Goal: Task Accomplishment & Management: Use online tool/utility

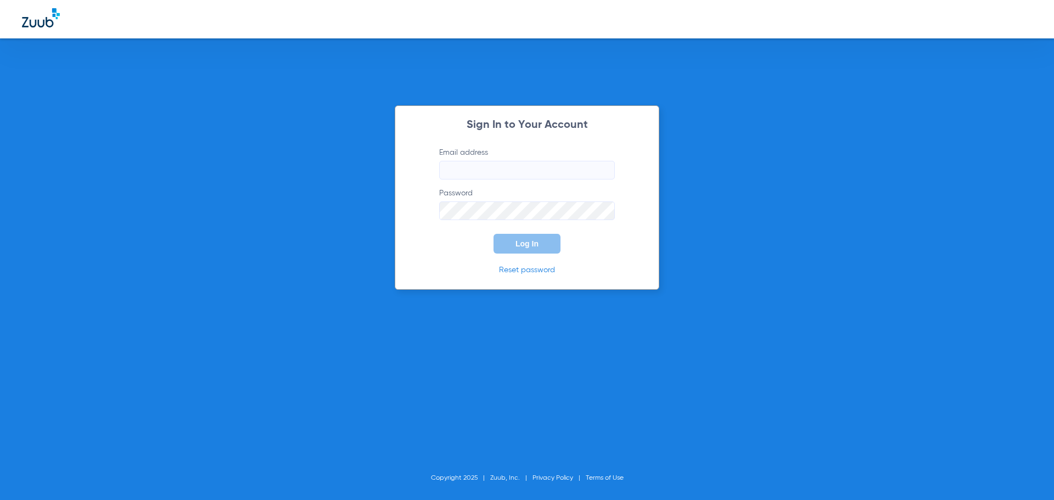
type input "[EMAIL_ADDRESS][DOMAIN_NAME]"
click at [520, 236] on button "Log In" at bounding box center [527, 244] width 67 height 20
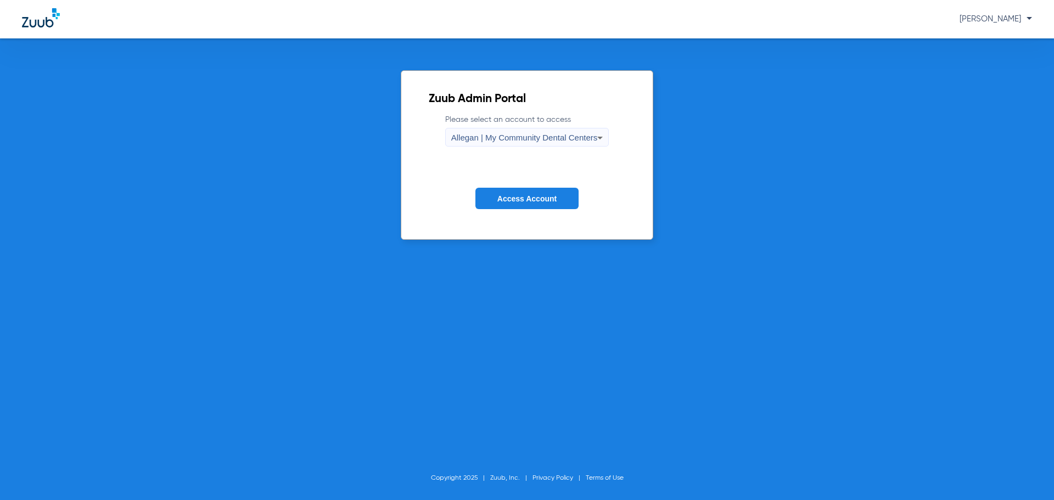
click at [508, 146] on div "Allegan | My Community Dental Centers" at bounding box center [524, 138] width 147 height 19
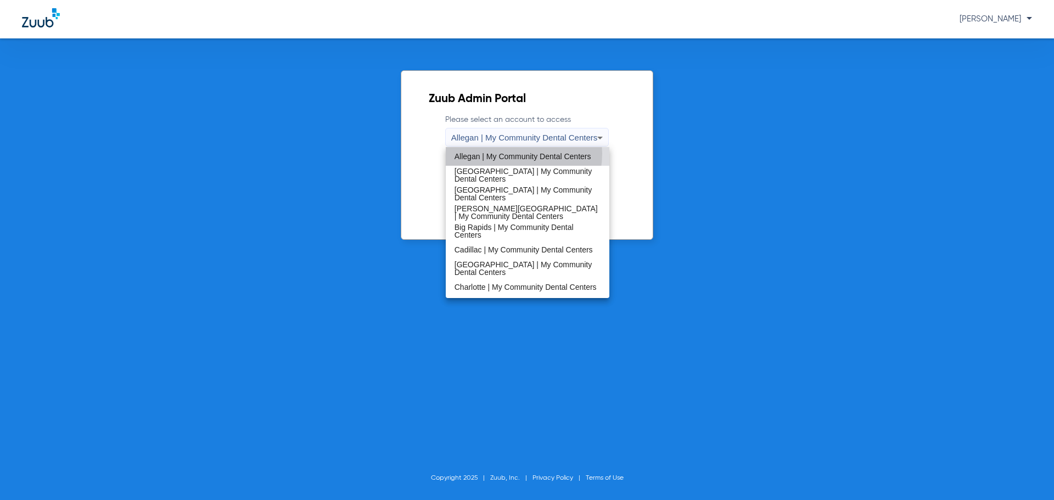
click at [513, 154] on span "Allegan | My Community Dental Centers" at bounding box center [523, 157] width 137 height 8
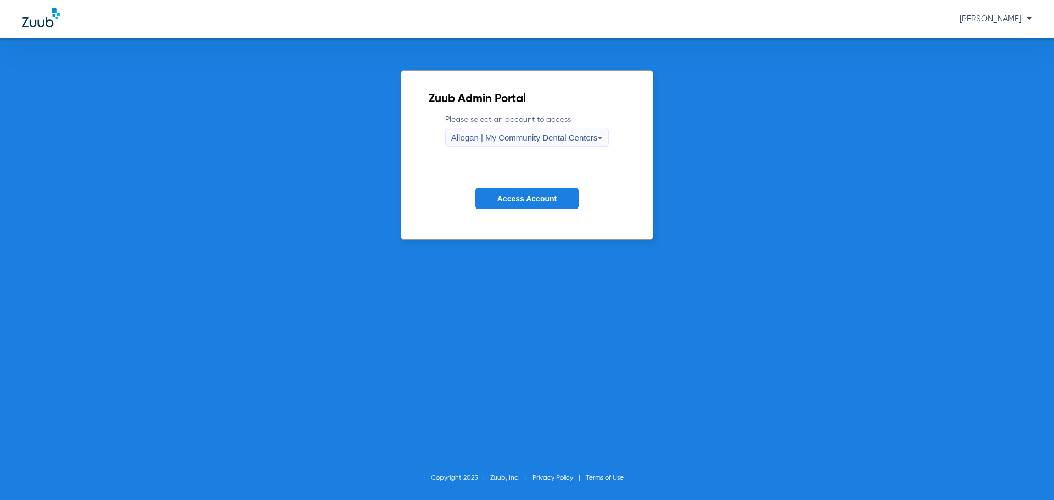
click at [528, 210] on form "Please select an account to access Allegan | My Community Dental Centers Access…" at bounding box center [527, 169] width 197 height 111
click at [522, 202] on span "Access Account" at bounding box center [527, 198] width 59 height 9
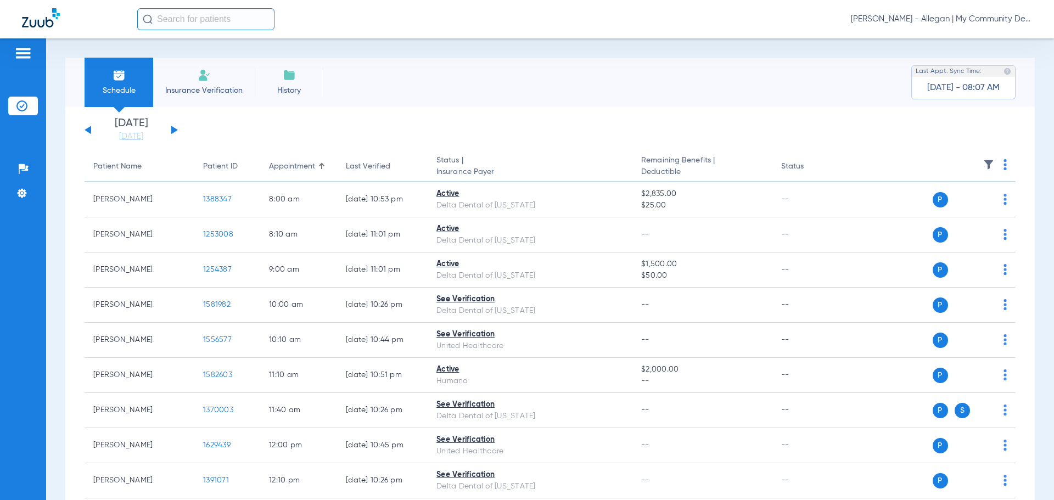
click at [133, 143] on div "Saturday 06-07-2025 Sunday 06-08-2025 Monday 06-09-2025 Tuesday 06-10-2025 Wedn…" at bounding box center [550, 416] width 970 height 618
click at [132, 141] on link "[DATE]" at bounding box center [131, 136] width 66 height 11
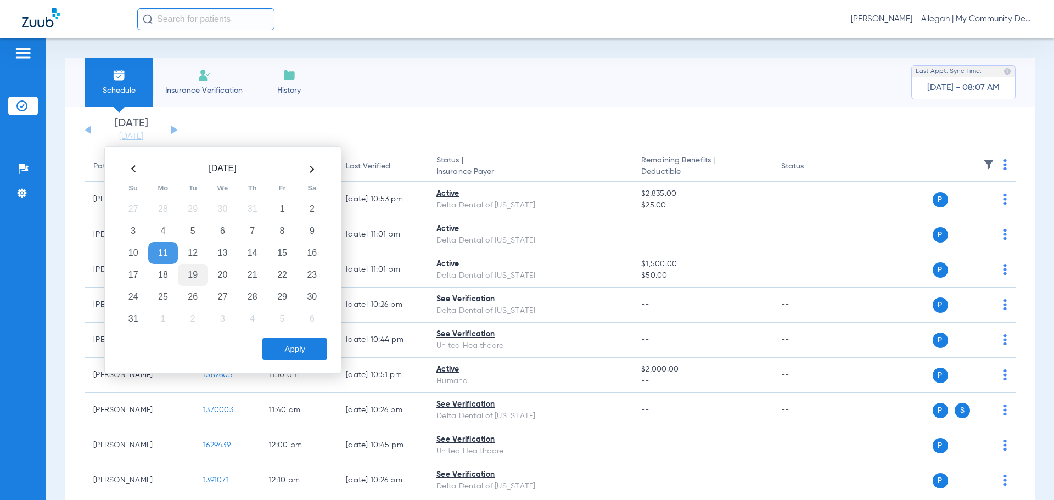
click at [190, 279] on td "19" at bounding box center [193, 275] width 30 height 22
click at [280, 349] on button "Apply" at bounding box center [295, 349] width 65 height 22
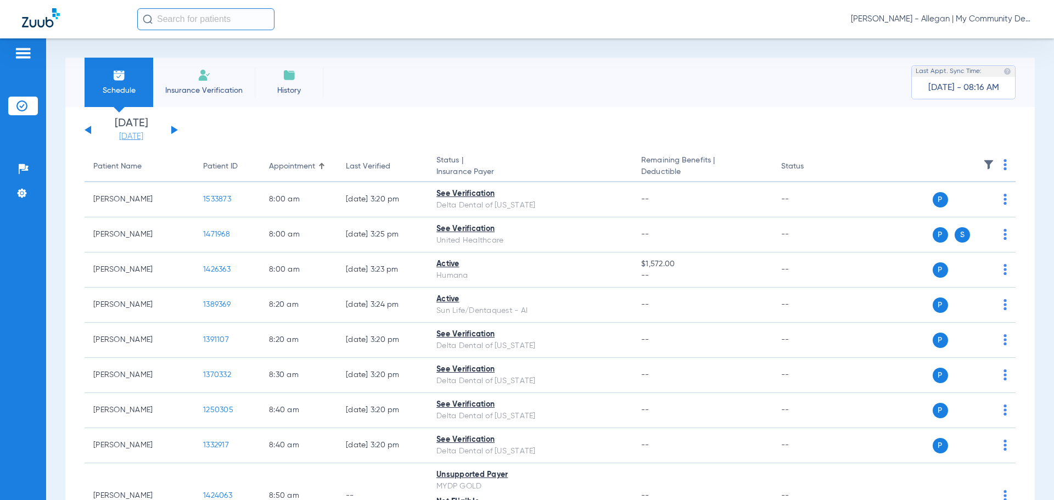
click at [118, 133] on link "[DATE]" at bounding box center [131, 136] width 66 height 11
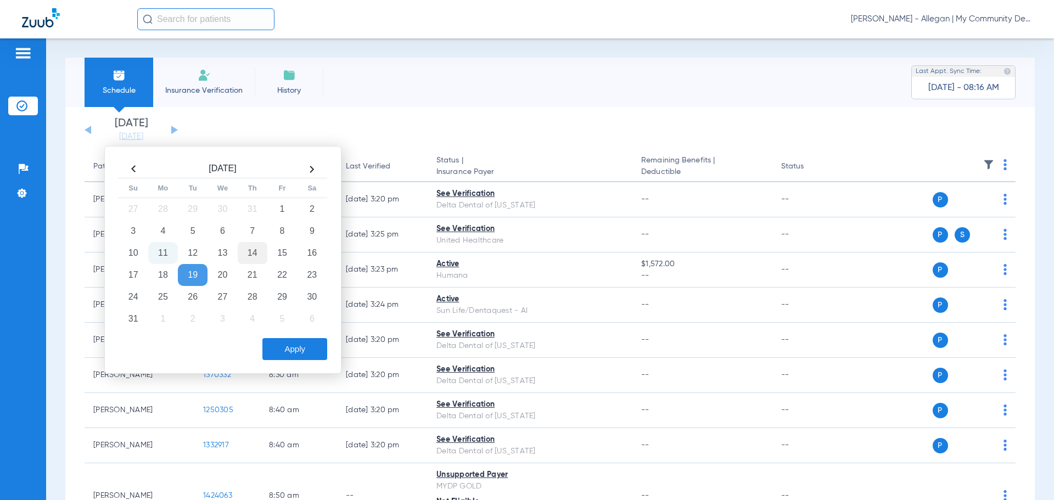
click at [250, 255] on td "14" at bounding box center [253, 253] width 30 height 22
click at [293, 355] on button "Apply" at bounding box center [295, 349] width 65 height 22
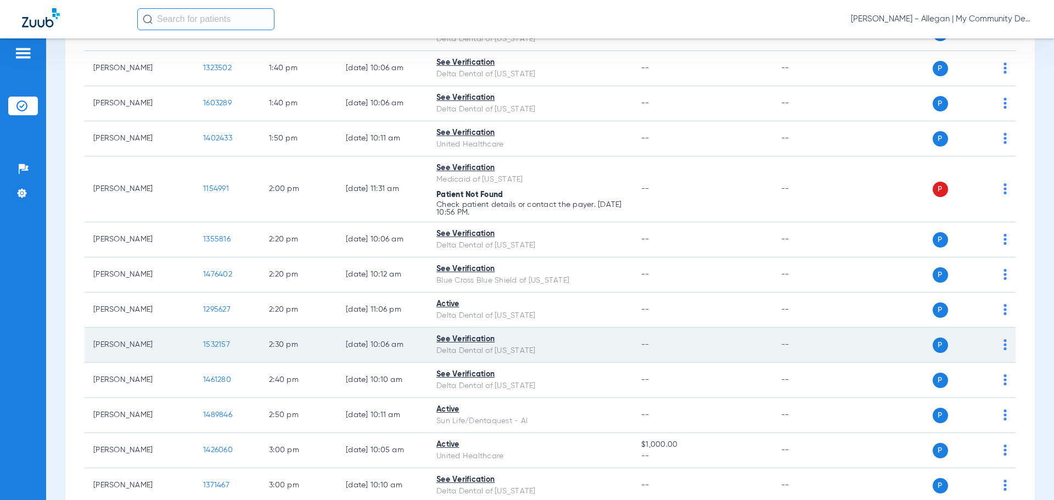
scroll to position [1098, 0]
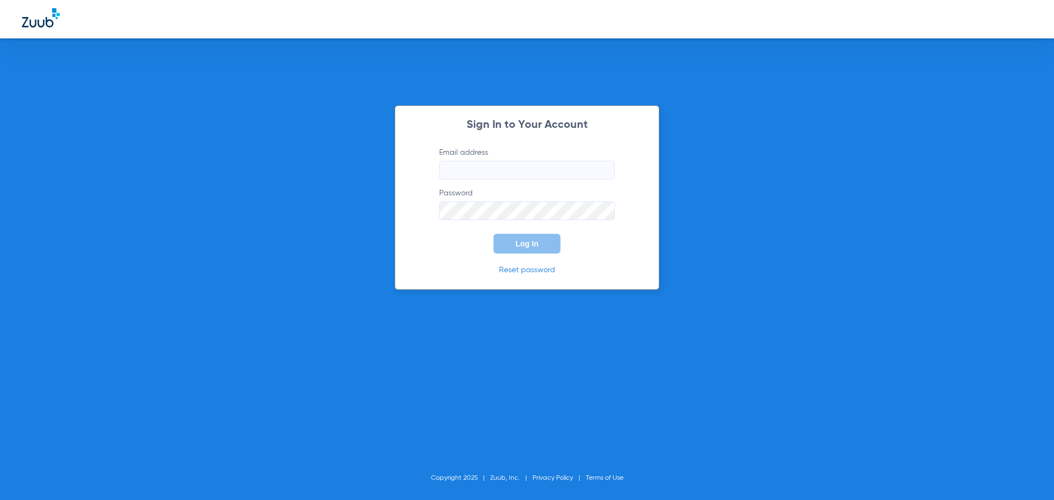
type input "[EMAIL_ADDRESS][DOMAIN_NAME]"
drag, startPoint x: 505, startPoint y: 244, endPoint x: 484, endPoint y: 229, distance: 25.6
click at [503, 241] on button "Log In" at bounding box center [527, 244] width 67 height 20
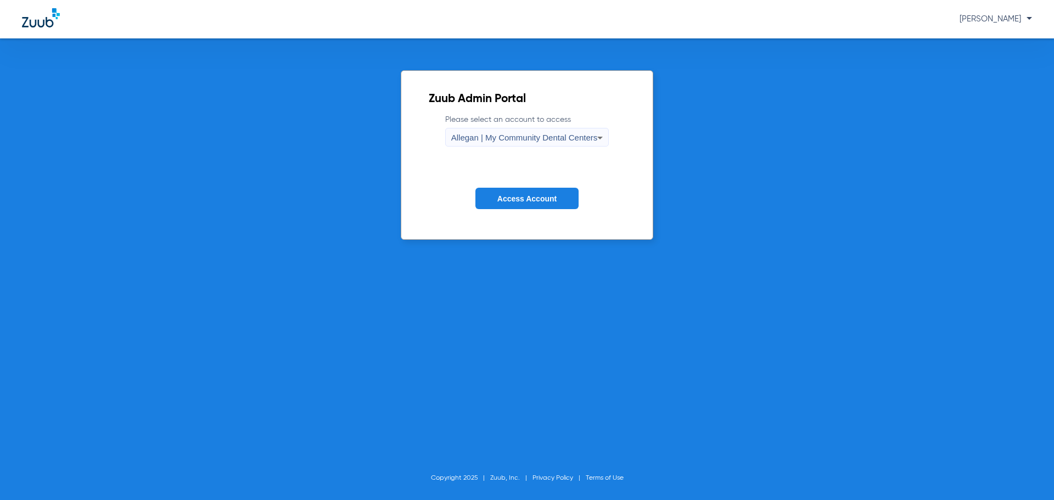
click at [506, 143] on div "Allegan | My Community Dental Centers" at bounding box center [524, 138] width 147 height 19
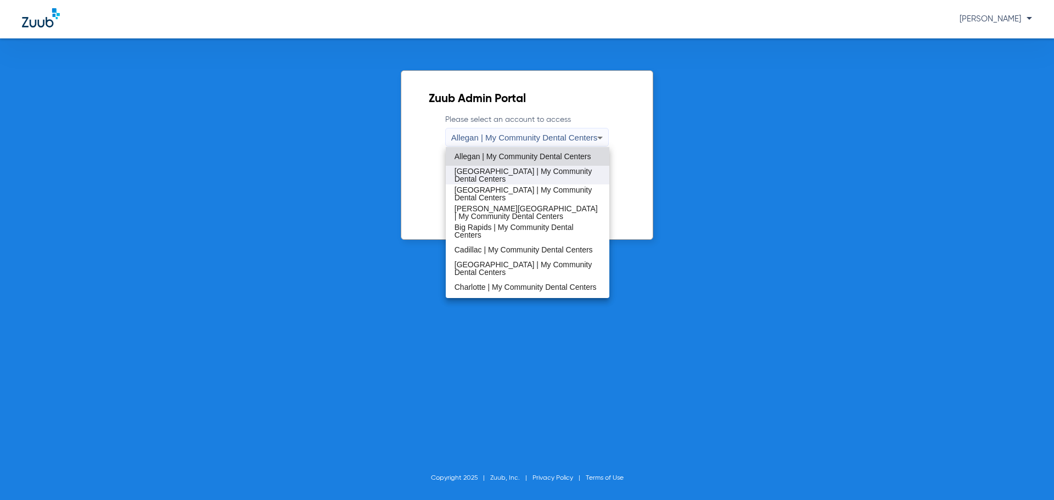
click at [516, 172] on span "[GEOGRAPHIC_DATA] | My Community Dental Centers" at bounding box center [528, 175] width 147 height 15
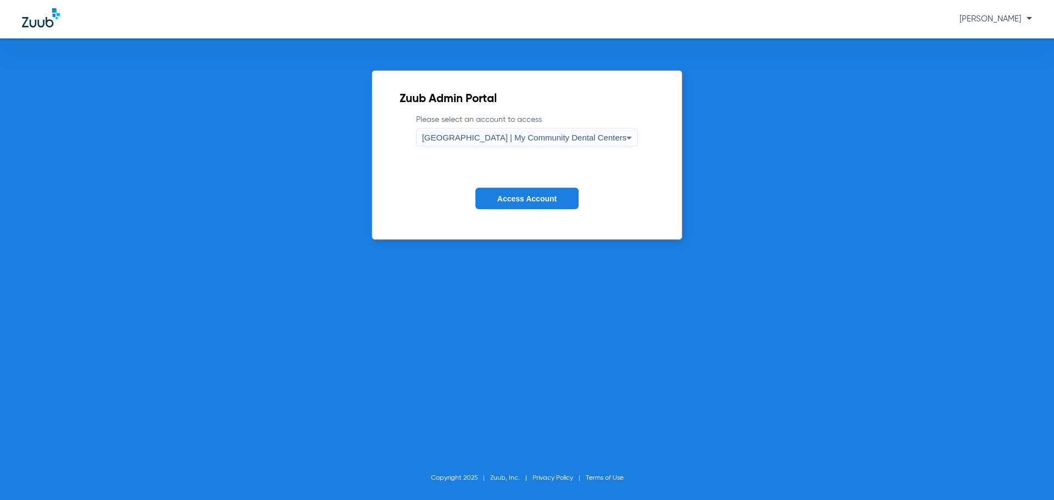
click at [532, 204] on button "Access Account" at bounding box center [527, 198] width 103 height 21
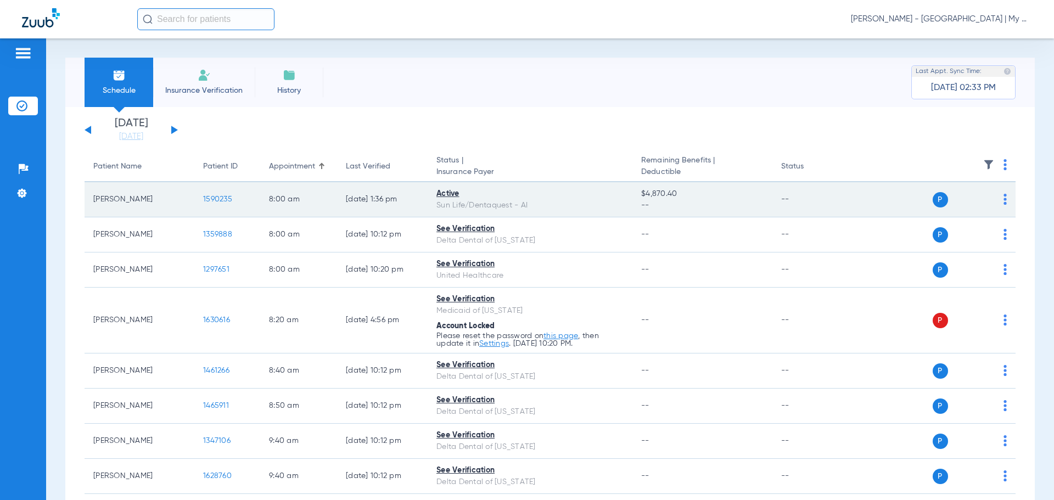
click at [1004, 201] on img at bounding box center [1005, 199] width 3 height 11
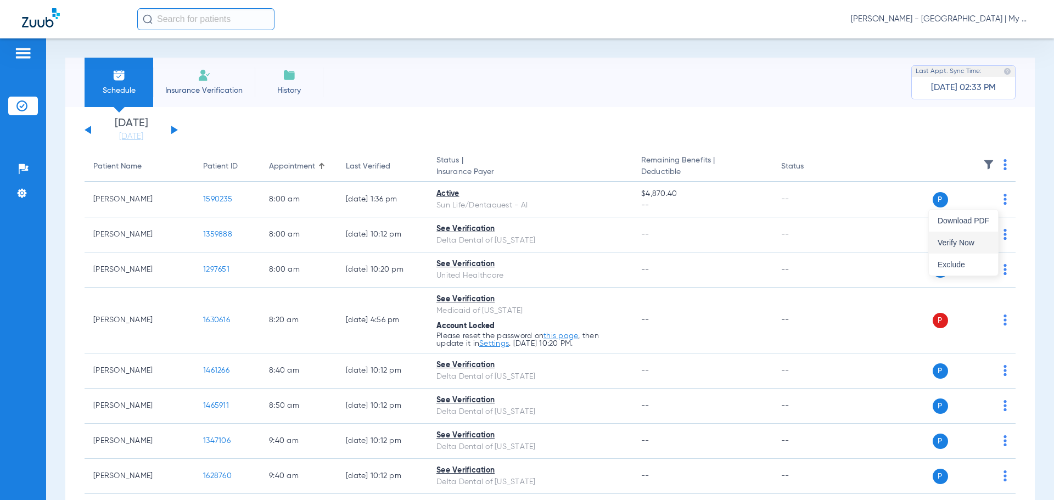
click at [989, 246] on span "Verify Now" at bounding box center [964, 243] width 52 height 8
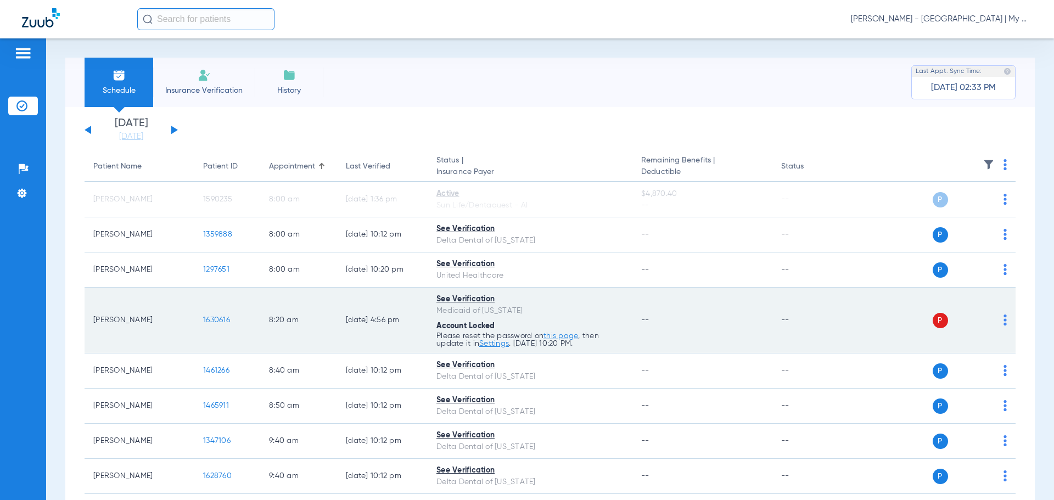
click at [1004, 316] on img at bounding box center [1005, 320] width 3 height 11
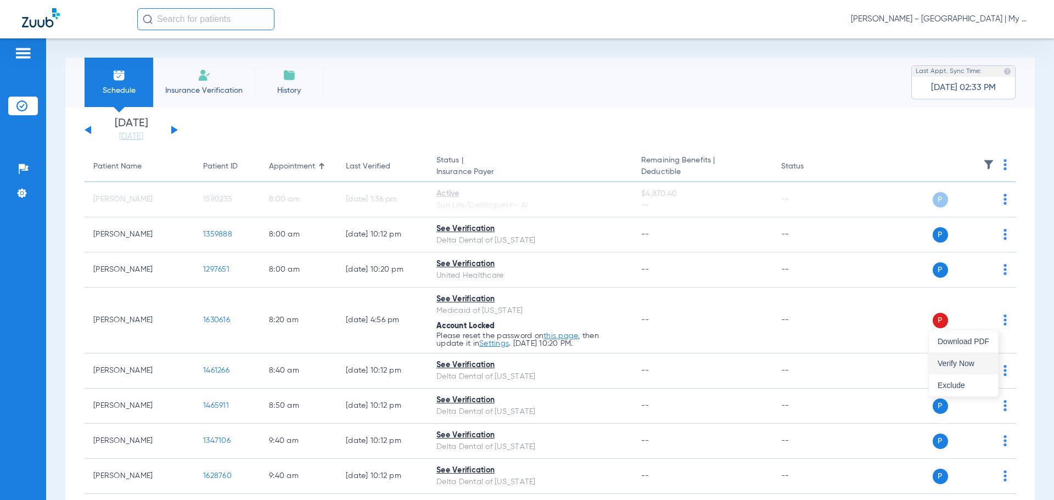
click at [980, 363] on span "Verify Now" at bounding box center [964, 364] width 52 height 8
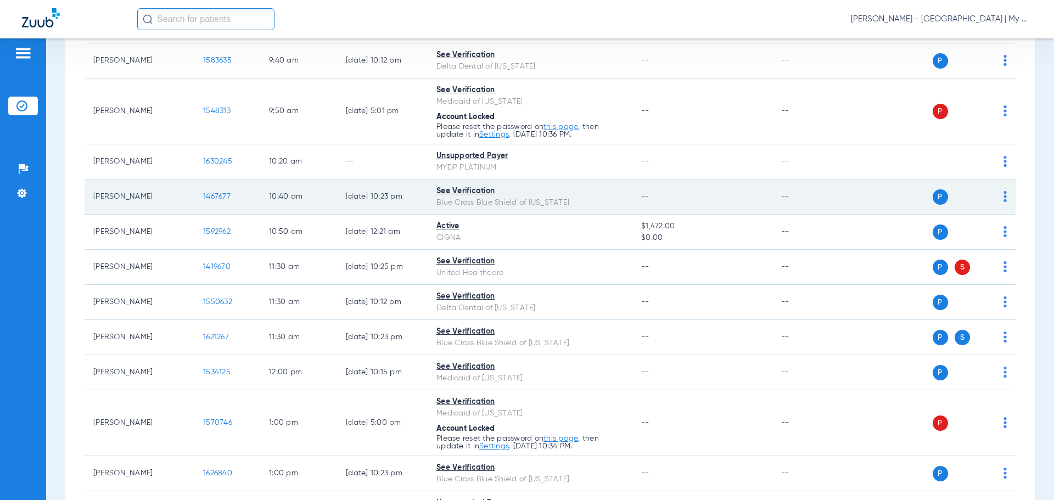
scroll to position [384, 0]
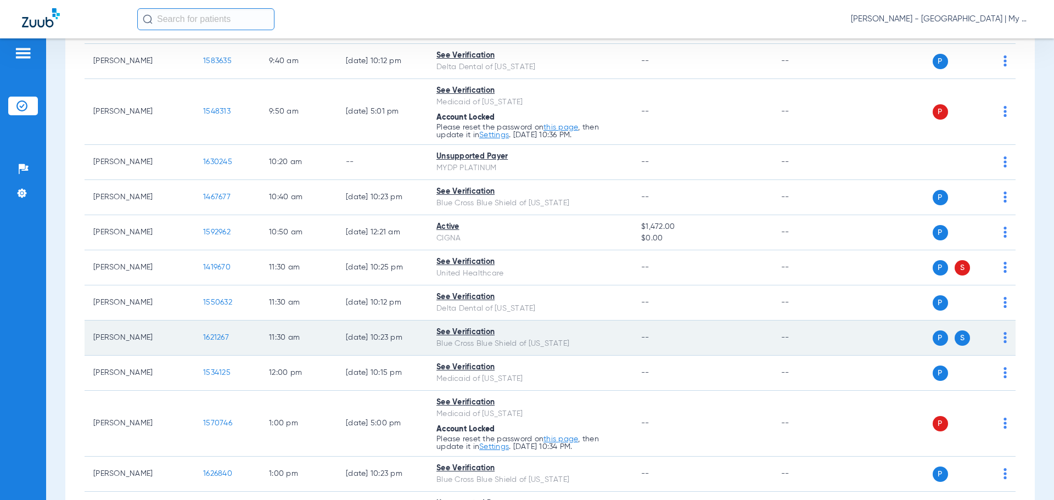
click at [225, 334] on span "1621267" at bounding box center [216, 338] width 26 height 8
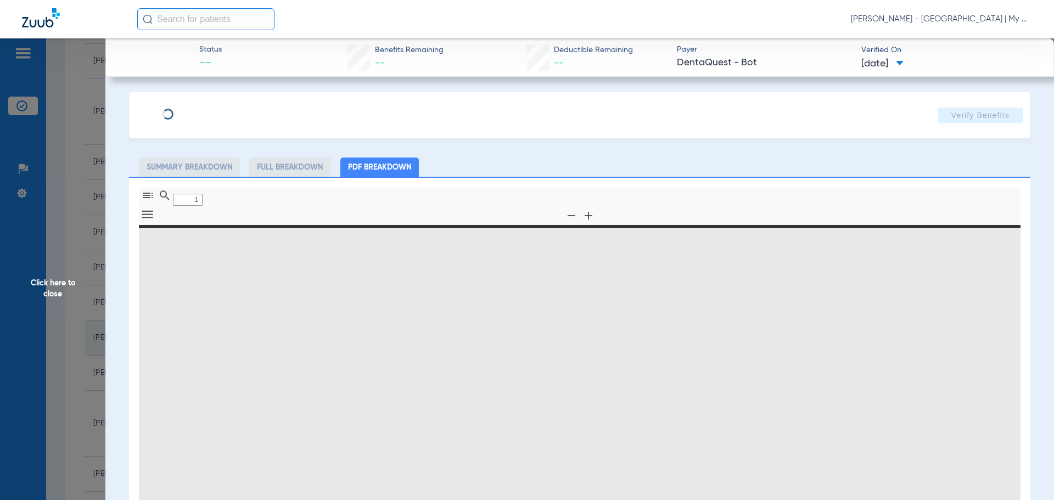
type input "0"
select select "page-width"
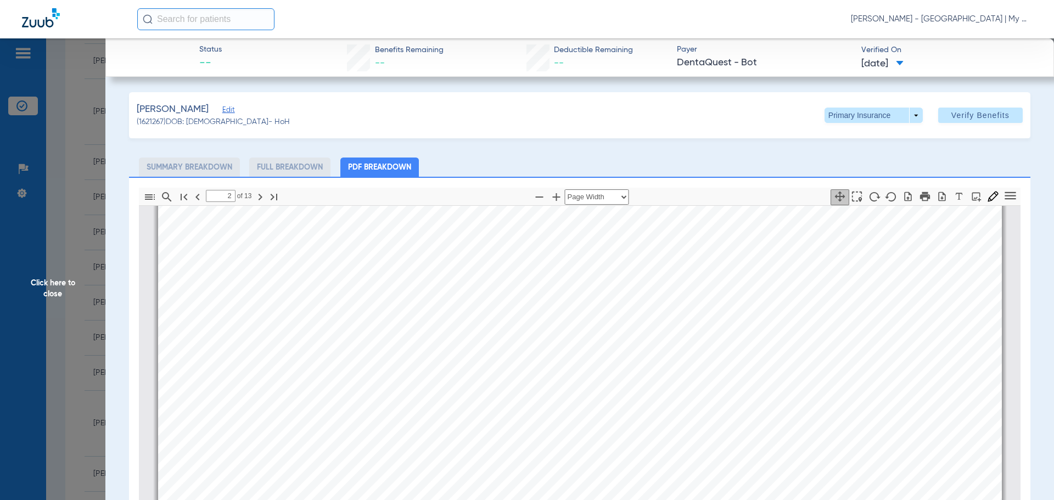
scroll to position [665, 0]
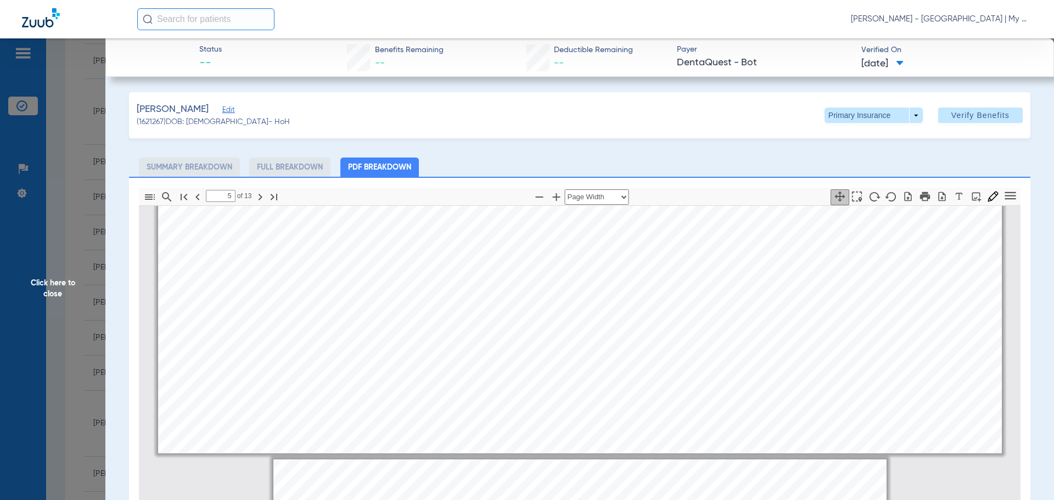
type input "4"
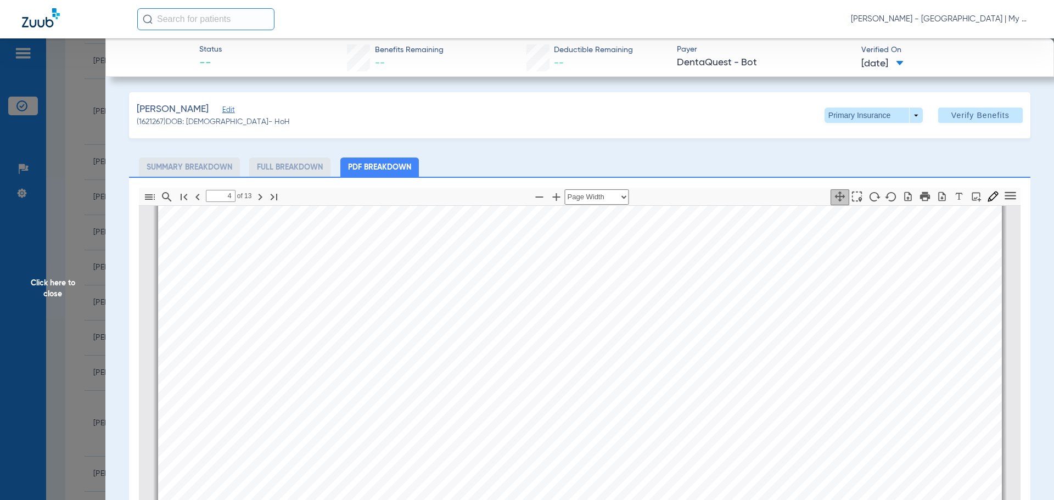
scroll to position [2038, 0]
click at [876, 116] on span at bounding box center [874, 115] width 26 height 26
click at [839, 158] on span "Secondary Insurance" at bounding box center [862, 159] width 72 height 8
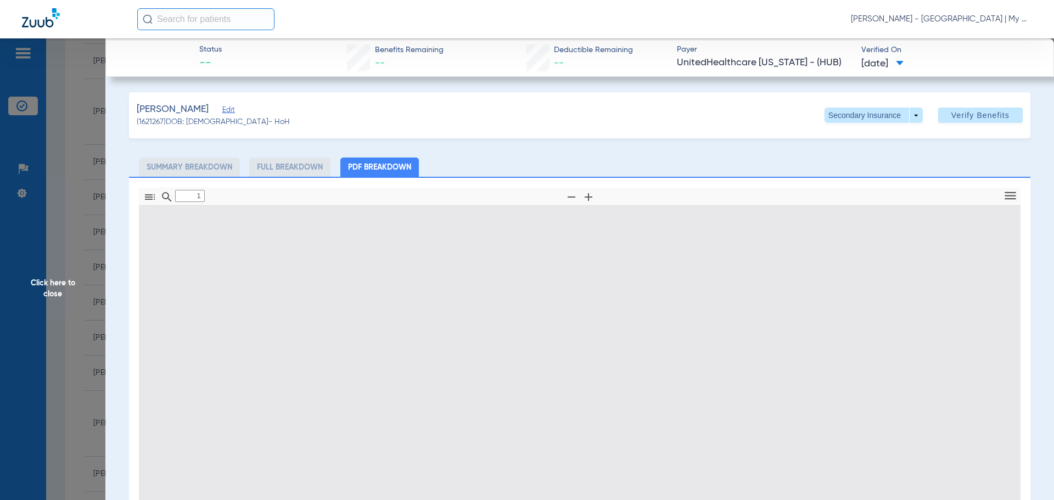
type input "0"
select select "page-width"
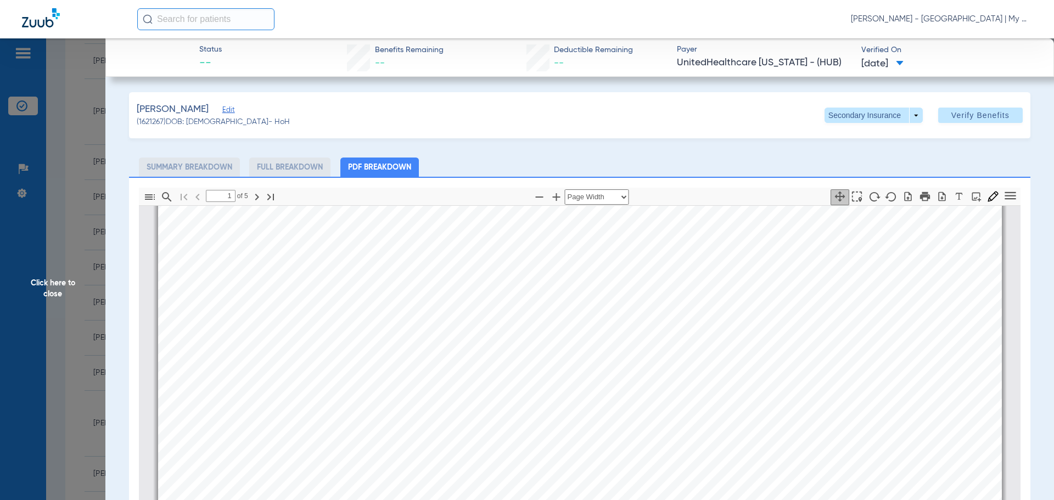
scroll to position [390, 0]
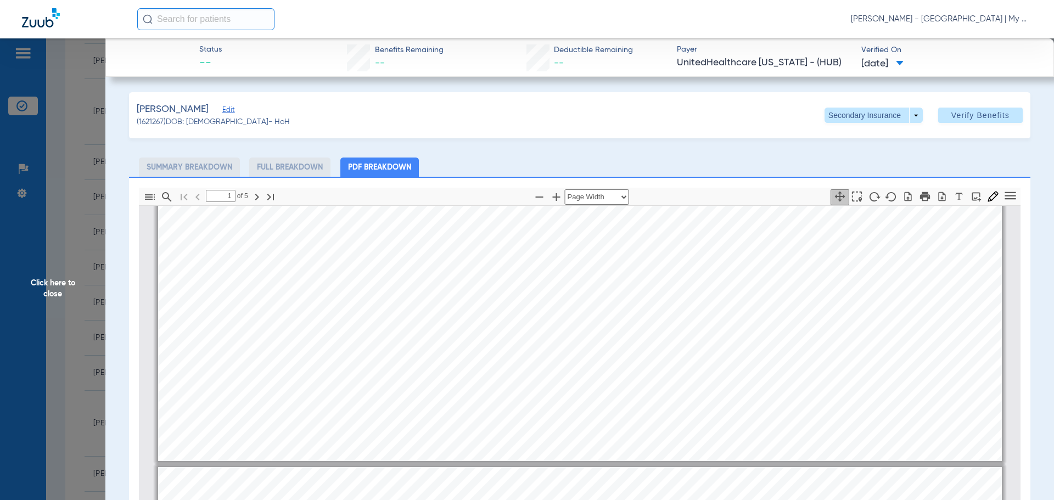
type input "2"
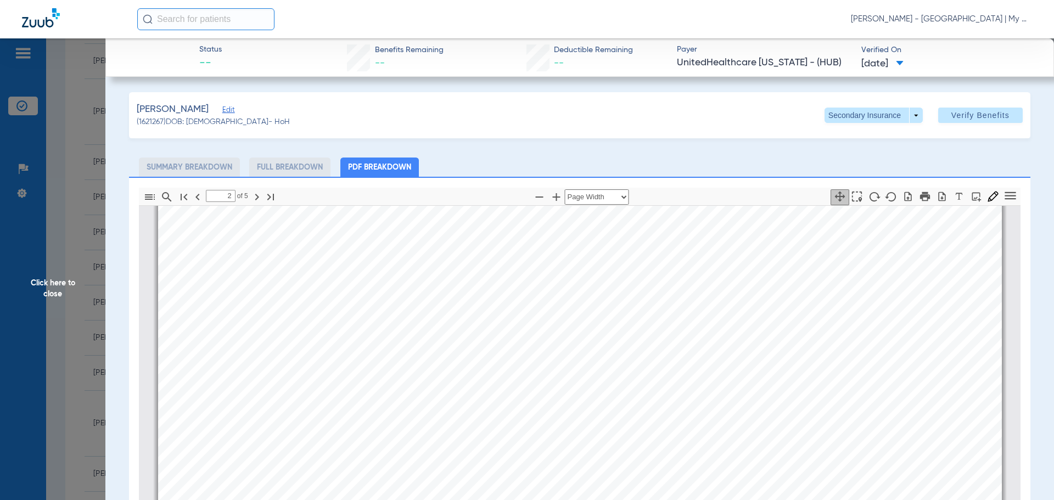
scroll to position [1653, 0]
click at [57, 291] on span "Click here to close" at bounding box center [52, 288] width 105 height 500
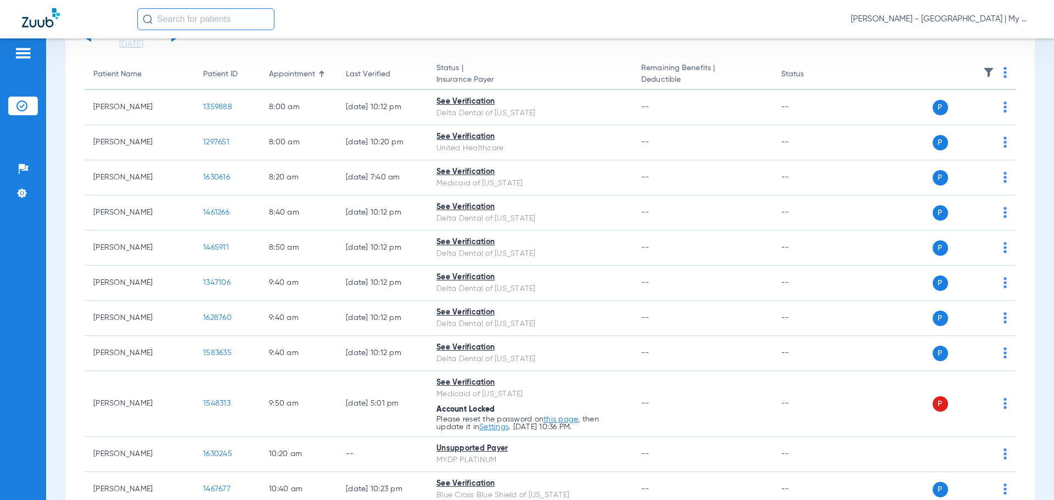
scroll to position [0, 0]
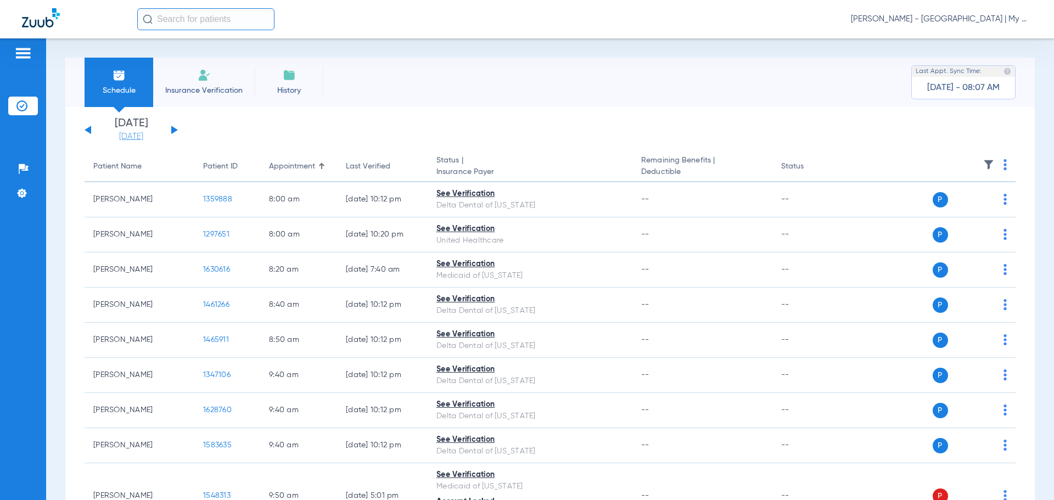
click at [130, 134] on link "[DATE]" at bounding box center [131, 136] width 66 height 11
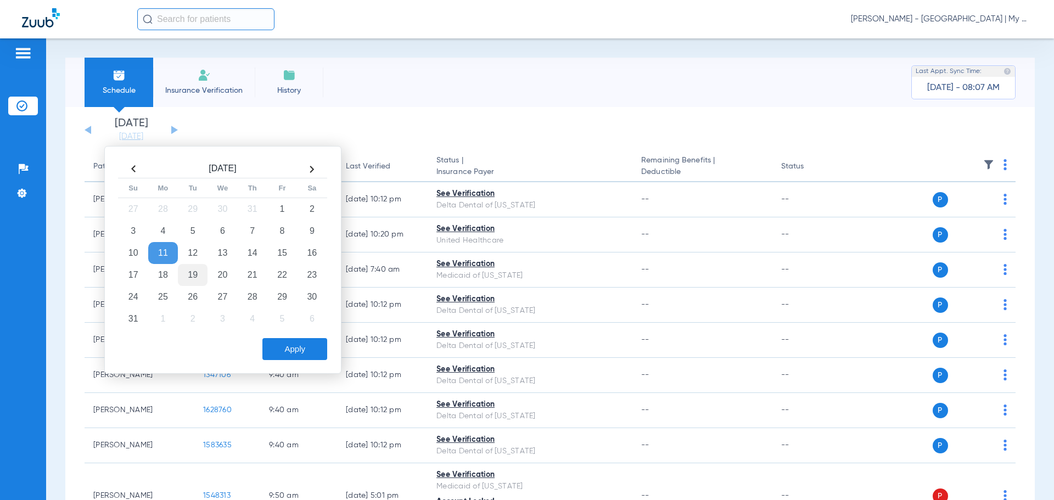
click at [194, 273] on td "19" at bounding box center [193, 275] width 30 height 22
drag, startPoint x: 280, startPoint y: 345, endPoint x: 287, endPoint y: 294, distance: 52.1
click at [280, 346] on button "Apply" at bounding box center [295, 349] width 65 height 22
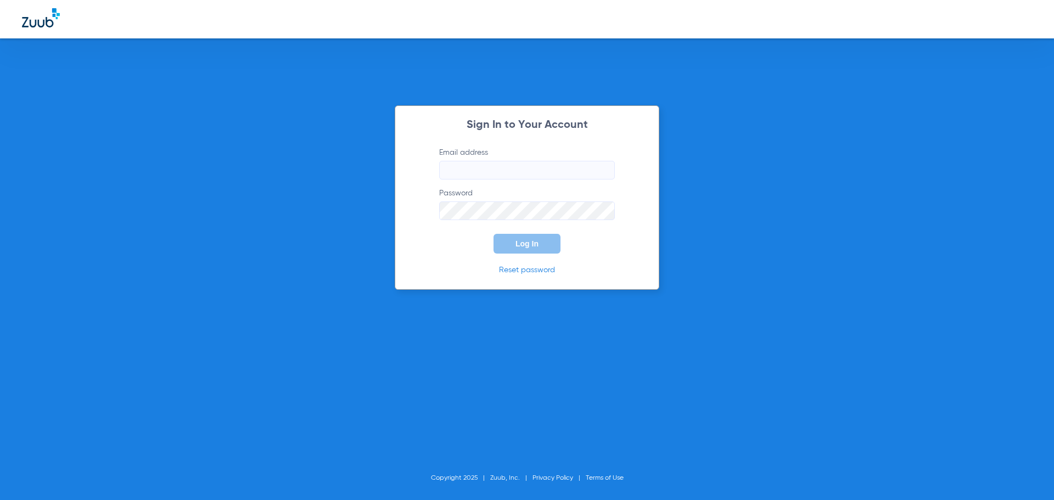
type input "[EMAIL_ADDRESS][DOMAIN_NAME]"
drag, startPoint x: 523, startPoint y: 247, endPoint x: 357, endPoint y: 114, distance: 212.2
click at [522, 247] on span "Log In" at bounding box center [527, 243] width 23 height 9
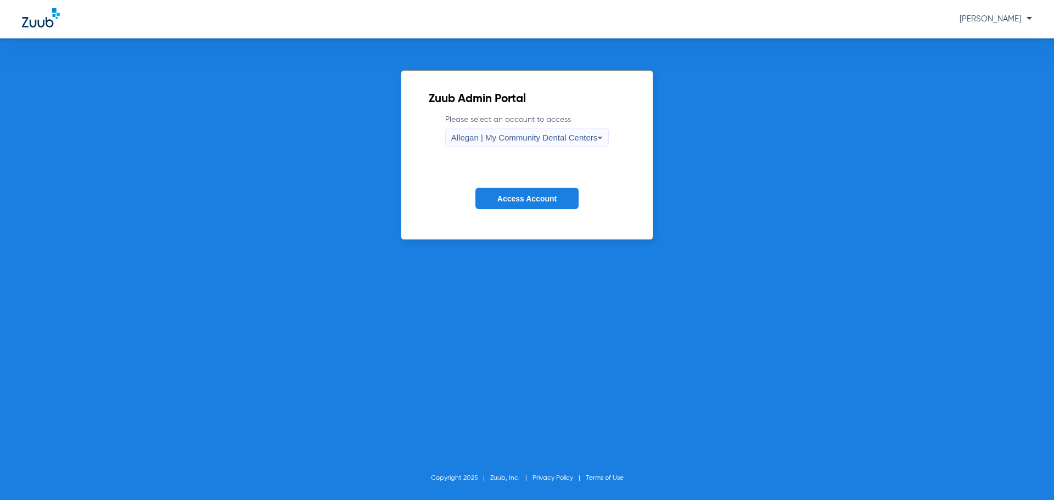
click at [475, 142] on span "Allegan | My Community Dental Centers" at bounding box center [524, 137] width 147 height 9
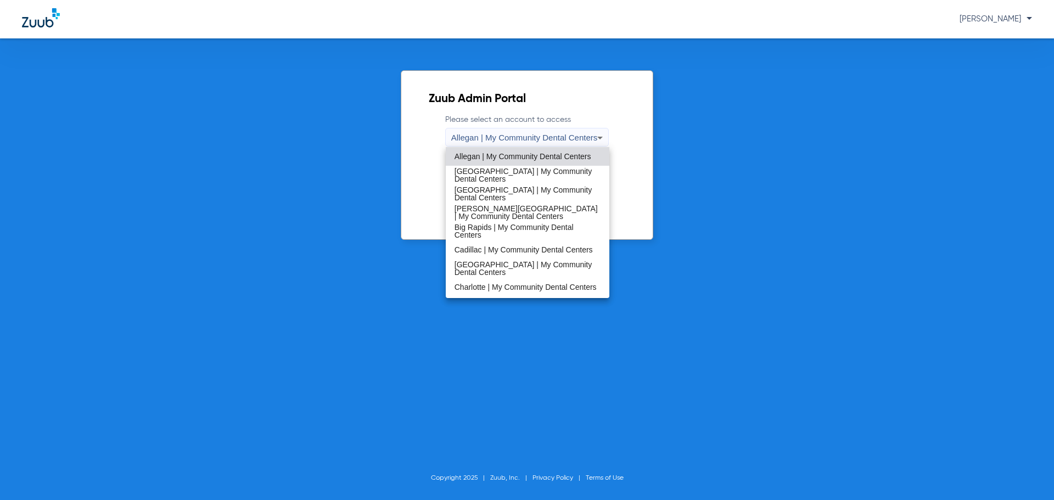
click at [515, 198] on span "[GEOGRAPHIC_DATA] | My Community Dental Centers" at bounding box center [528, 193] width 147 height 15
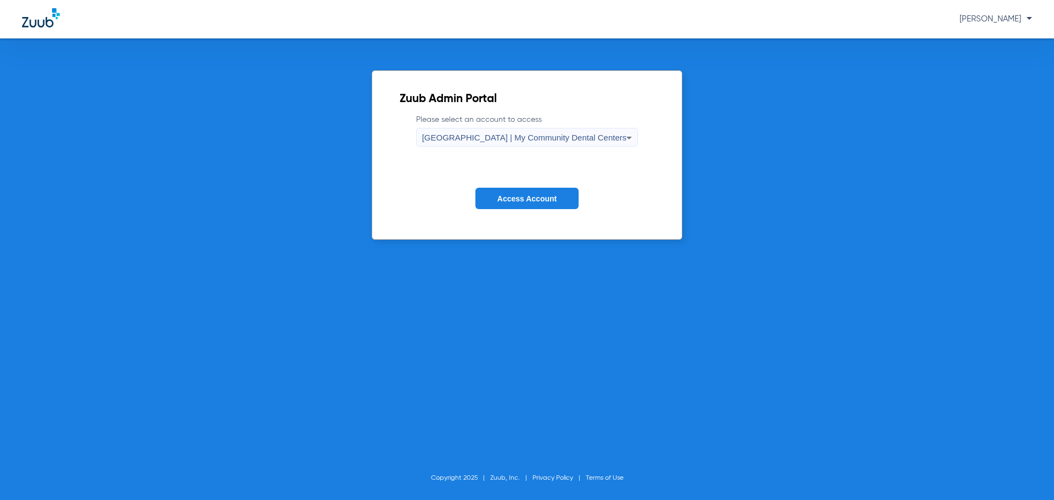
drag, startPoint x: 523, startPoint y: 202, endPoint x: 495, endPoint y: 93, distance: 111.8
click at [524, 202] on span "Access Account" at bounding box center [527, 198] width 59 height 9
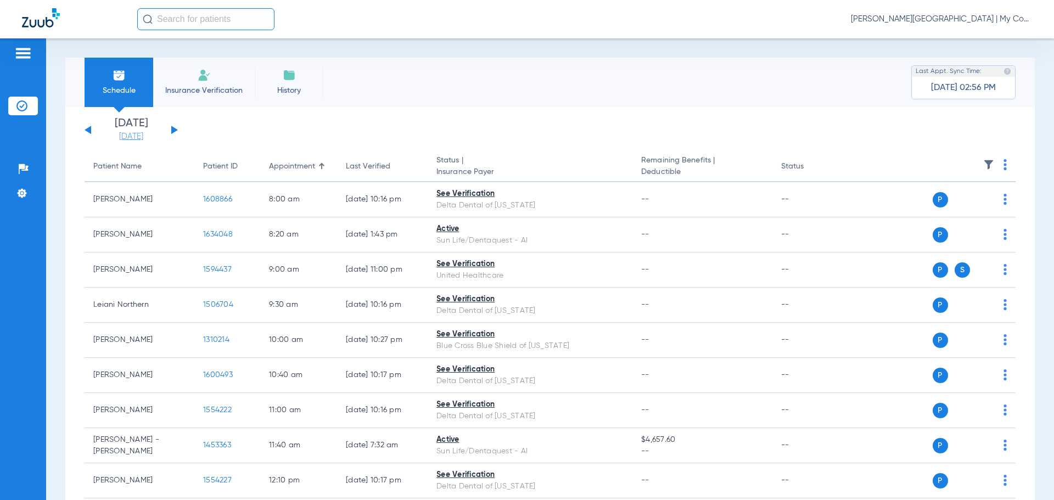
click at [133, 134] on link "[DATE]" at bounding box center [131, 136] width 66 height 11
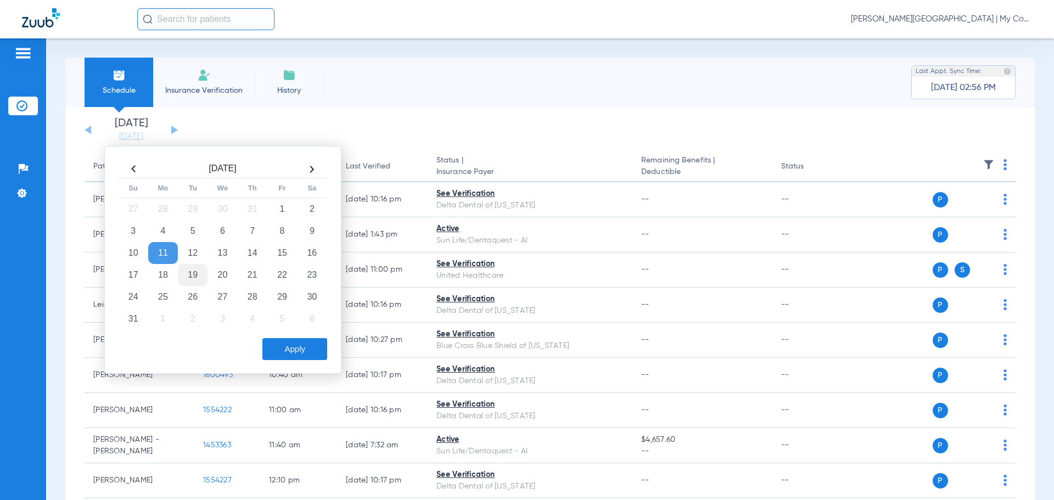
click at [187, 275] on td "19" at bounding box center [193, 275] width 30 height 22
click at [283, 352] on button "Apply" at bounding box center [295, 349] width 65 height 22
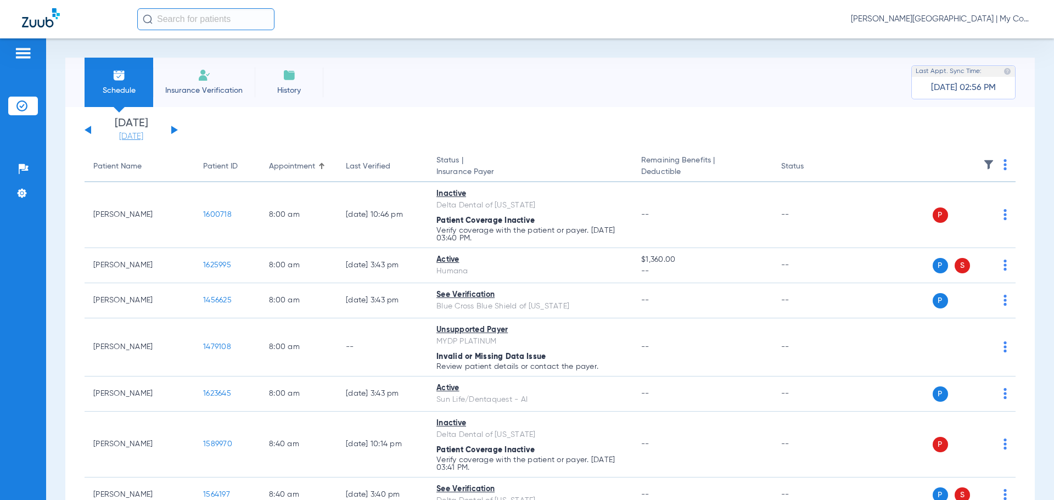
click at [136, 139] on link "[DATE]" at bounding box center [131, 136] width 66 height 11
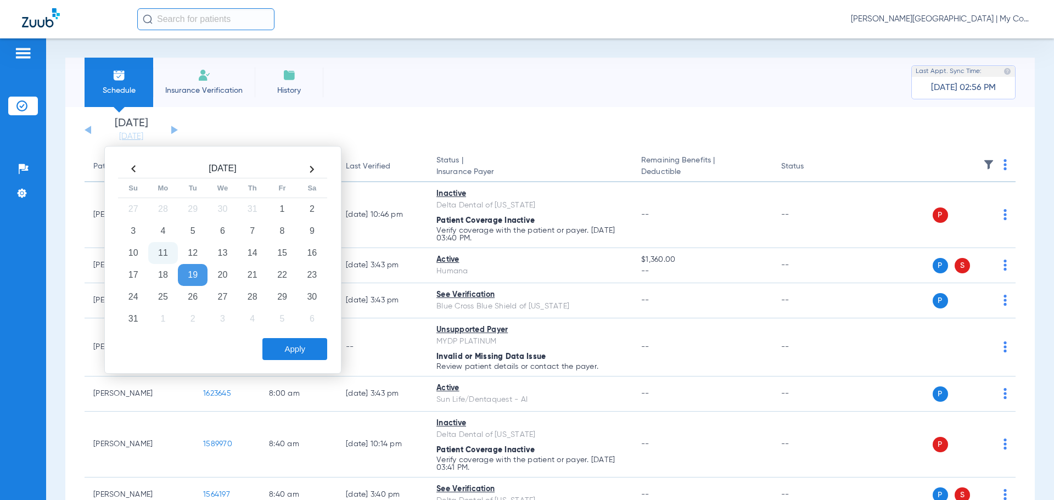
click at [167, 254] on td "11" at bounding box center [163, 253] width 30 height 22
click at [299, 353] on button "Apply" at bounding box center [295, 349] width 65 height 22
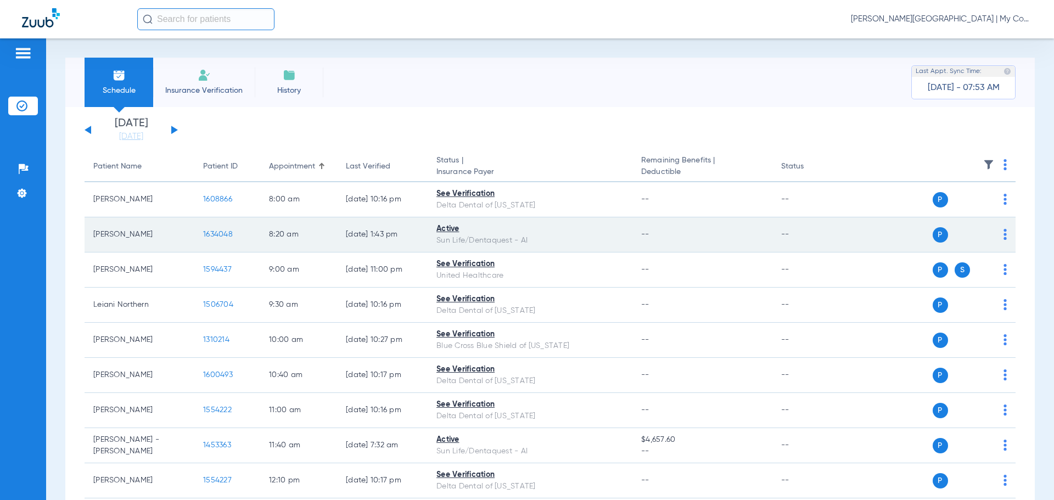
click at [1004, 236] on img at bounding box center [1005, 234] width 3 height 11
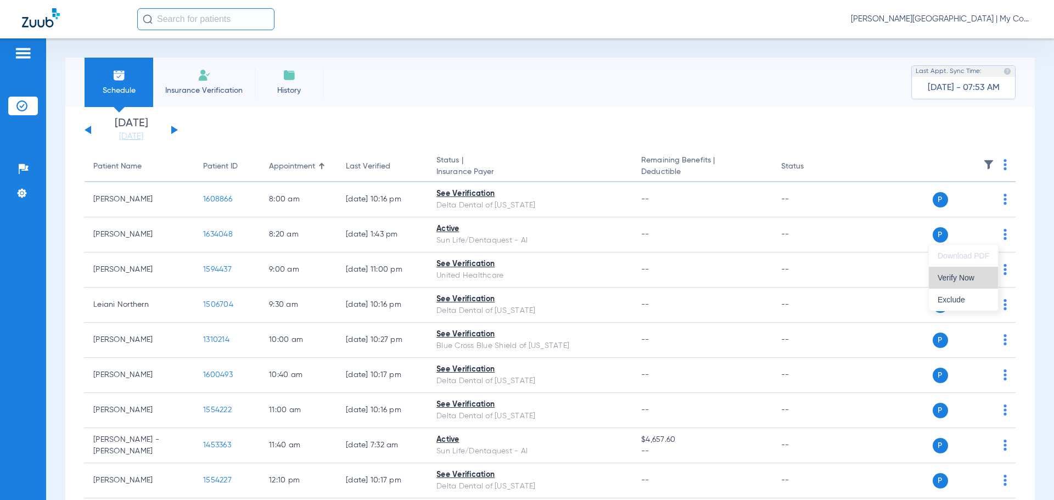
click at [987, 281] on span "Verify Now" at bounding box center [964, 278] width 52 height 8
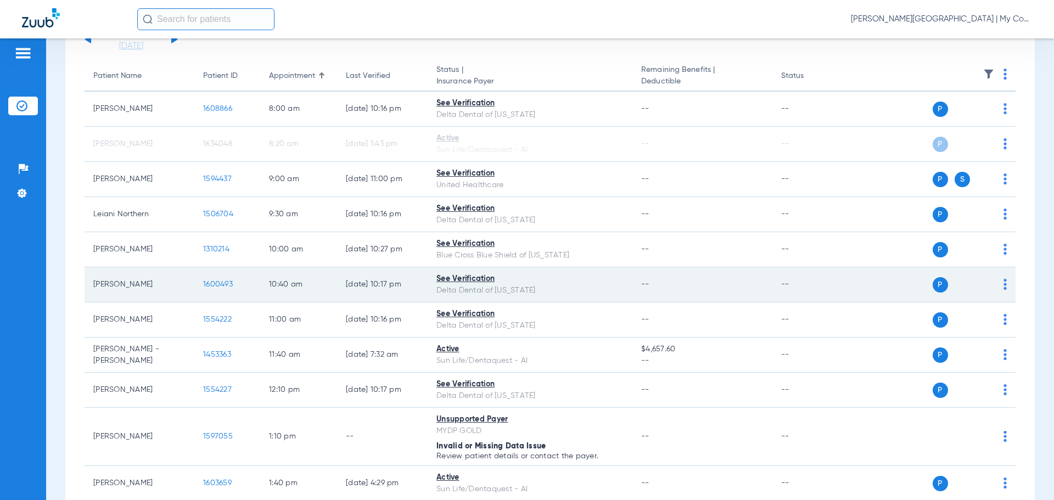
scroll to position [110, 0]
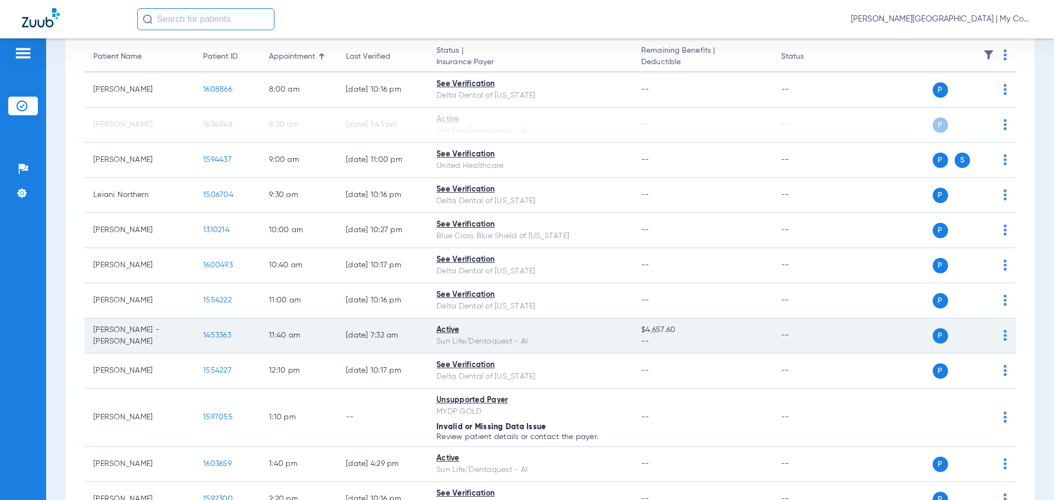
click at [1004, 337] on img at bounding box center [1005, 335] width 3 height 11
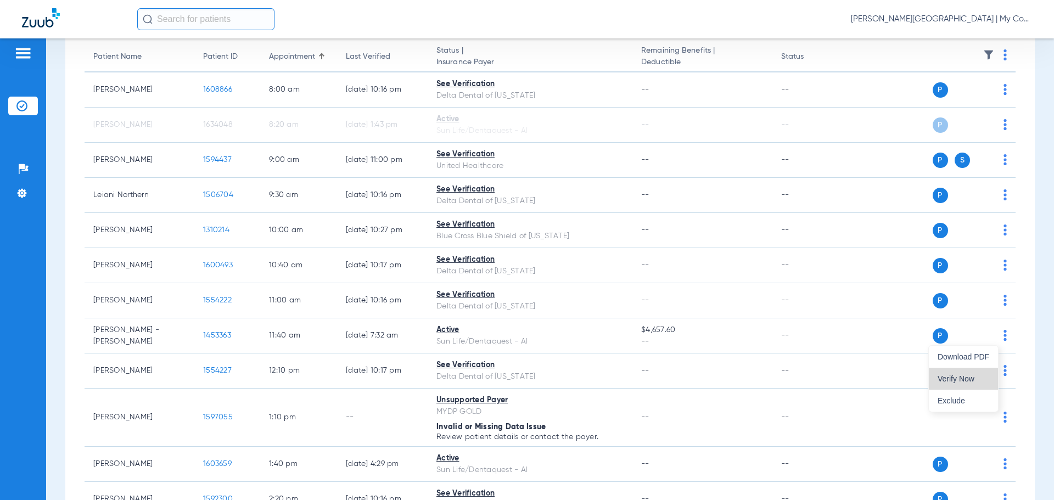
click at [989, 375] on span "Verify Now" at bounding box center [964, 379] width 52 height 8
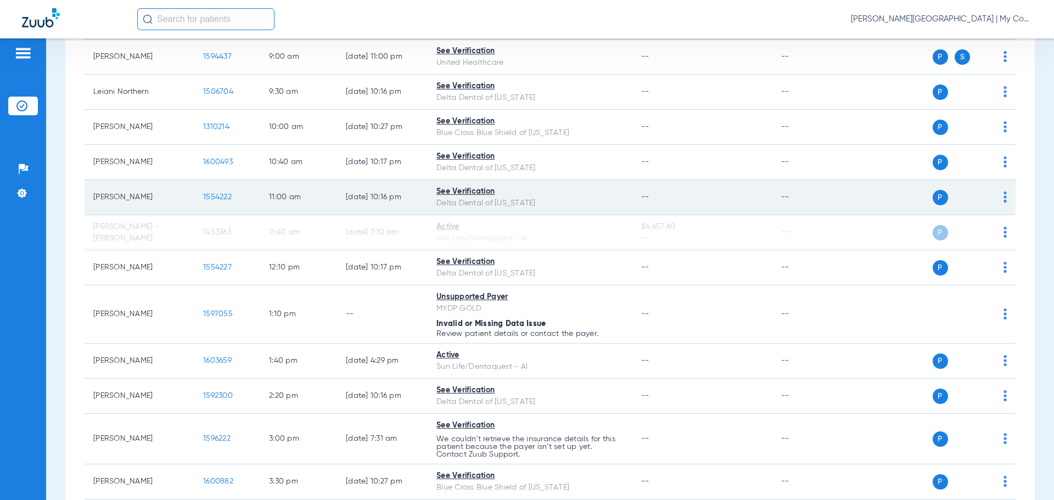
scroll to position [220, 0]
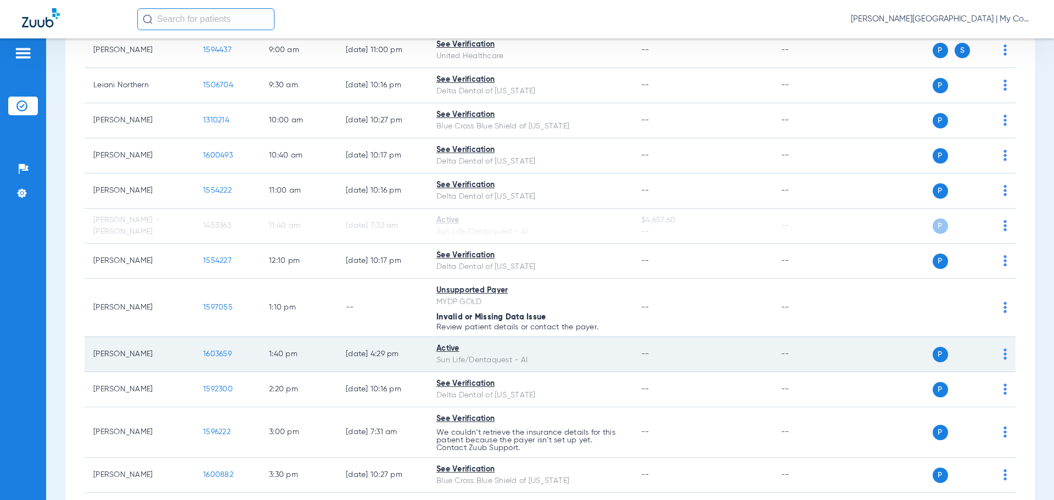
click at [1004, 356] on img at bounding box center [1005, 354] width 3 height 11
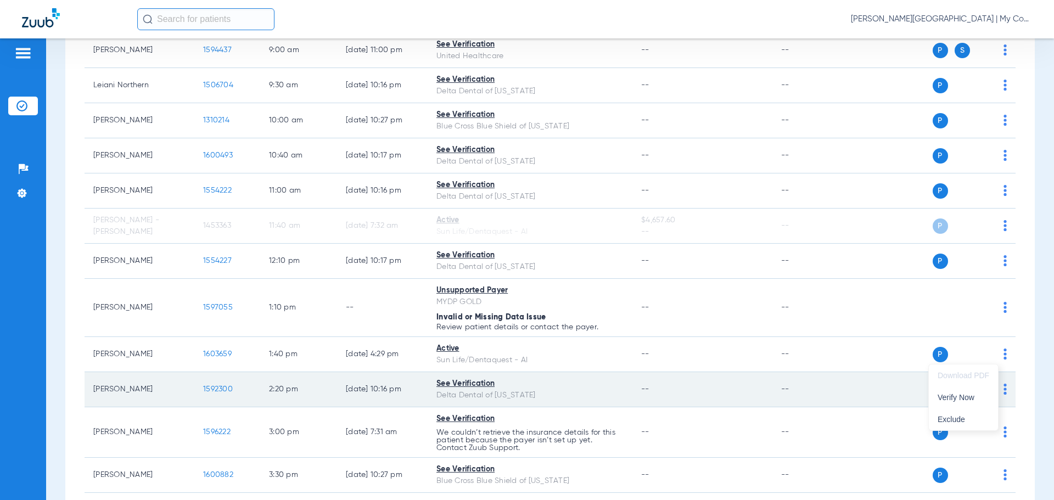
click at [985, 401] on span "Verify Now" at bounding box center [964, 398] width 52 height 8
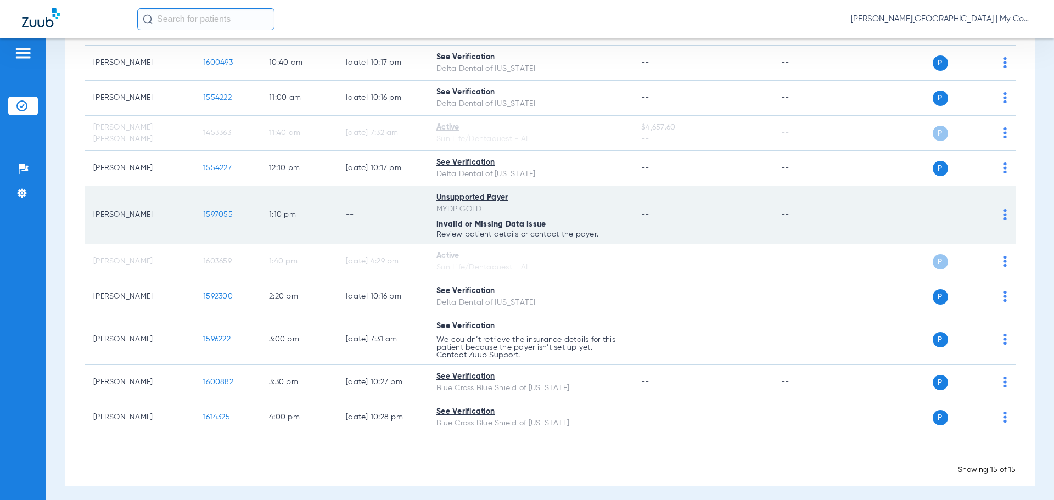
scroll to position [318, 0]
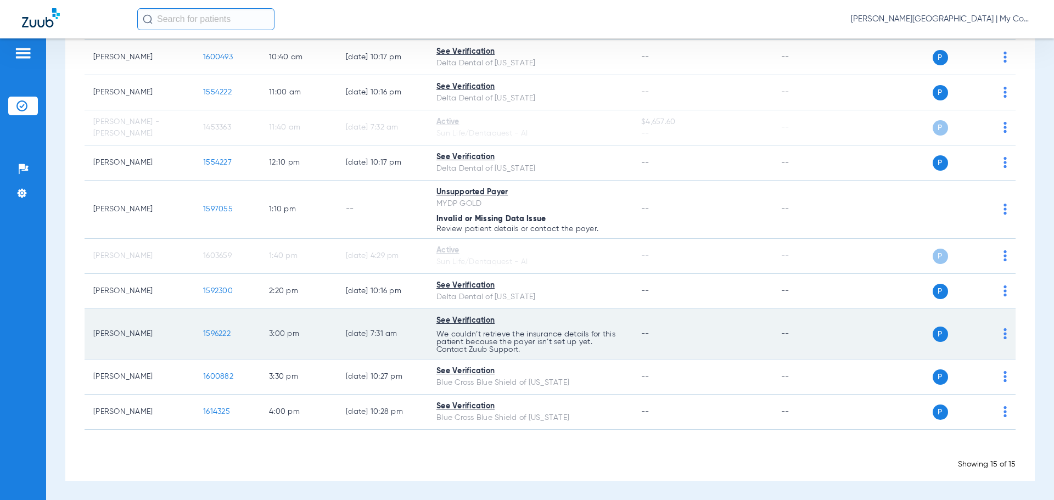
click at [1004, 332] on img at bounding box center [1005, 333] width 3 height 11
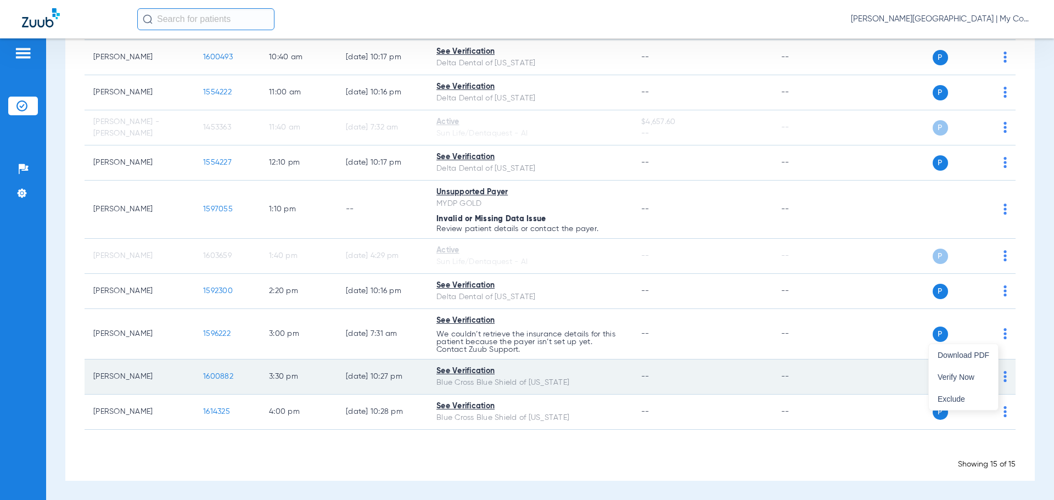
drag, startPoint x: 981, startPoint y: 375, endPoint x: 975, endPoint y: 372, distance: 6.6
click at [981, 376] on span "Verify Now" at bounding box center [964, 377] width 52 height 8
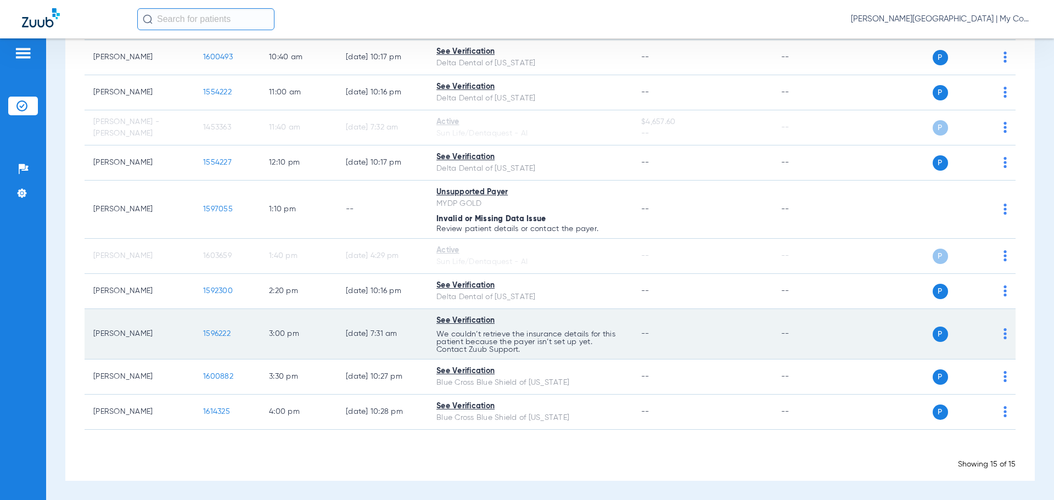
click at [1004, 337] on img at bounding box center [1005, 333] width 3 height 11
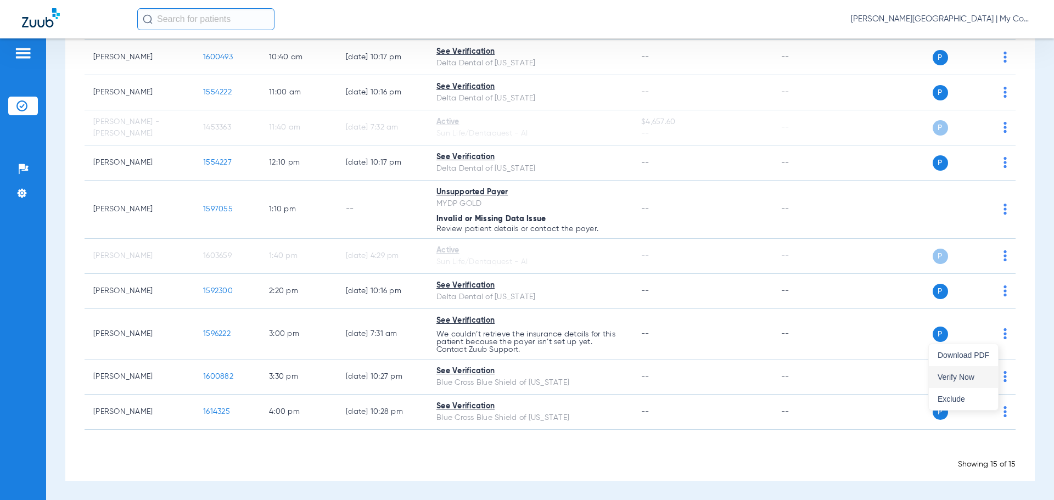
click at [979, 374] on span "Verify Now" at bounding box center [964, 377] width 52 height 8
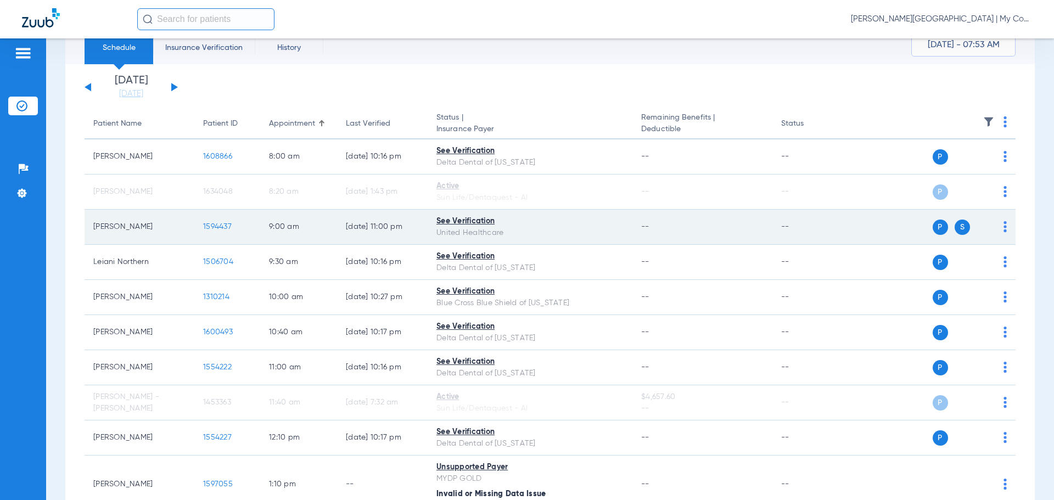
scroll to position [0, 0]
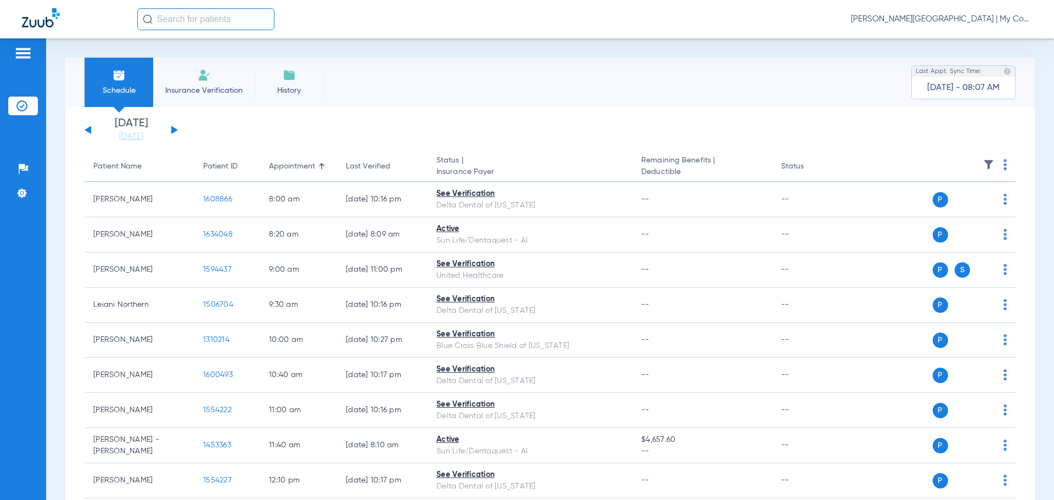
drag, startPoint x: 141, startPoint y: 136, endPoint x: 153, endPoint y: 168, distance: 33.9
click at [141, 136] on link "[DATE]" at bounding box center [131, 136] width 66 height 11
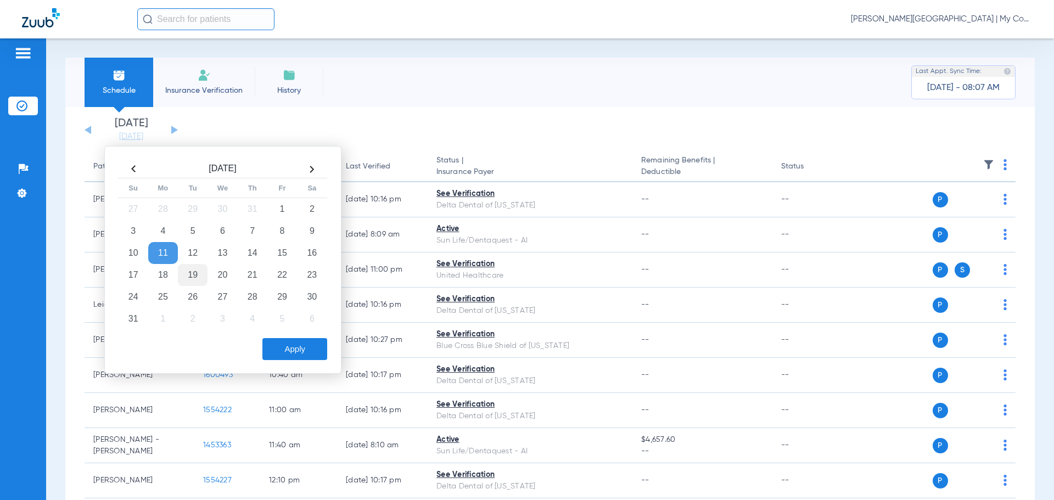
drag, startPoint x: 195, startPoint y: 273, endPoint x: 203, endPoint y: 280, distance: 10.1
click at [195, 274] on td "19" at bounding box center [193, 275] width 30 height 22
drag, startPoint x: 275, startPoint y: 348, endPoint x: 333, endPoint y: 282, distance: 88.3
click at [274, 347] on button "Apply" at bounding box center [295, 349] width 65 height 22
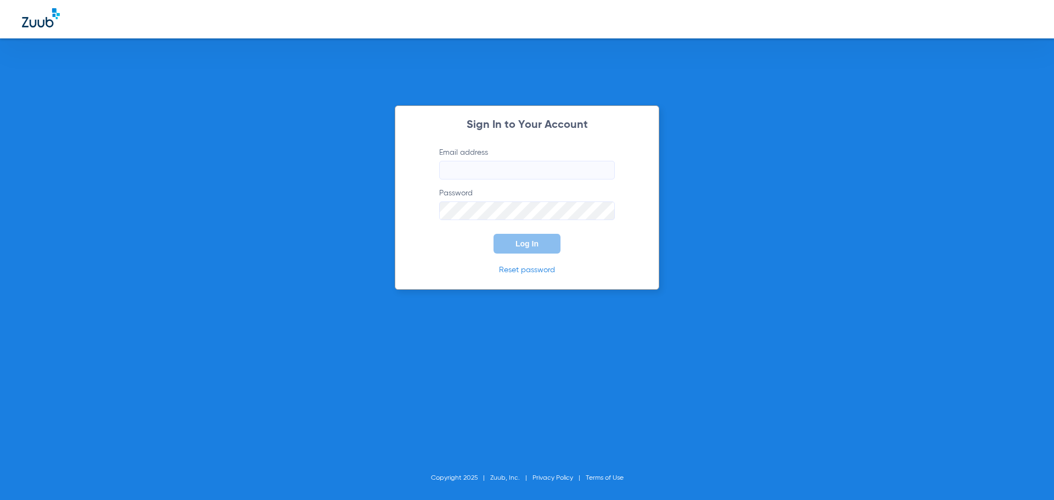
type input "[EMAIL_ADDRESS][DOMAIN_NAME]"
click at [510, 244] on button "Log In" at bounding box center [527, 244] width 67 height 20
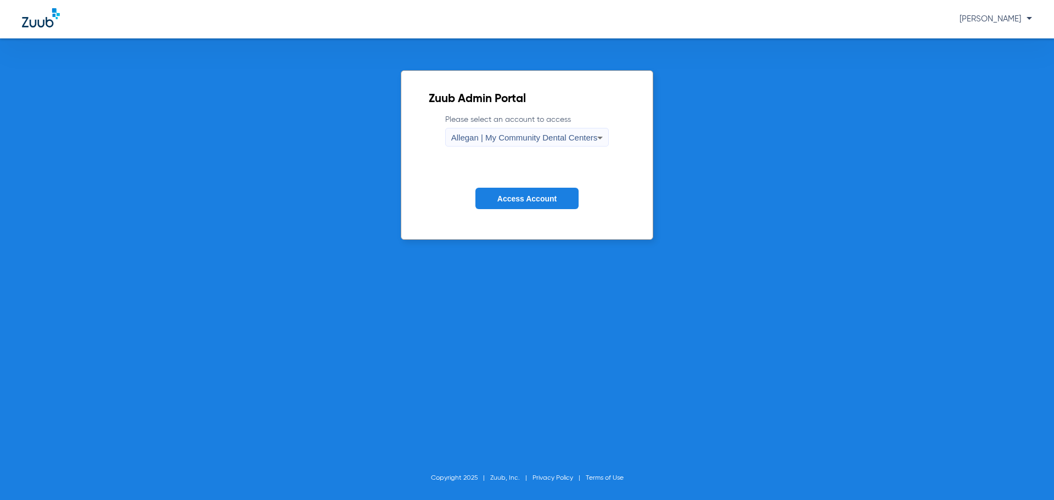
click at [528, 136] on span "Allegan | My Community Dental Centers" at bounding box center [524, 137] width 147 height 9
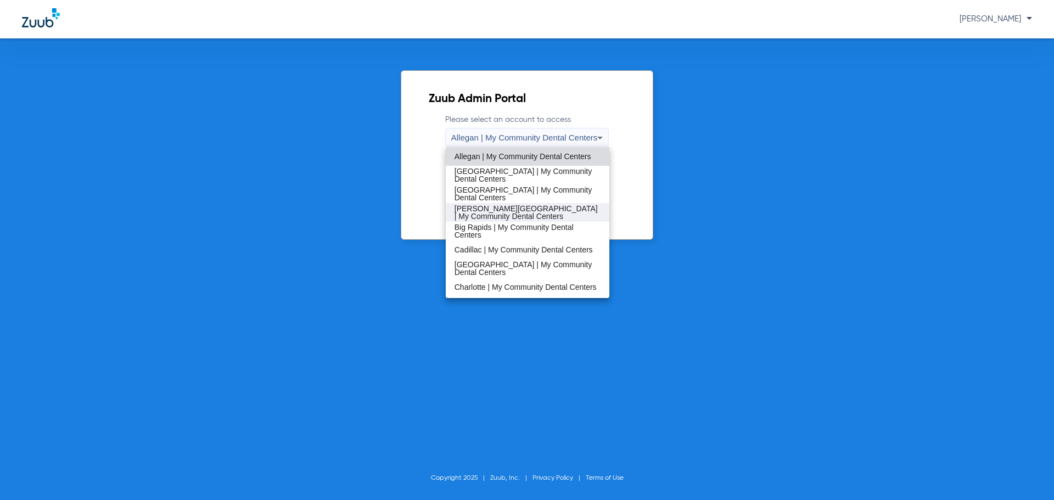
click at [536, 214] on span "[PERSON_NAME][GEOGRAPHIC_DATA] | My Community Dental Centers" at bounding box center [528, 212] width 147 height 15
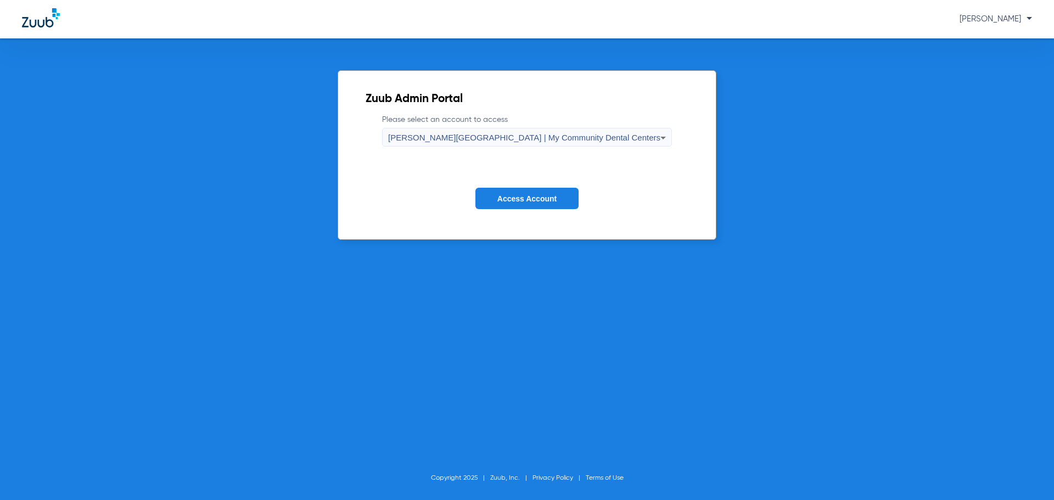
click at [533, 197] on span "Access Account" at bounding box center [527, 198] width 59 height 9
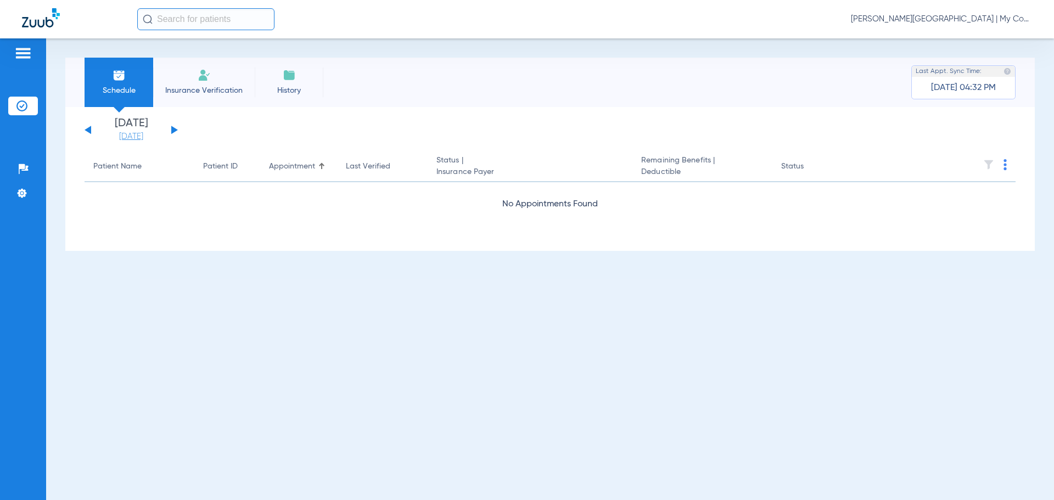
click at [124, 136] on link "[DATE]" at bounding box center [131, 136] width 66 height 11
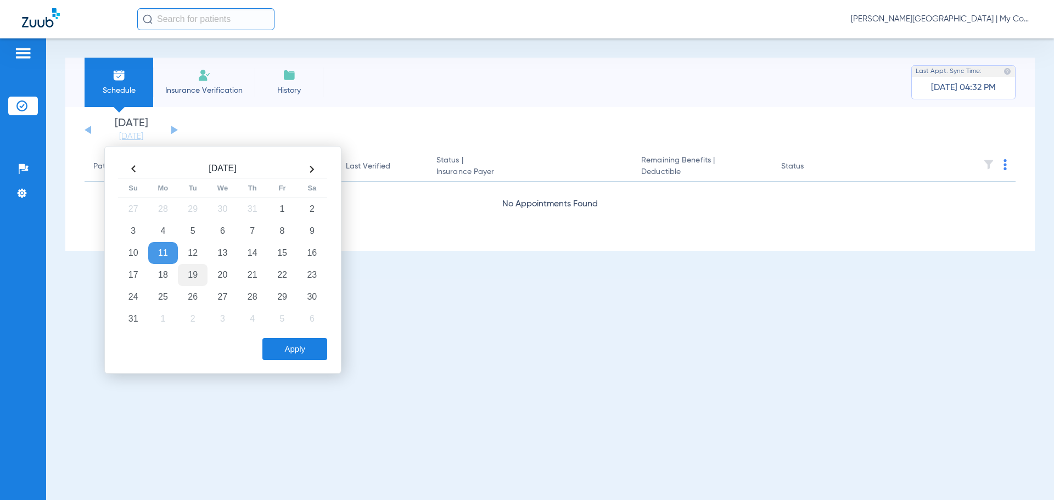
click at [193, 272] on td "19" at bounding box center [193, 275] width 30 height 22
click at [278, 340] on button "Apply" at bounding box center [295, 349] width 65 height 22
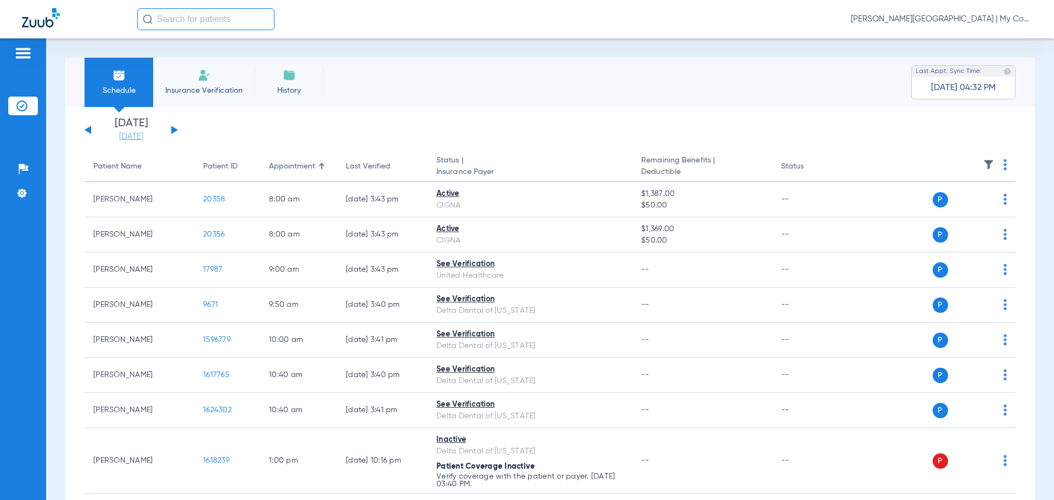
click at [132, 139] on link "[DATE]" at bounding box center [131, 136] width 66 height 11
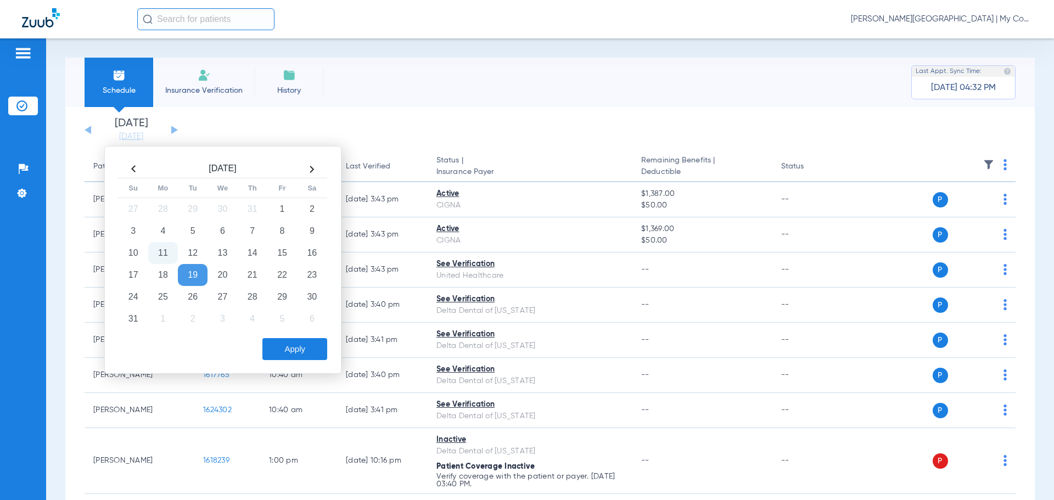
drag, startPoint x: 162, startPoint y: 251, endPoint x: 175, endPoint y: 256, distance: 13.6
click at [163, 251] on td "11" at bounding box center [163, 253] width 30 height 22
click at [284, 356] on button "Apply" at bounding box center [295, 349] width 65 height 22
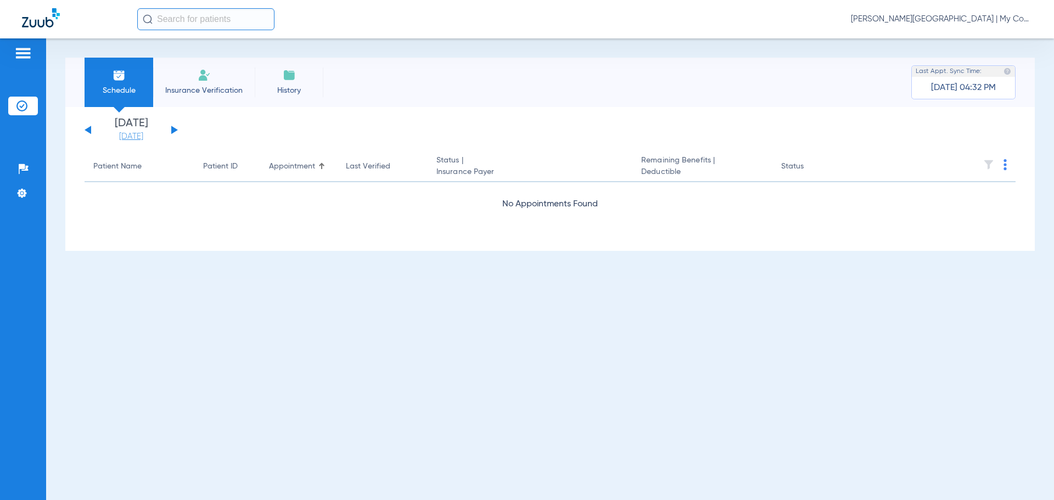
click at [136, 138] on link "[DATE]" at bounding box center [131, 136] width 66 height 11
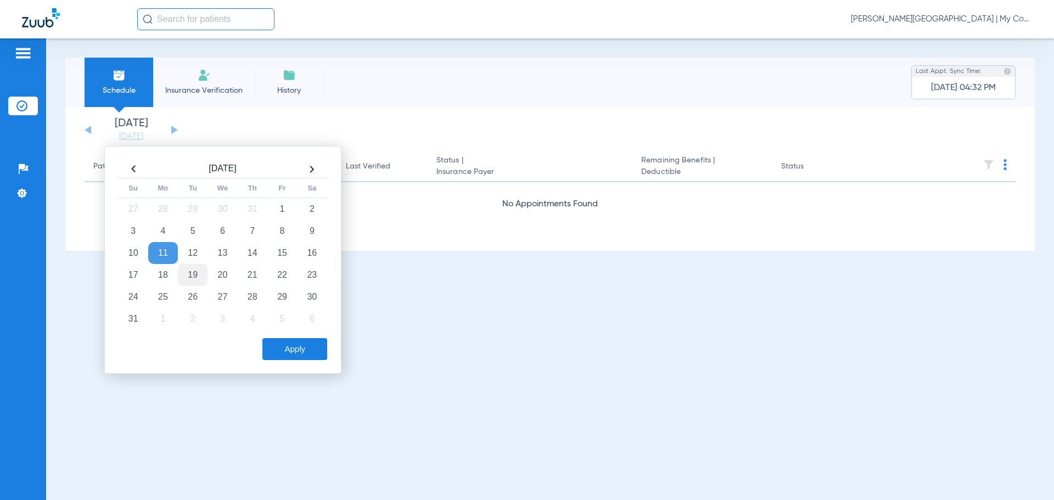
click at [186, 271] on td "19" at bounding box center [193, 275] width 30 height 22
drag, startPoint x: 266, startPoint y: 333, endPoint x: 274, endPoint y: 342, distance: 12.0
click at [267, 334] on div "Apply" at bounding box center [221, 346] width 211 height 27
click at [281, 349] on button "Apply" at bounding box center [295, 349] width 65 height 22
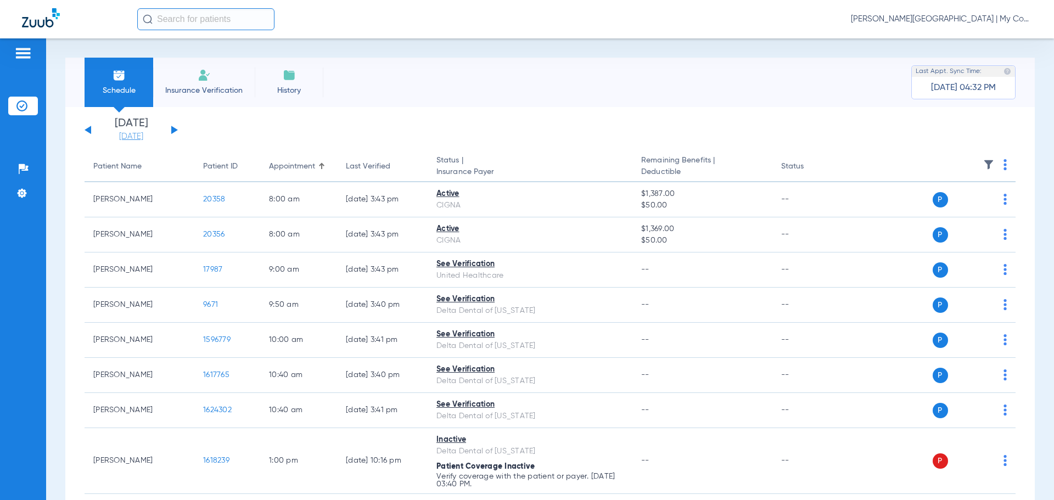
click at [128, 135] on link "[DATE]" at bounding box center [131, 136] width 66 height 11
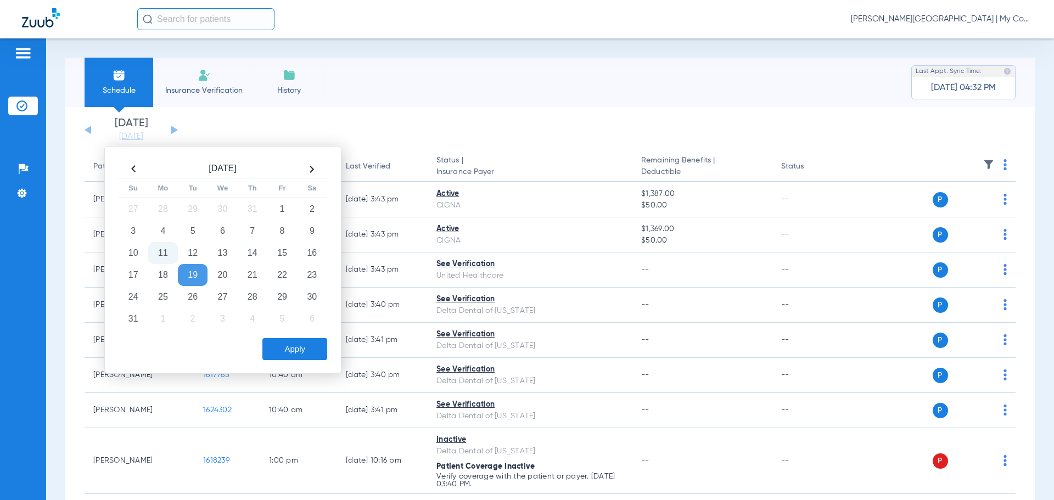
click at [166, 250] on td "11" at bounding box center [163, 253] width 30 height 22
click at [293, 355] on button "Apply" at bounding box center [295, 349] width 65 height 22
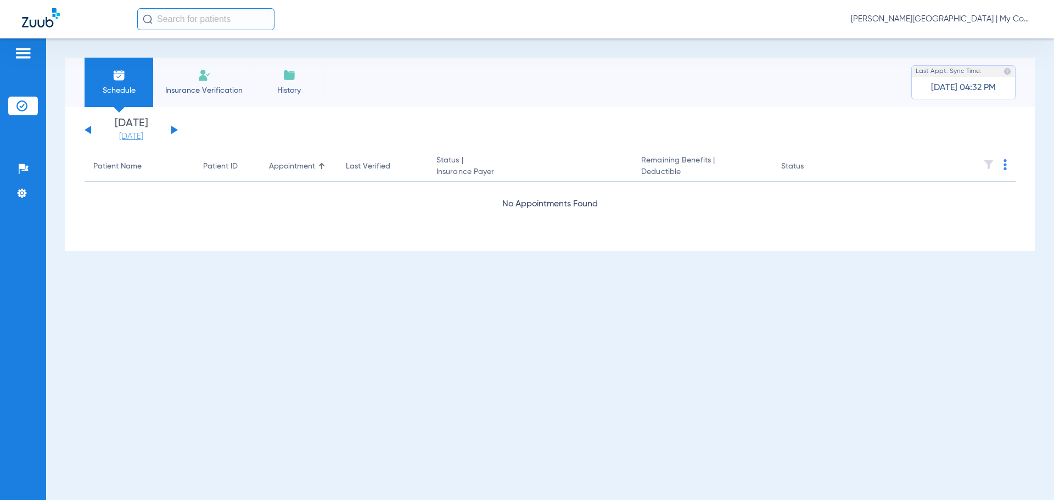
click at [125, 138] on link "[DATE]" at bounding box center [131, 136] width 66 height 11
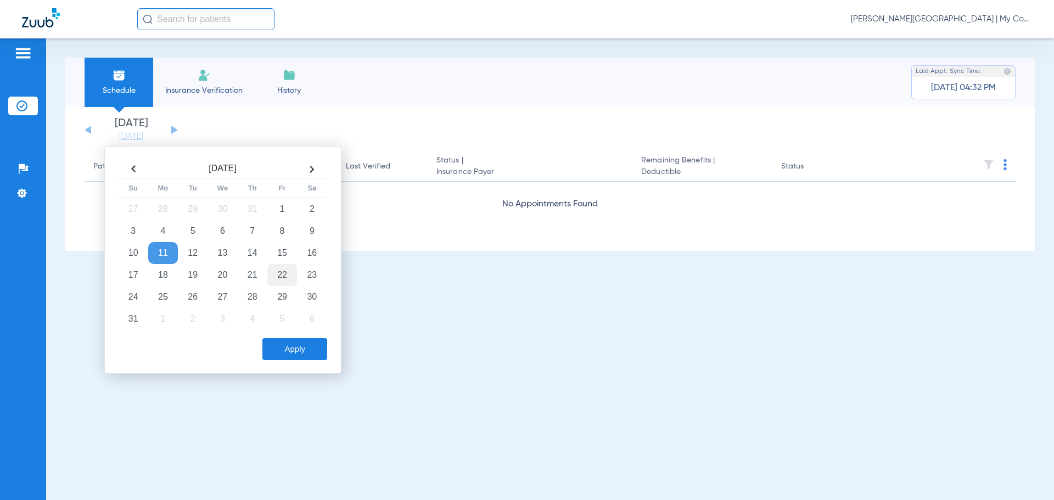
drag, startPoint x: 239, startPoint y: 253, endPoint x: 276, endPoint y: 272, distance: 41.5
click at [240, 254] on td "14" at bounding box center [253, 253] width 30 height 22
drag, startPoint x: 316, startPoint y: 345, endPoint x: 327, endPoint y: 348, distance: 12.0
click at [315, 345] on button "Apply" at bounding box center [295, 349] width 65 height 22
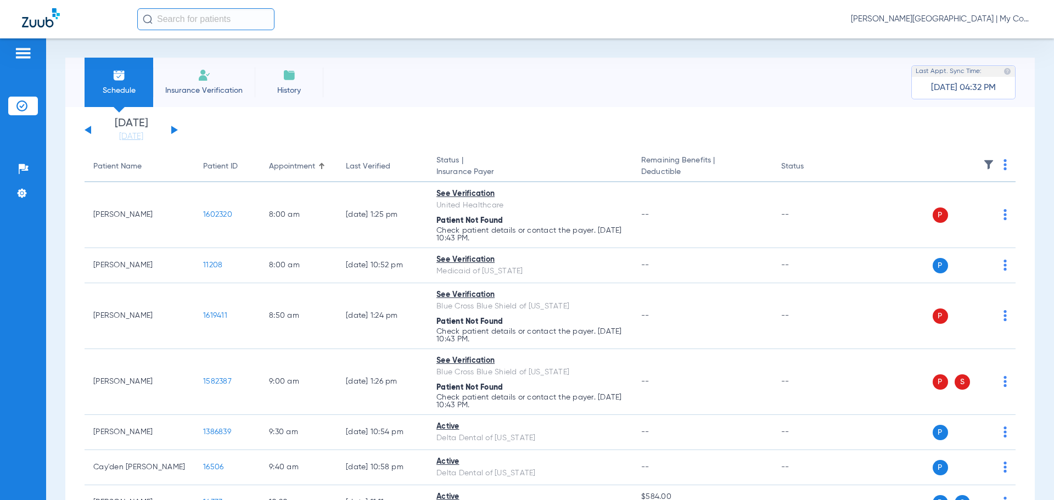
drag, startPoint x: 126, startPoint y: 135, endPoint x: 138, endPoint y: 155, distance: 22.9
click at [126, 136] on link "[DATE]" at bounding box center [131, 136] width 66 height 11
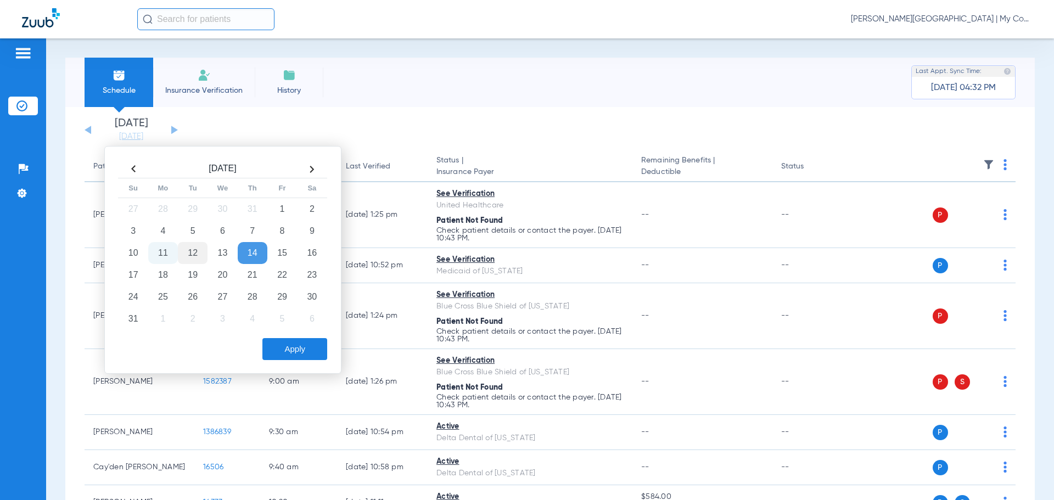
drag, startPoint x: 166, startPoint y: 251, endPoint x: 197, endPoint y: 261, distance: 32.5
click at [168, 251] on td "11" at bounding box center [163, 253] width 30 height 22
click at [294, 350] on button "Apply" at bounding box center [295, 349] width 65 height 22
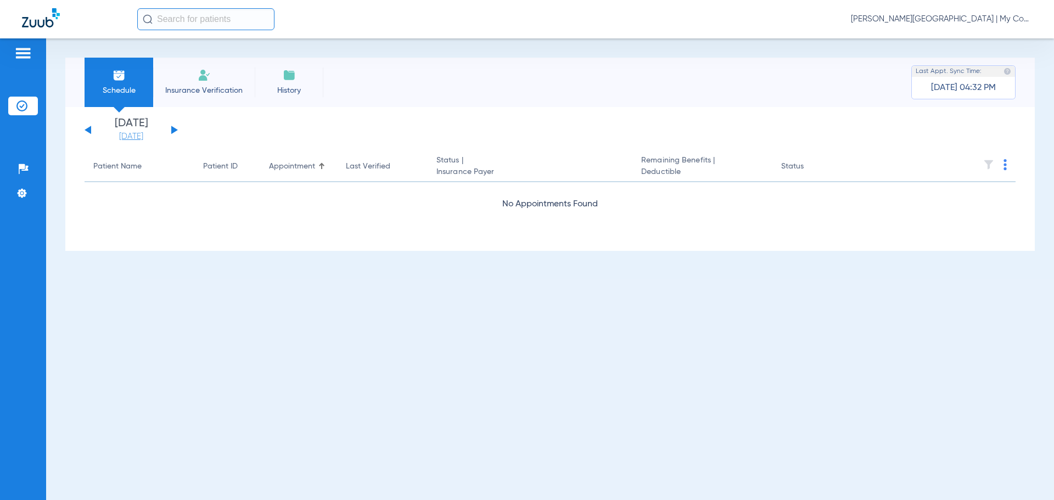
click at [134, 136] on link "[DATE]" at bounding box center [131, 136] width 66 height 11
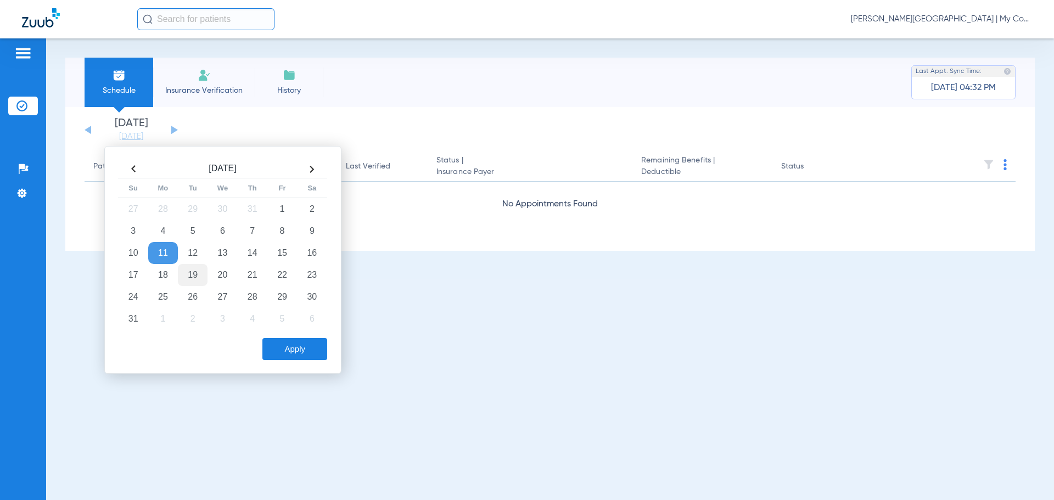
click at [193, 278] on td "19" at bounding box center [193, 275] width 30 height 22
click at [292, 360] on div "Aug 2025 Su Mo Tu We Th Fr Sa 27 28 29 30 31 1 2 3 4 5 6 7 8 9 10 11 12 13 14 1…" at bounding box center [222, 260] width 237 height 228
click at [292, 356] on button "Apply" at bounding box center [295, 349] width 65 height 22
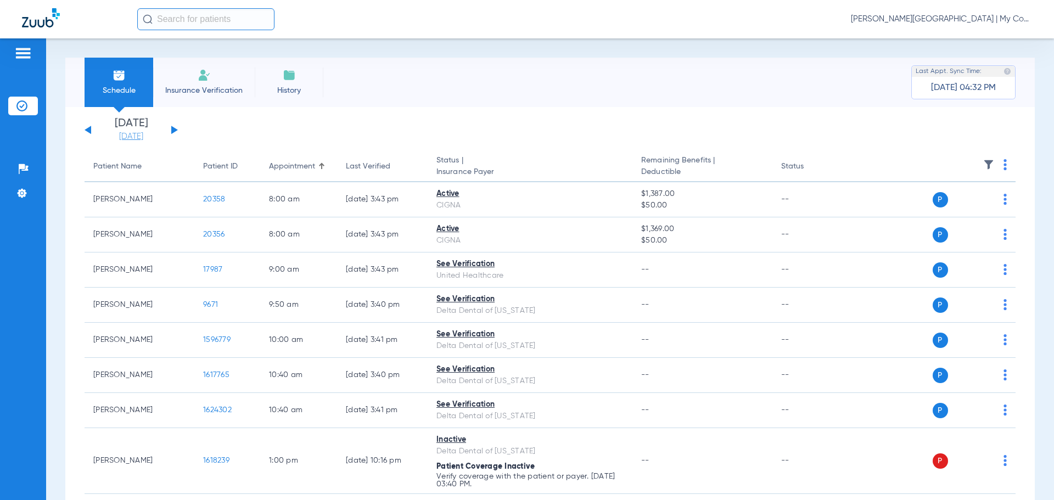
click at [130, 138] on link "[DATE]" at bounding box center [131, 136] width 66 height 11
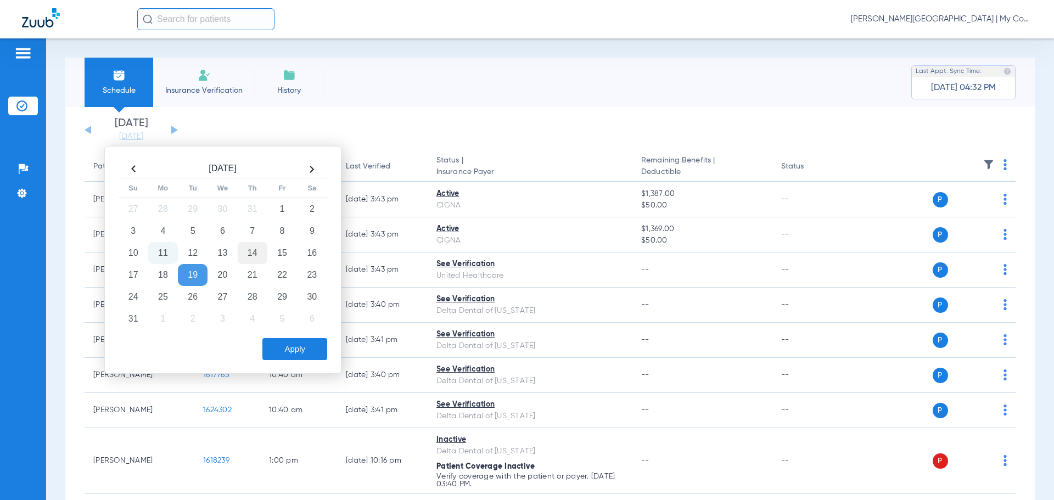
click at [258, 253] on td "14" at bounding box center [253, 253] width 30 height 22
click at [288, 363] on div "Aug 2025 Su Mo Tu We Th Fr Sa 27 28 29 30 31 1 2 3 4 5 6 7 8 9 10 11 12 13 14 1…" at bounding box center [222, 260] width 237 height 228
drag, startPoint x: 287, startPoint y: 351, endPoint x: 294, endPoint y: 351, distance: 6.6
click at [287, 350] on button "Apply" at bounding box center [295, 349] width 65 height 22
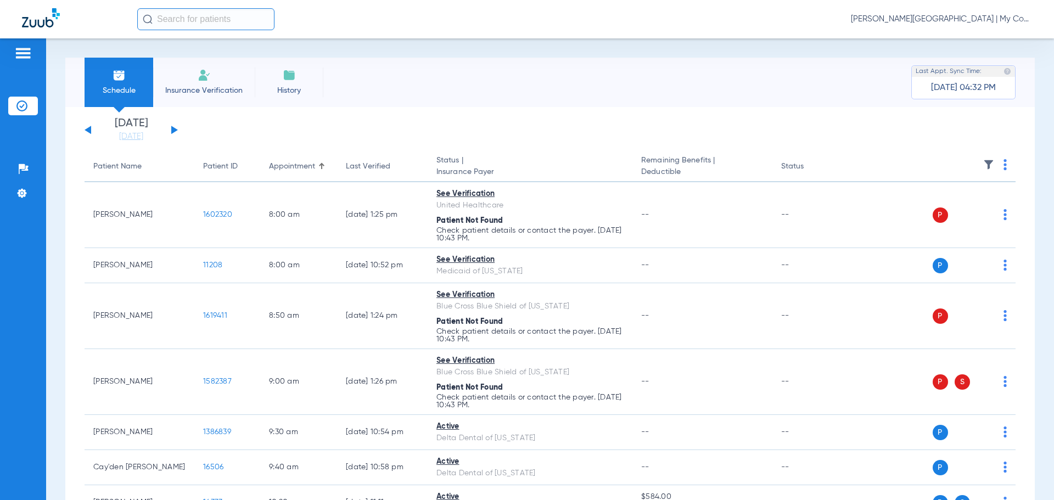
click at [484, 17] on div "[PERSON_NAME][GEOGRAPHIC_DATA] | My Community Dental Centers" at bounding box center [584, 19] width 895 height 22
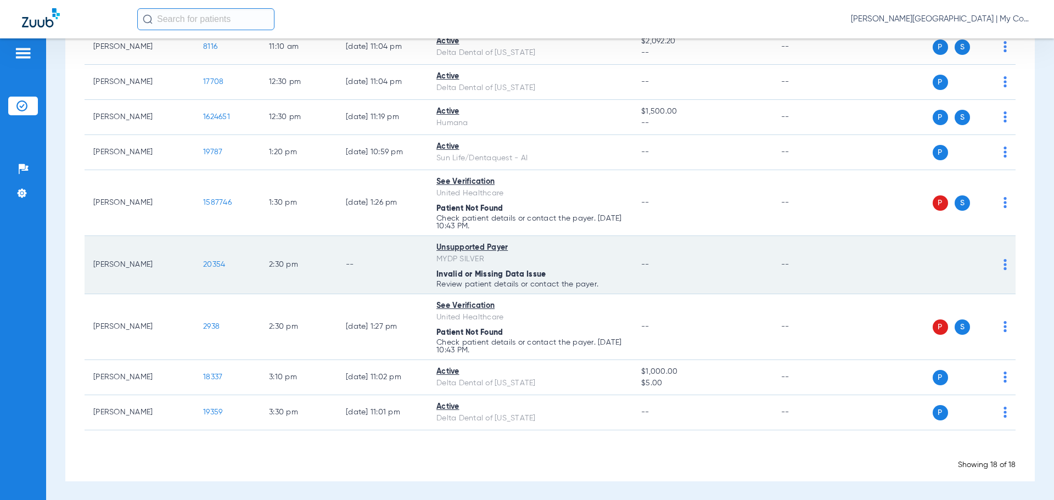
scroll to position [562, 0]
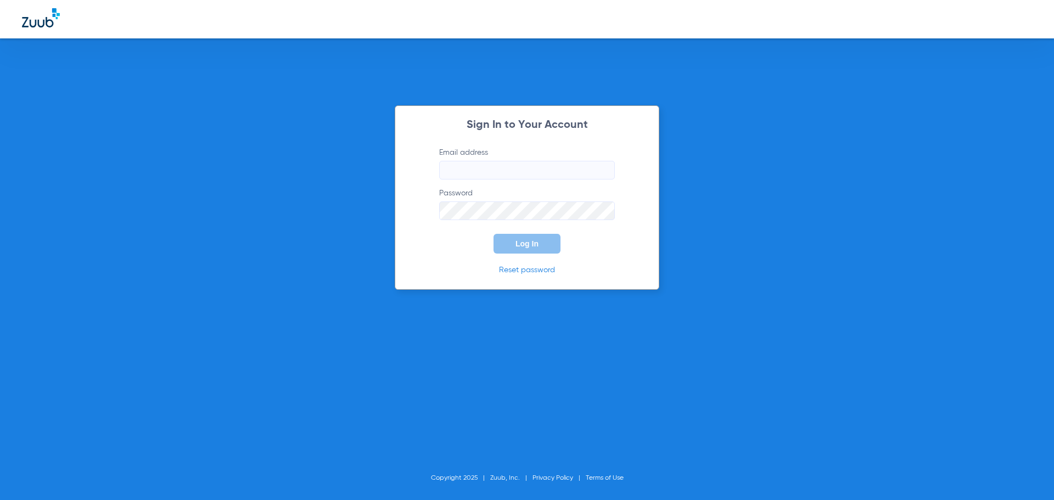
type input "bnacy@mydental.org"
drag, startPoint x: 546, startPoint y: 242, endPoint x: 481, endPoint y: 100, distance: 155.8
click at [545, 241] on button "Log In" at bounding box center [527, 244] width 67 height 20
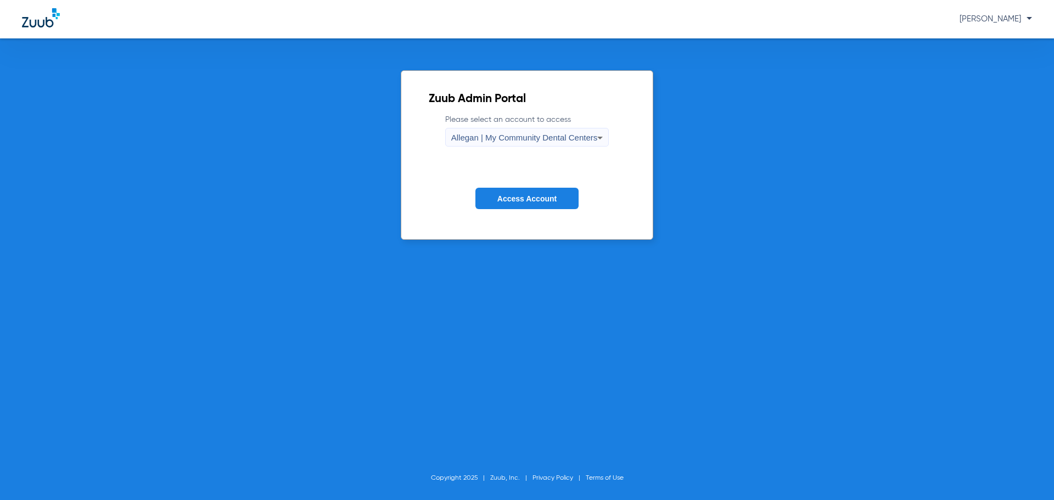
click at [481, 137] on span "Allegan | My Community Dental Centers" at bounding box center [524, 137] width 147 height 9
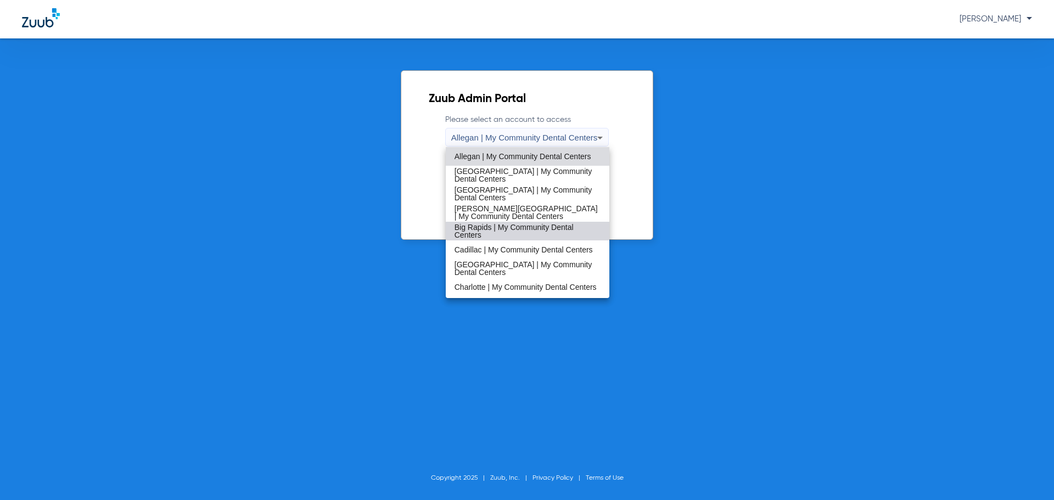
click at [528, 231] on span "Big Rapids | My Community Dental Centers" at bounding box center [528, 231] width 147 height 15
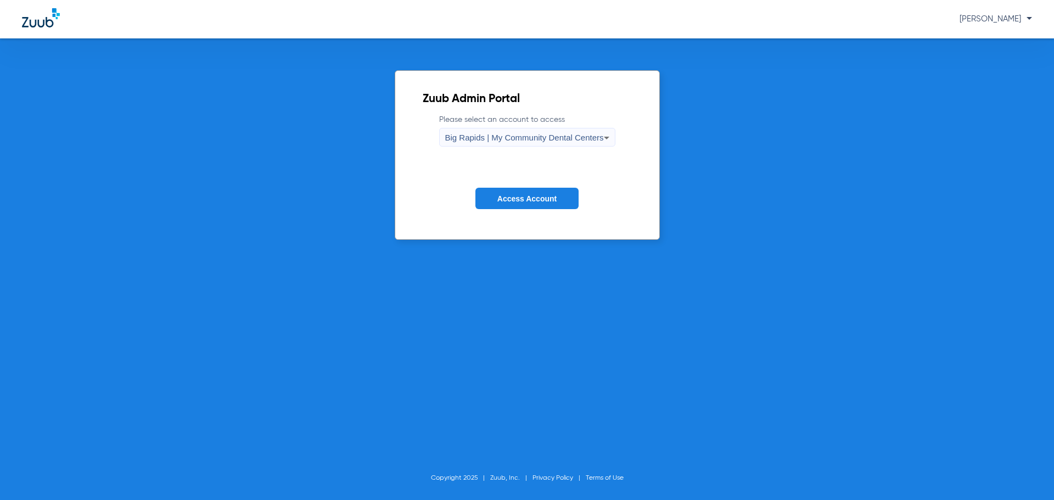
click at [542, 187] on form "Please select an account to access Big Rapids | My Community Dental Centers Acc…" at bounding box center [527, 169] width 209 height 111
click at [545, 203] on span "Access Account" at bounding box center [527, 198] width 59 height 9
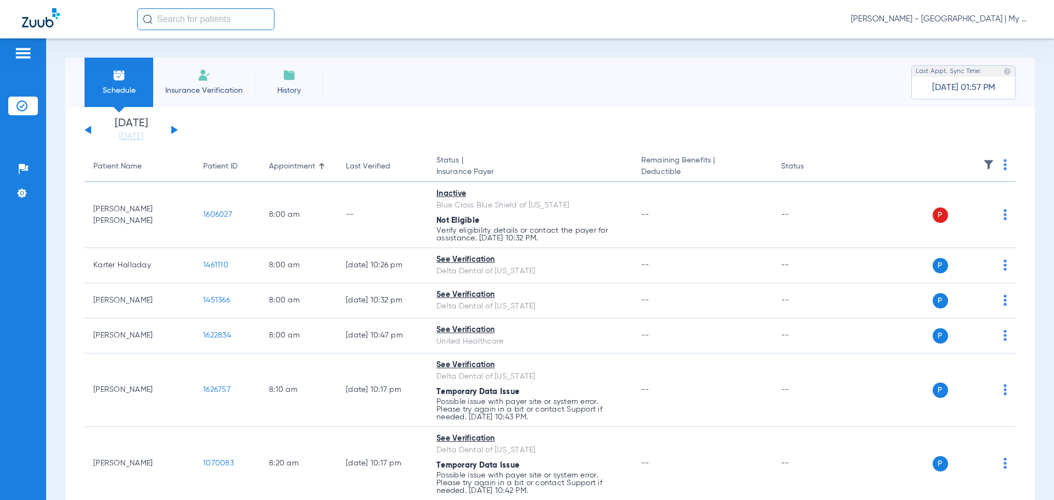
click at [129, 138] on link "[DATE]" at bounding box center [131, 136] width 66 height 11
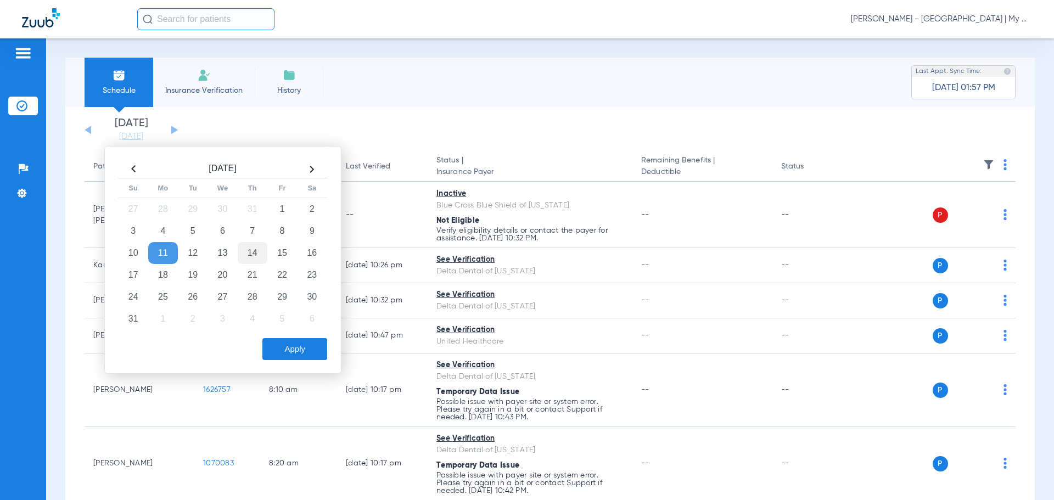
click at [255, 255] on td "14" at bounding box center [253, 253] width 30 height 22
click at [315, 349] on button "Apply" at bounding box center [295, 349] width 65 height 22
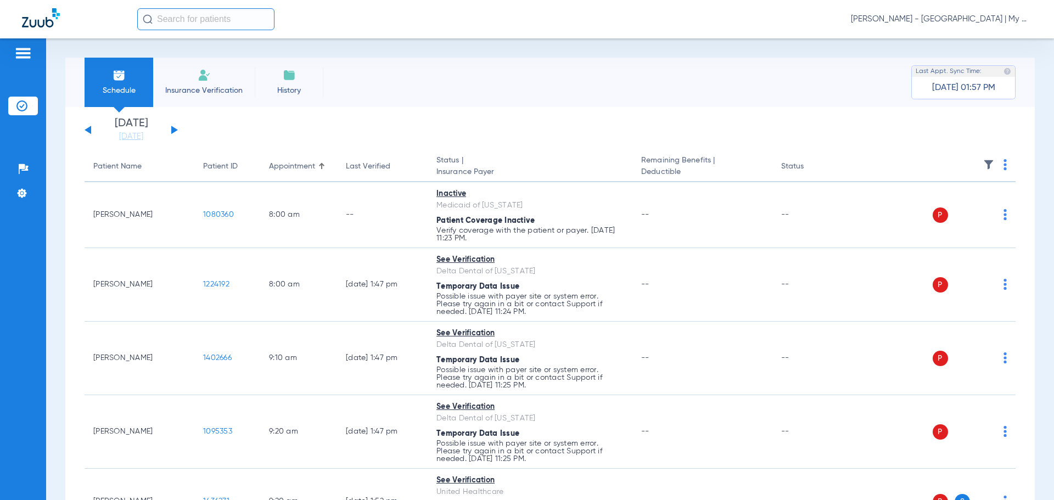
click at [1004, 165] on img at bounding box center [1005, 164] width 3 height 11
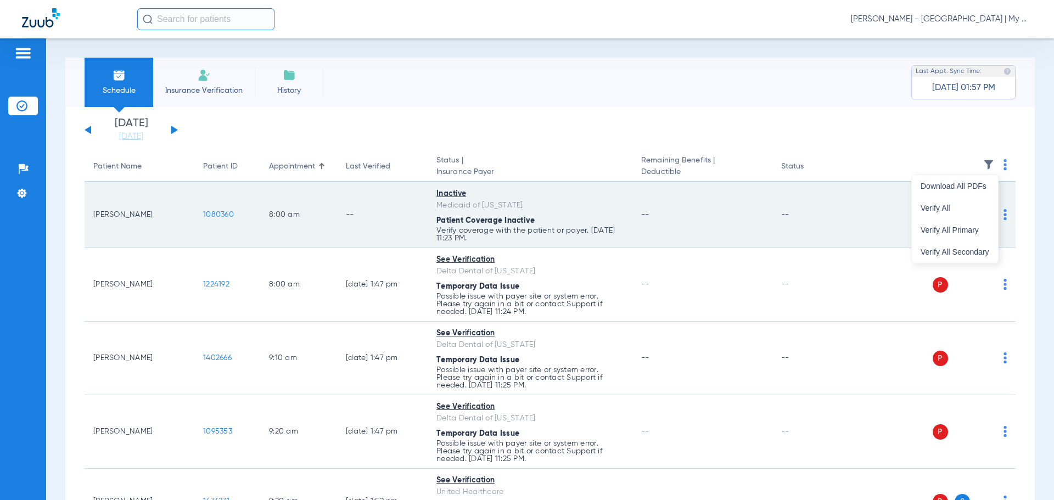
click at [962, 202] on button "Verify All" at bounding box center [955, 208] width 86 height 22
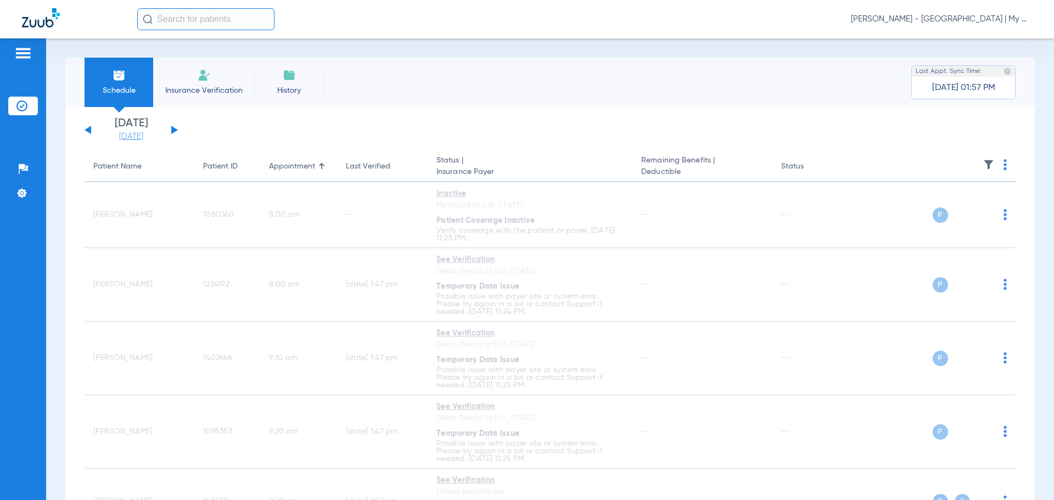
click at [135, 136] on link "[DATE]" at bounding box center [131, 136] width 66 height 11
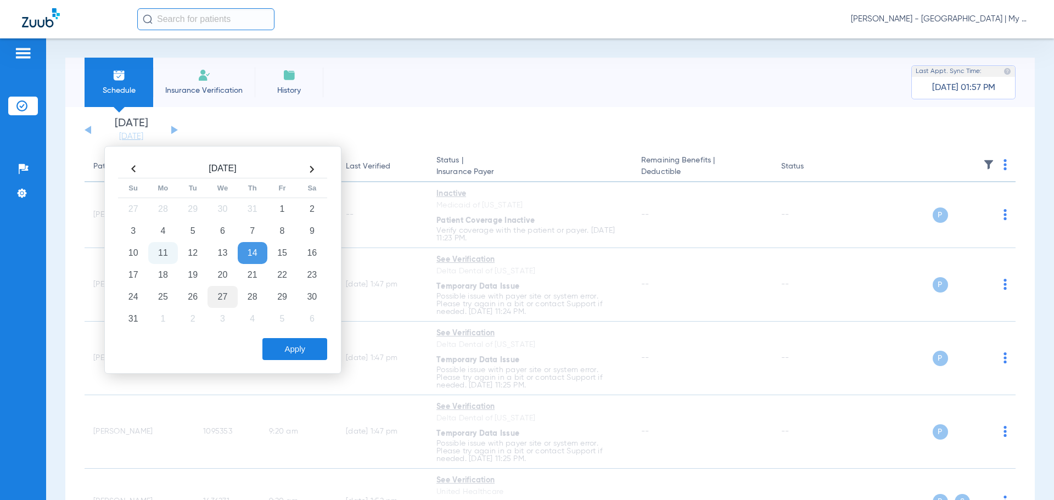
drag, startPoint x: 162, startPoint y: 250, endPoint x: 224, endPoint y: 291, distance: 74.2
click at [163, 250] on td "11" at bounding box center [163, 253] width 30 height 22
drag, startPoint x: 297, startPoint y: 349, endPoint x: 308, endPoint y: 349, distance: 11.0
click at [297, 349] on button "Apply" at bounding box center [295, 349] width 65 height 22
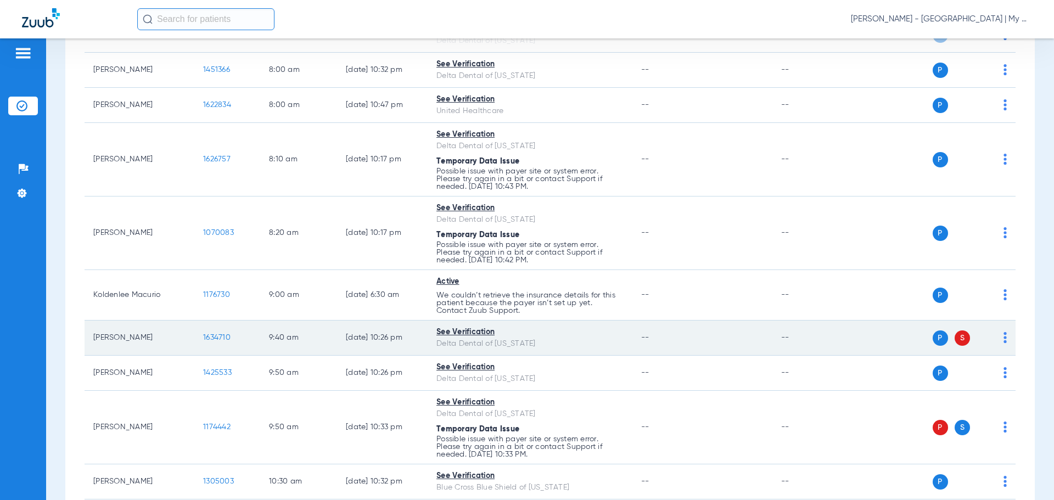
scroll to position [110, 0]
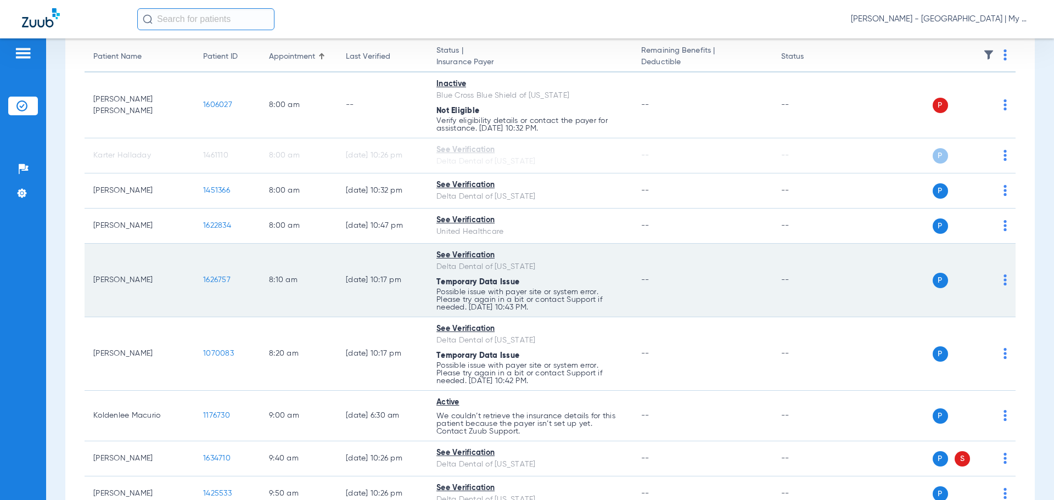
click at [1004, 280] on img at bounding box center [1005, 280] width 3 height 11
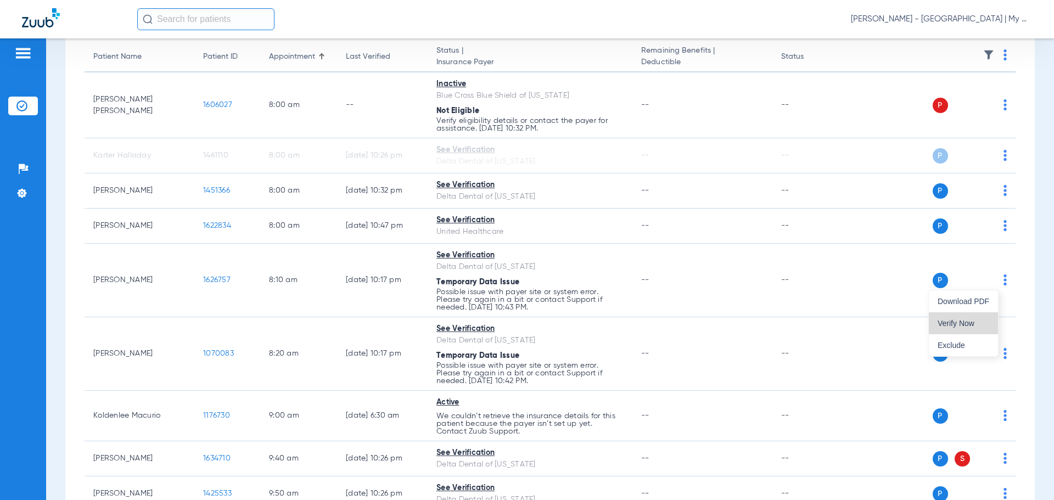
click at [990, 327] on button "Verify Now" at bounding box center [963, 323] width 69 height 22
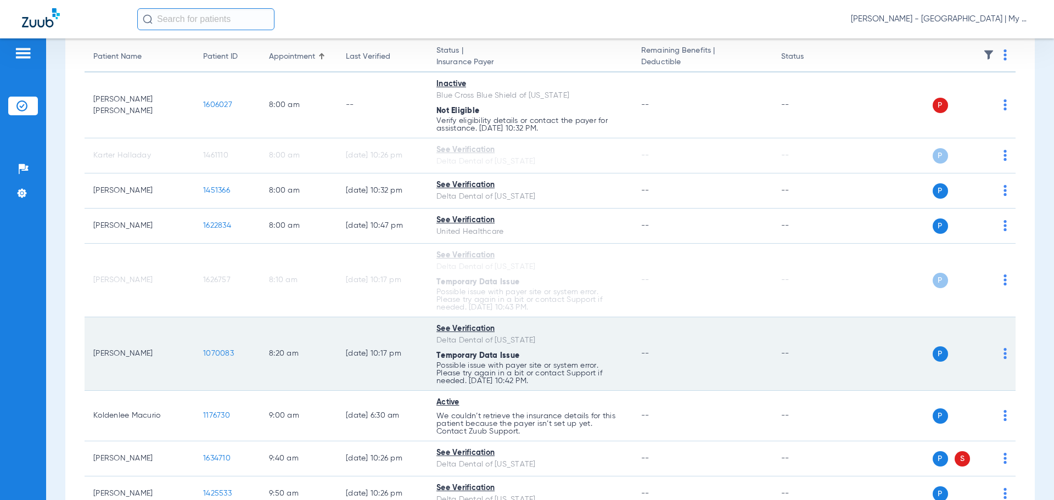
click at [1004, 354] on img at bounding box center [1005, 353] width 3 height 11
click at [986, 389] on button "Verify Now" at bounding box center [963, 397] width 69 height 22
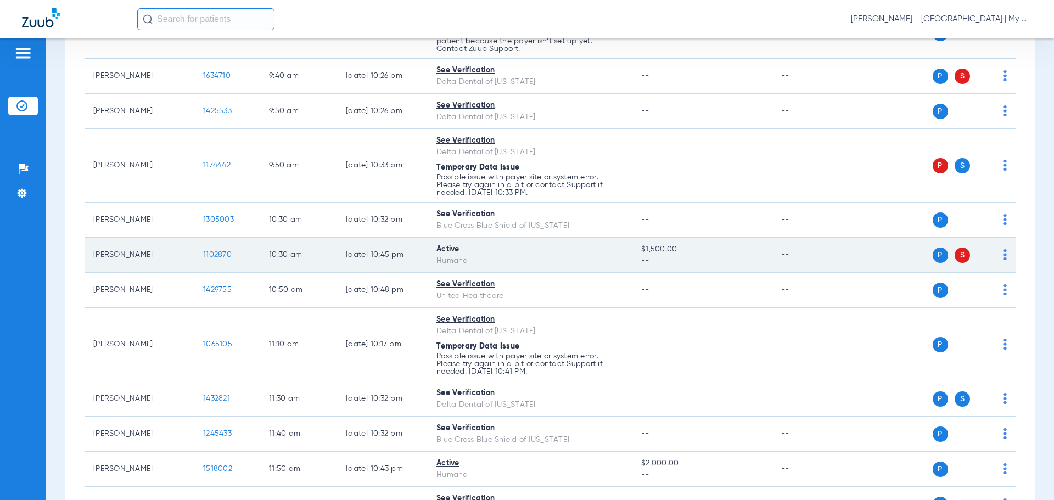
scroll to position [494, 0]
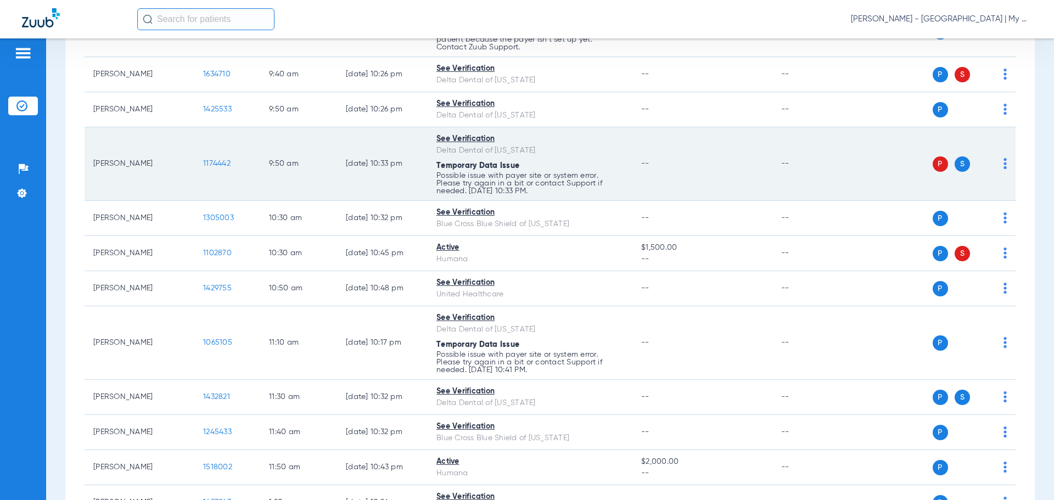
click at [1004, 164] on img at bounding box center [1005, 163] width 3 height 11
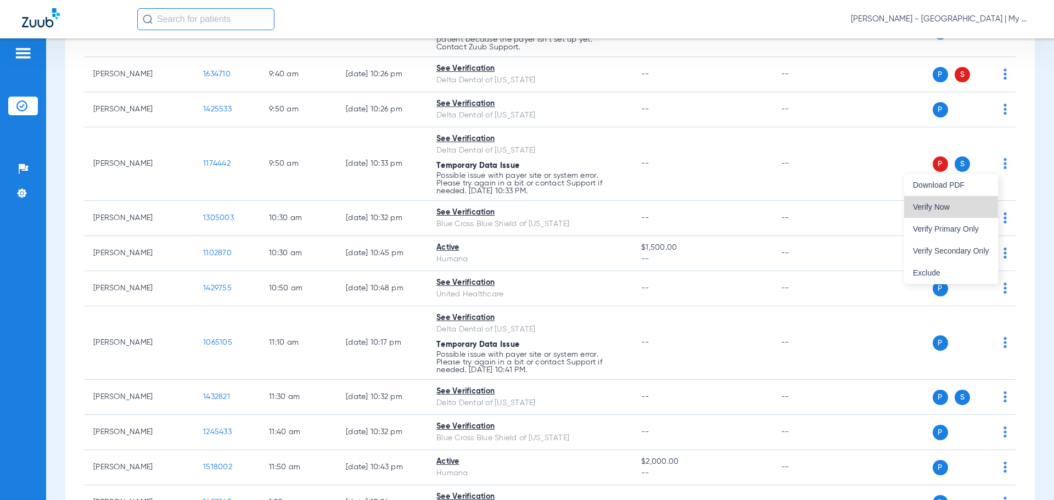
click at [988, 215] on button "Verify Now" at bounding box center [952, 207] width 94 height 22
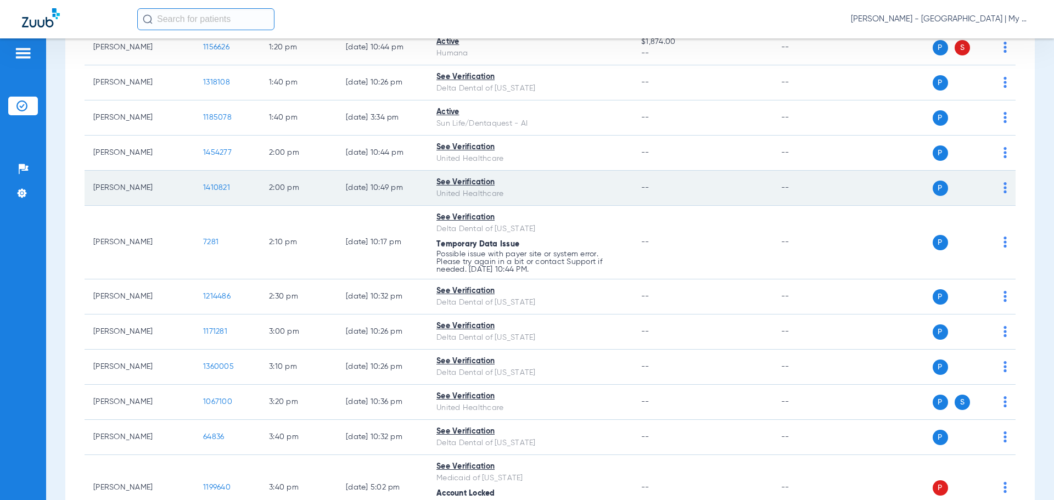
scroll to position [989, 0]
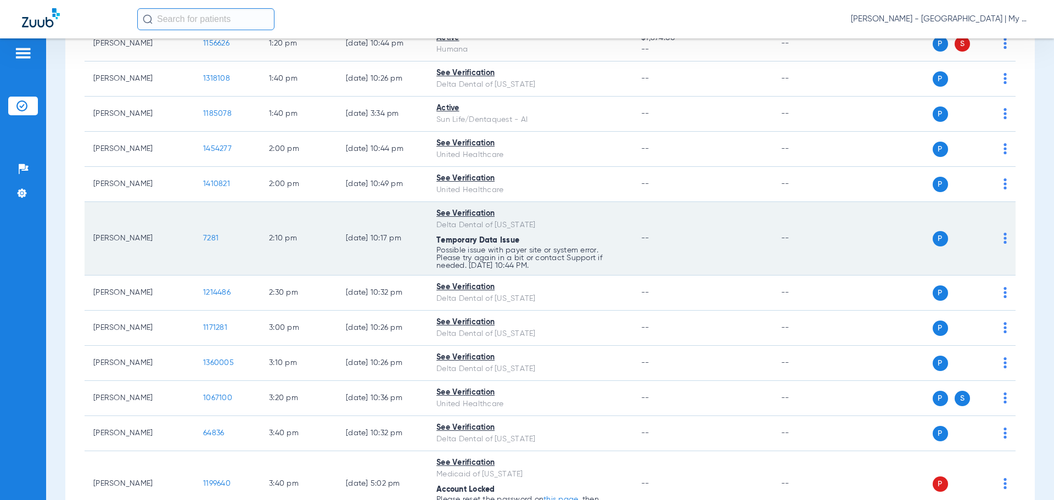
click at [1004, 238] on img at bounding box center [1005, 238] width 3 height 11
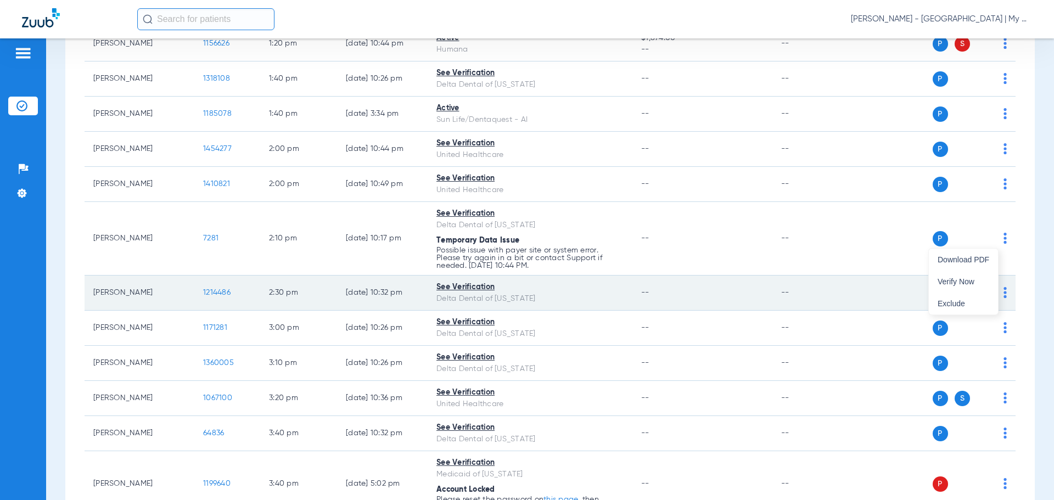
click at [987, 278] on span "Verify Now" at bounding box center [964, 282] width 52 height 8
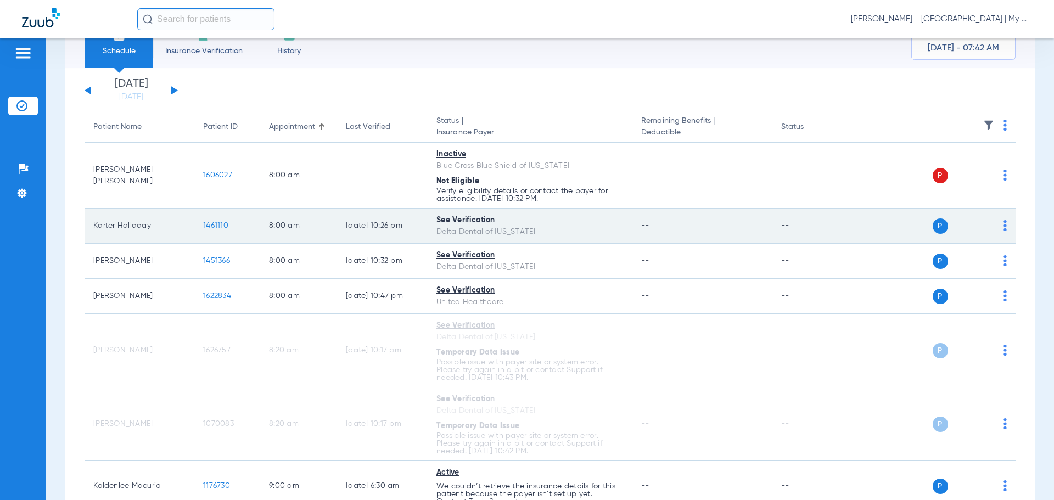
scroll to position [0, 0]
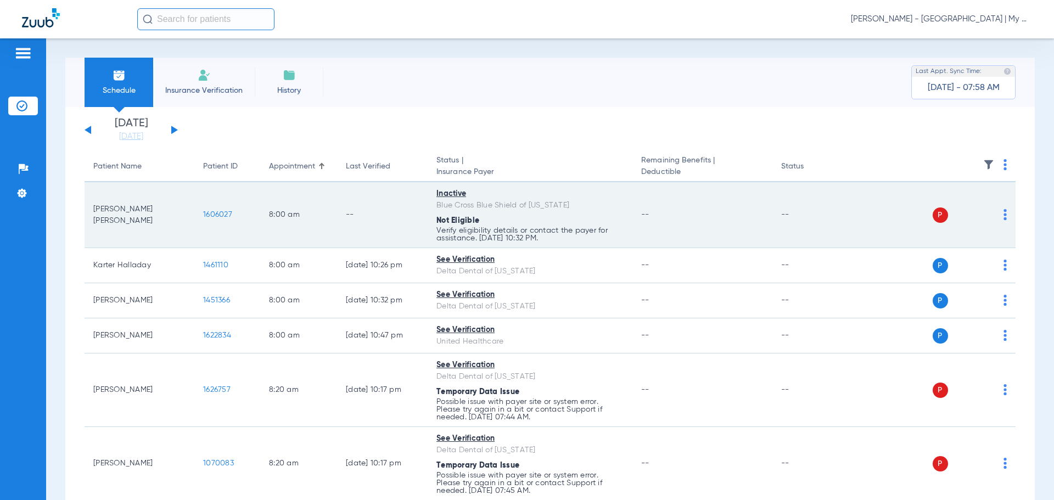
click at [1004, 215] on img at bounding box center [1005, 214] width 3 height 11
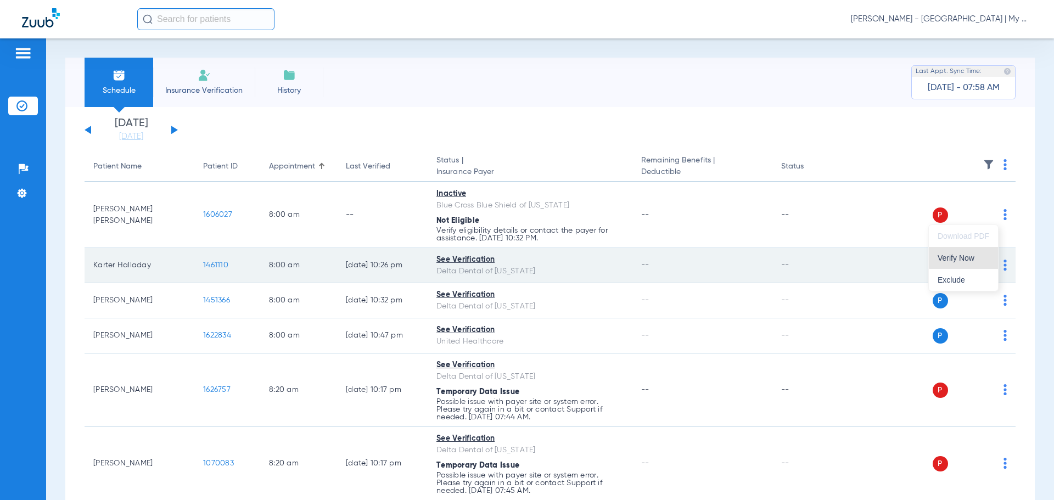
drag, startPoint x: 987, startPoint y: 256, endPoint x: 991, endPoint y: 264, distance: 8.4
click at [987, 257] on span "Verify Now" at bounding box center [964, 258] width 52 height 8
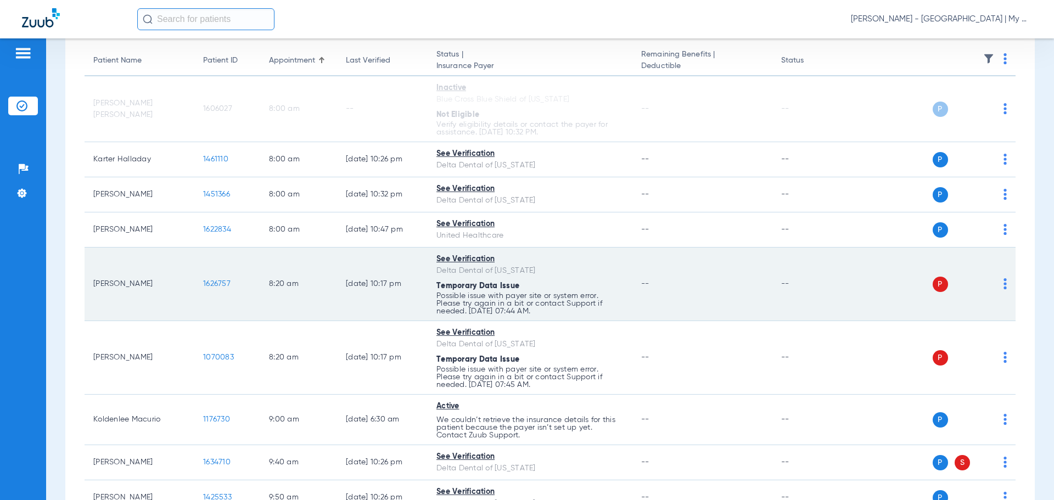
scroll to position [110, 0]
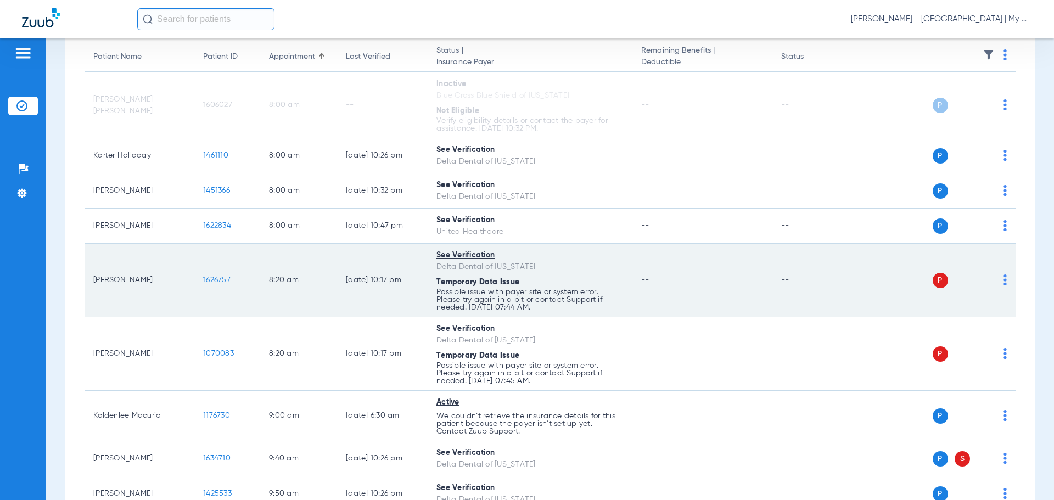
click at [219, 279] on span "1626757" at bounding box center [216, 280] width 27 height 8
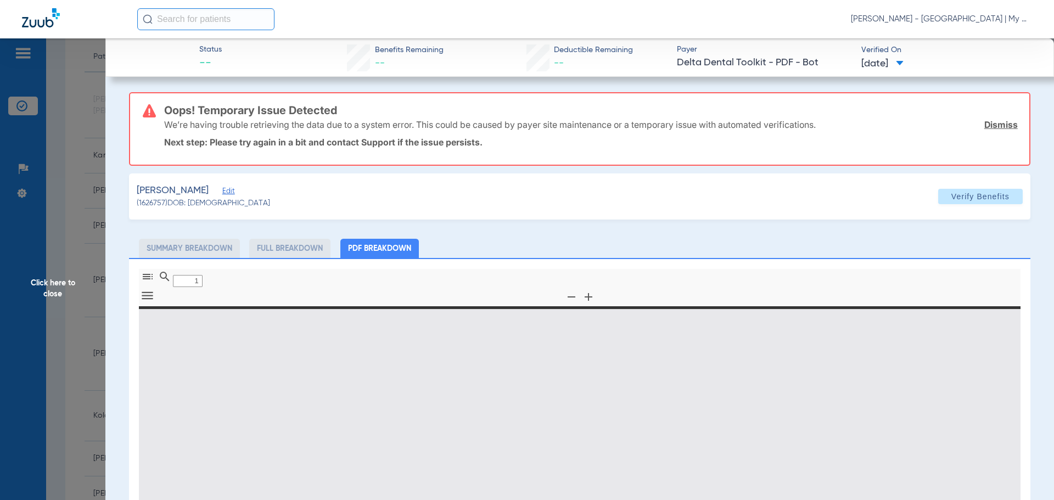
type input "0"
select select "page-width"
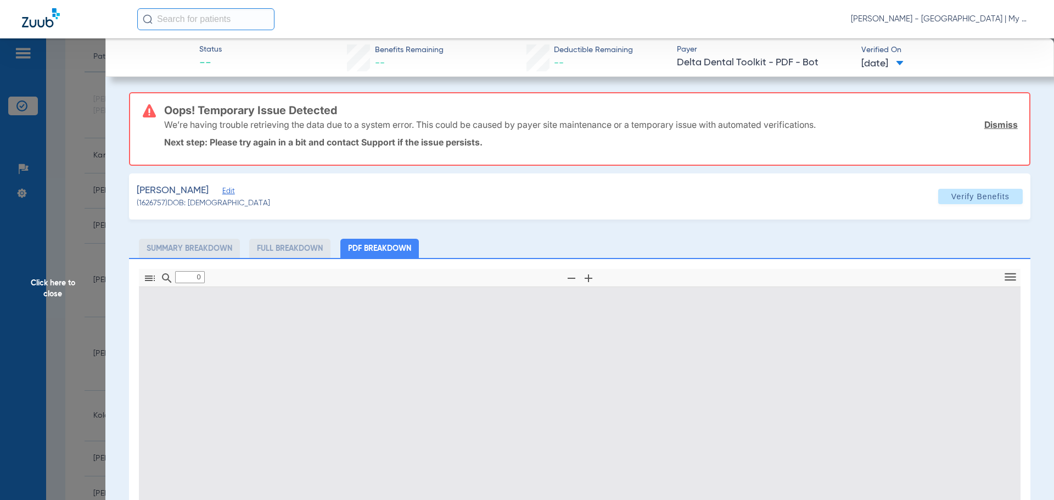
type input "1"
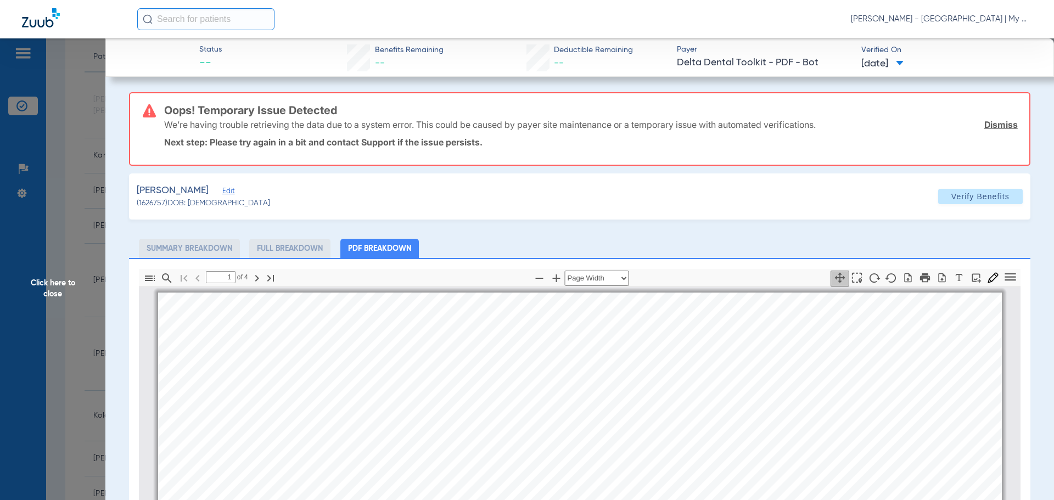
scroll to position [5, 0]
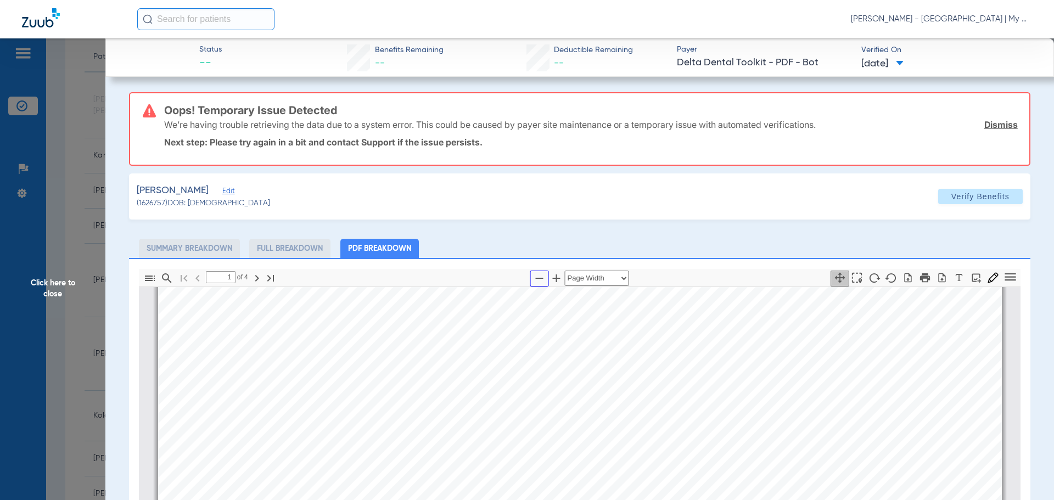
click at [537, 276] on icon "button" at bounding box center [539, 278] width 13 height 13
select select "1.5"
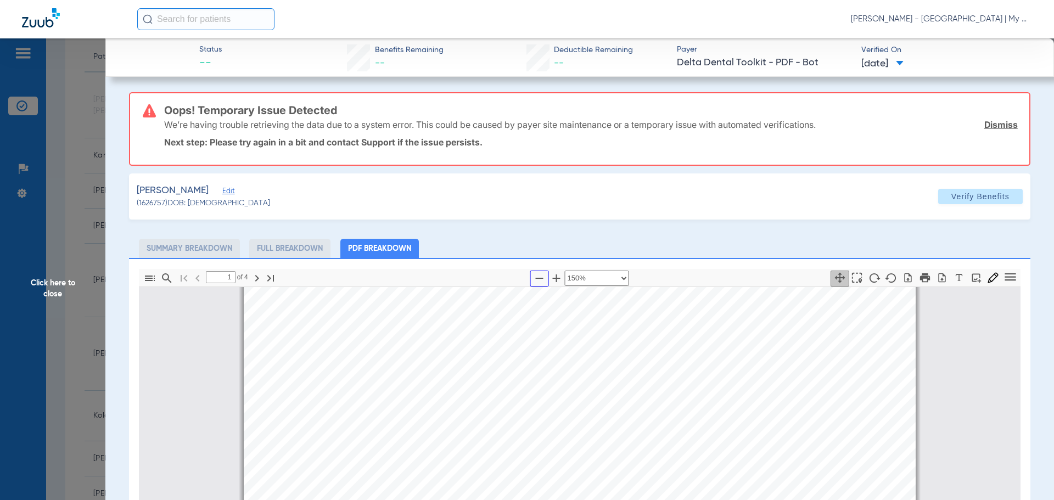
scroll to position [49, 0]
click at [76, 265] on span "Click here to close" at bounding box center [52, 288] width 105 height 500
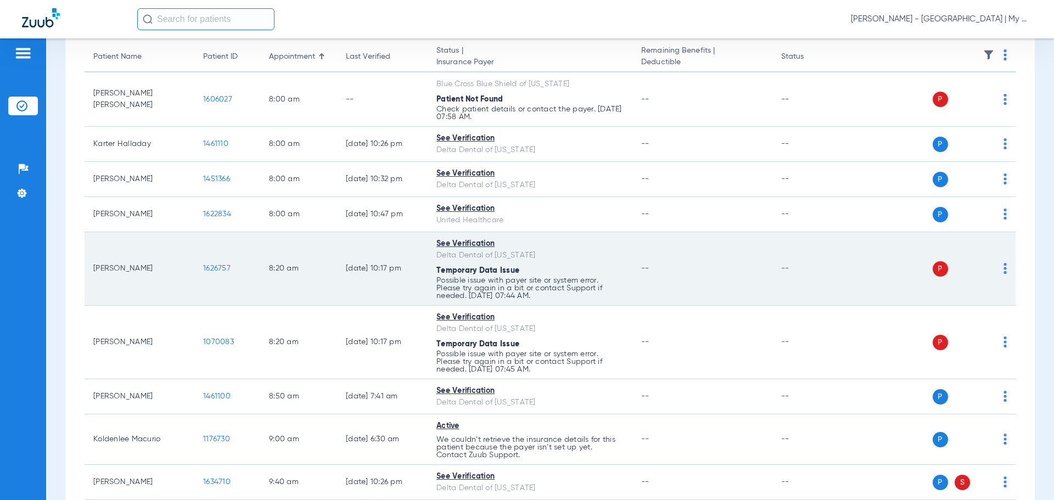
scroll to position [165, 0]
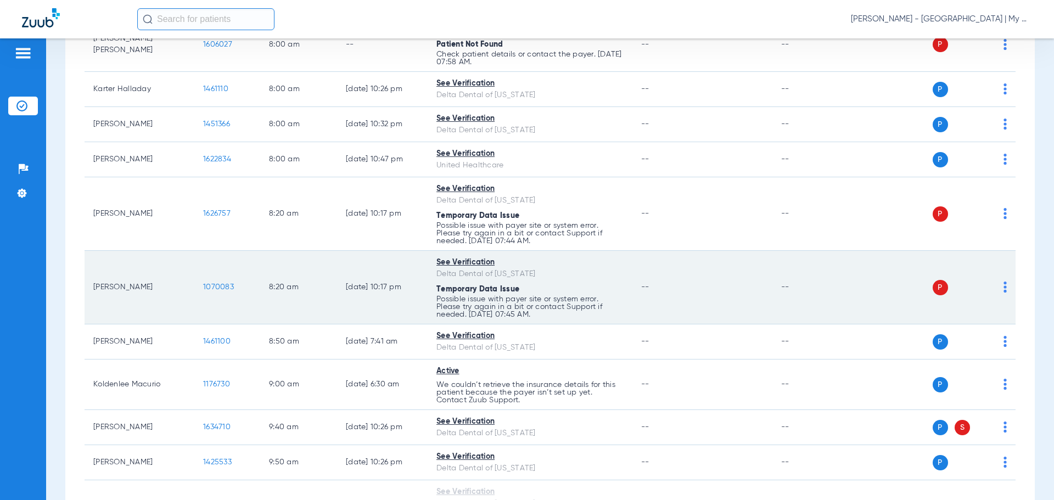
click at [279, 285] on td "8:20 AM" at bounding box center [298, 288] width 77 height 74
click at [226, 285] on span "1070083" at bounding box center [218, 287] width 31 height 8
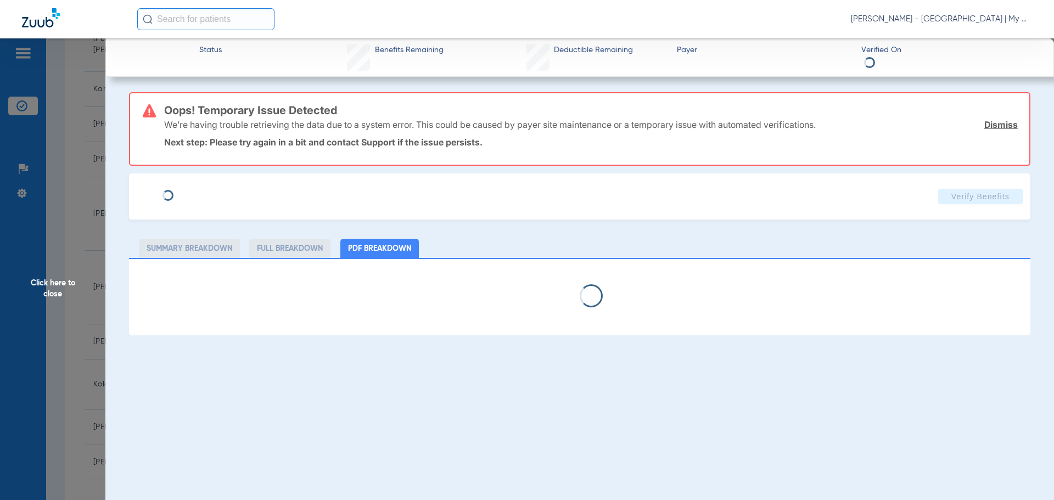
select select "page-width"
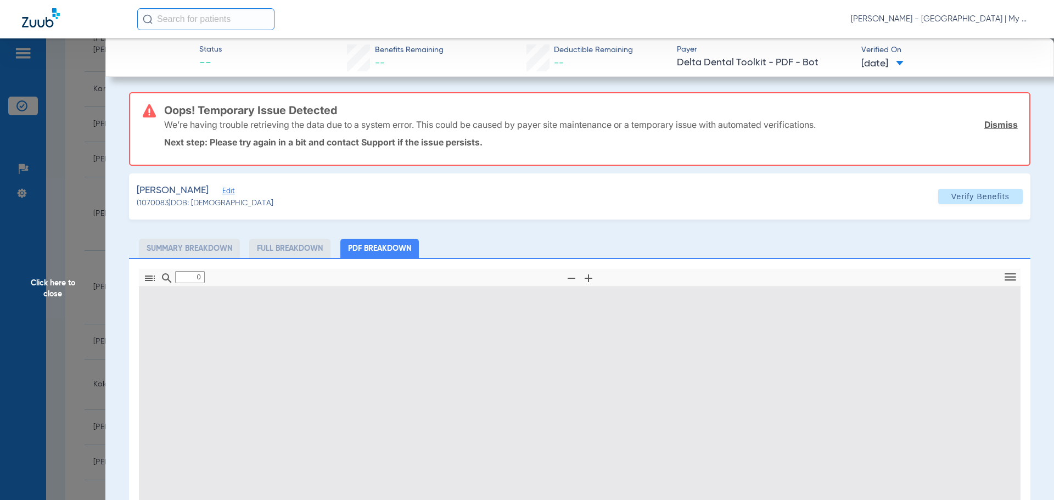
type input "1"
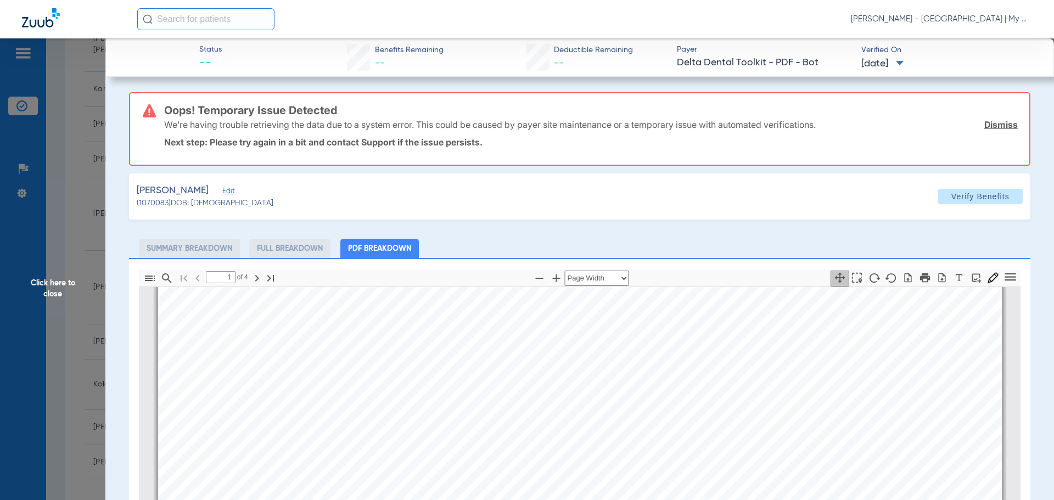
scroll to position [60, 0]
click at [58, 392] on span "Click here to close" at bounding box center [52, 288] width 105 height 500
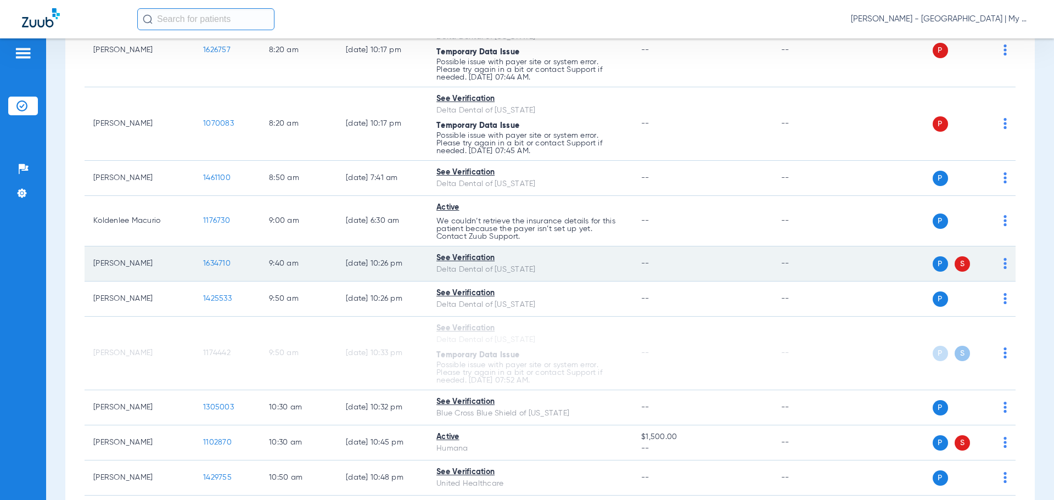
scroll to position [330, 0]
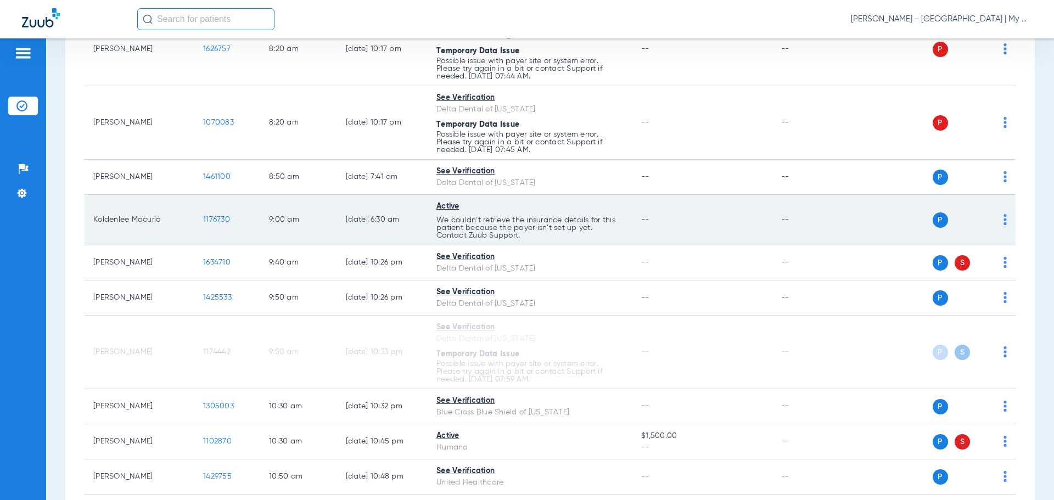
click at [216, 220] on span "1176730" at bounding box center [216, 220] width 27 height 8
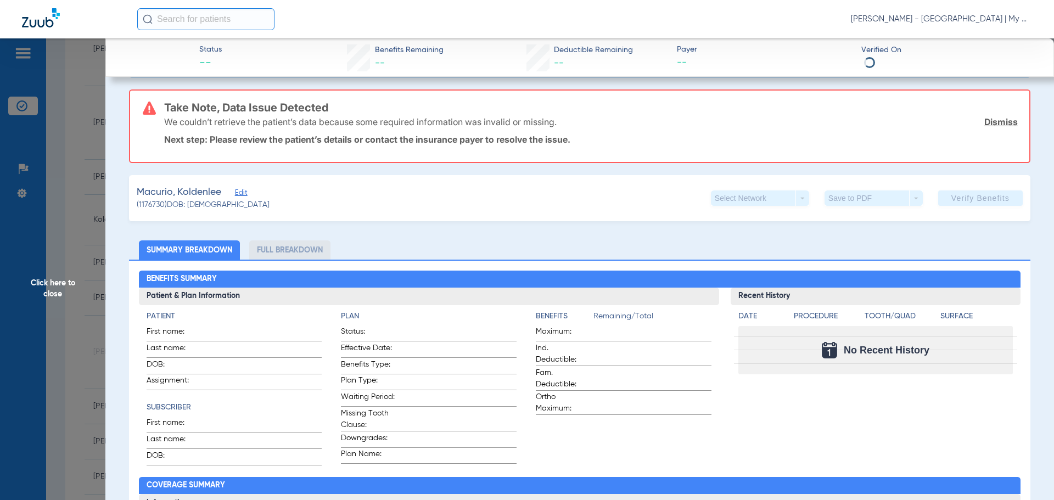
scroll to position [110, 0]
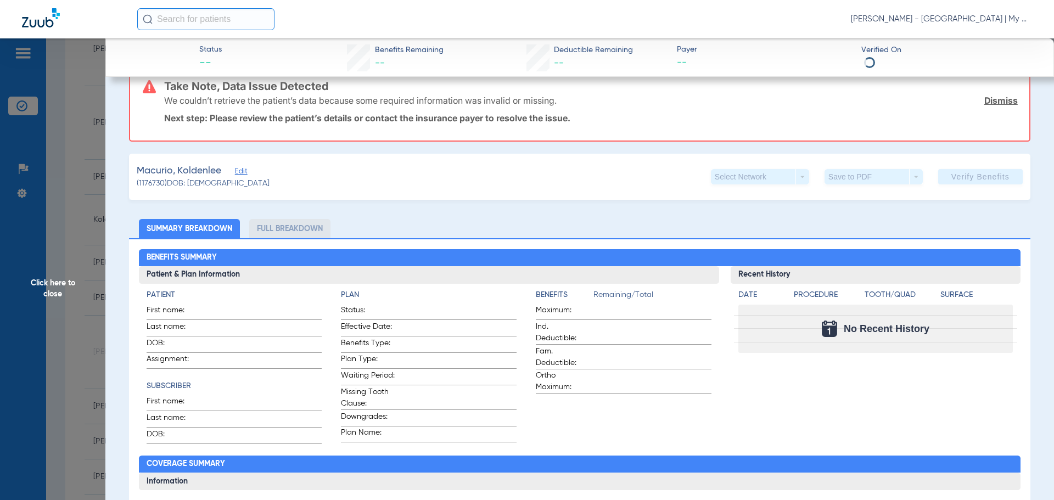
click at [275, 227] on li "Full Breakdown" at bounding box center [289, 228] width 81 height 19
click at [61, 258] on span "Click here to close" at bounding box center [52, 288] width 105 height 500
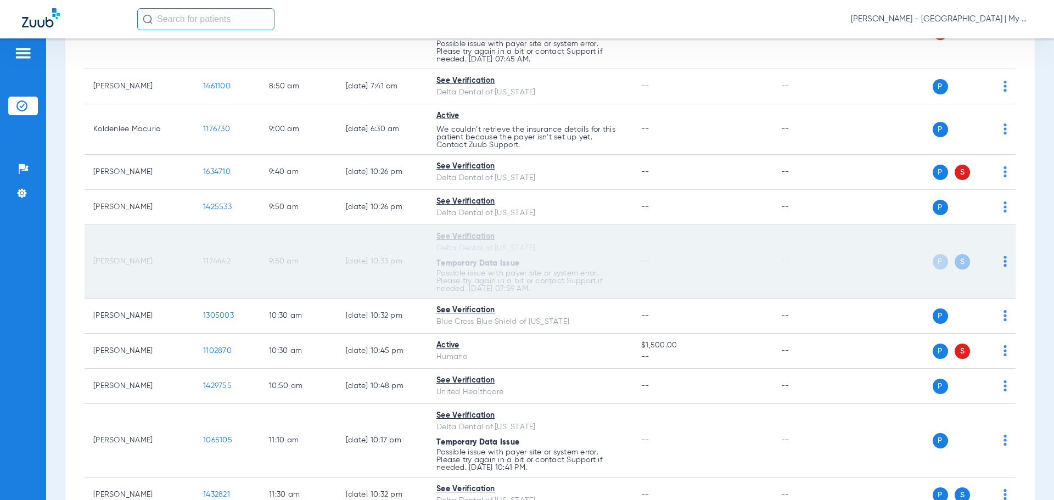
scroll to position [439, 0]
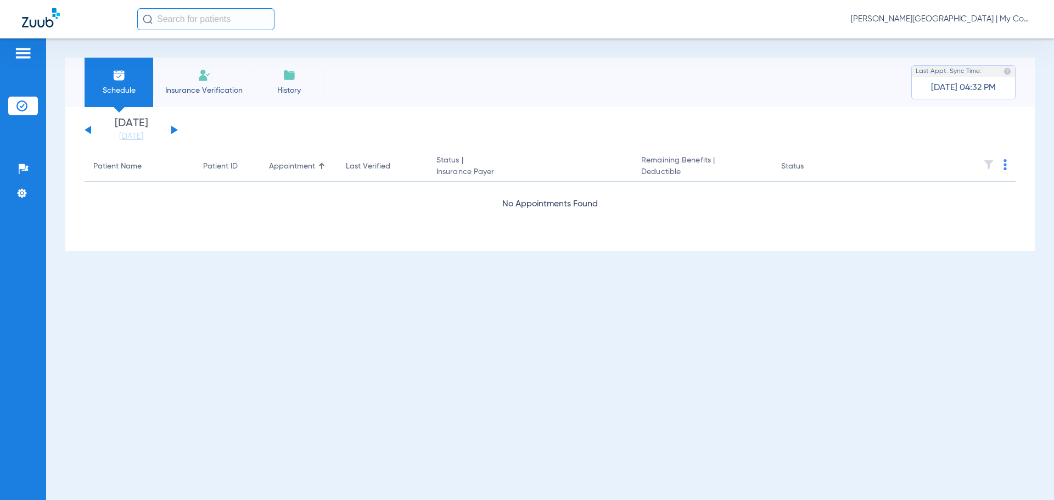
click at [977, 17] on span "[PERSON_NAME][GEOGRAPHIC_DATA] | My Community Dental Centers" at bounding box center [941, 19] width 181 height 11
click at [1002, 62] on span "Log out" at bounding box center [992, 61] width 62 height 8
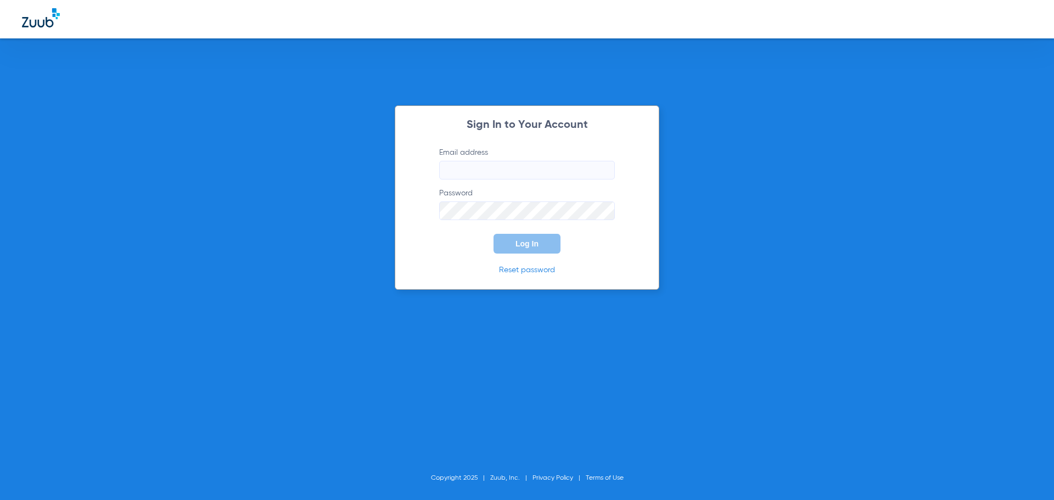
type input "[EMAIL_ADDRESS][DOMAIN_NAME]"
click at [542, 238] on button "Log In" at bounding box center [527, 244] width 67 height 20
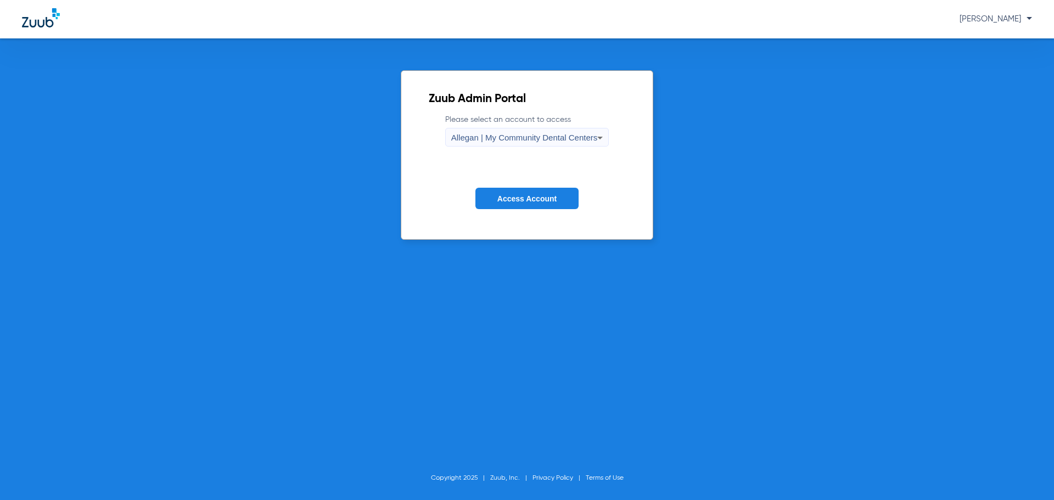
click at [523, 135] on span "Allegan | My Community Dental Centers" at bounding box center [524, 137] width 147 height 9
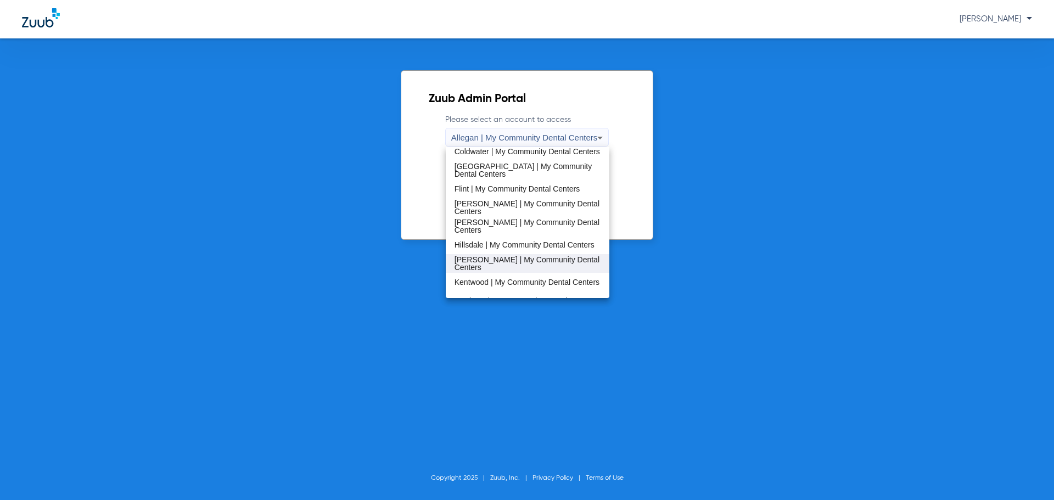
scroll to position [165, 0]
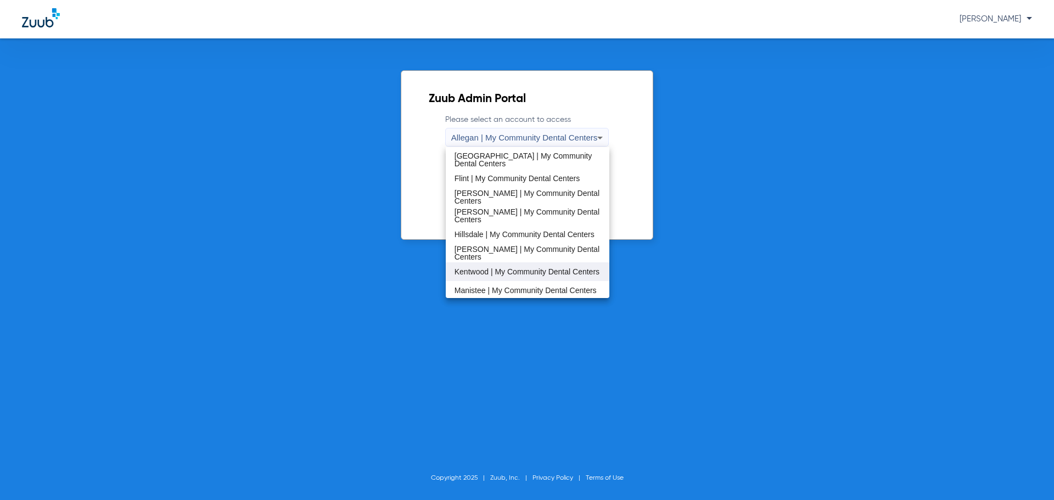
click at [520, 263] on mat-option "Kentwood | My Community Dental Centers" at bounding box center [528, 272] width 164 height 19
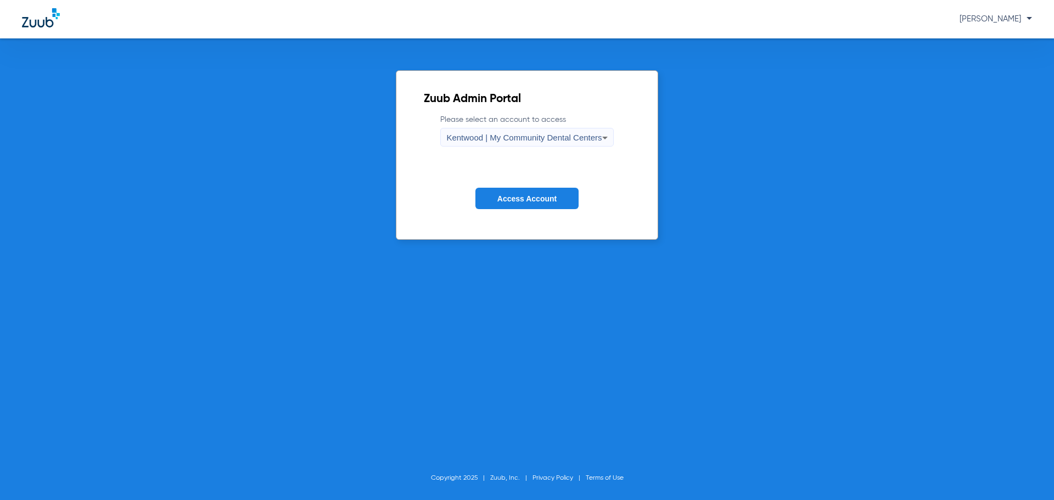
click at [539, 134] on span "Kentwood | My Community Dental Centers" at bounding box center [523, 137] width 155 height 9
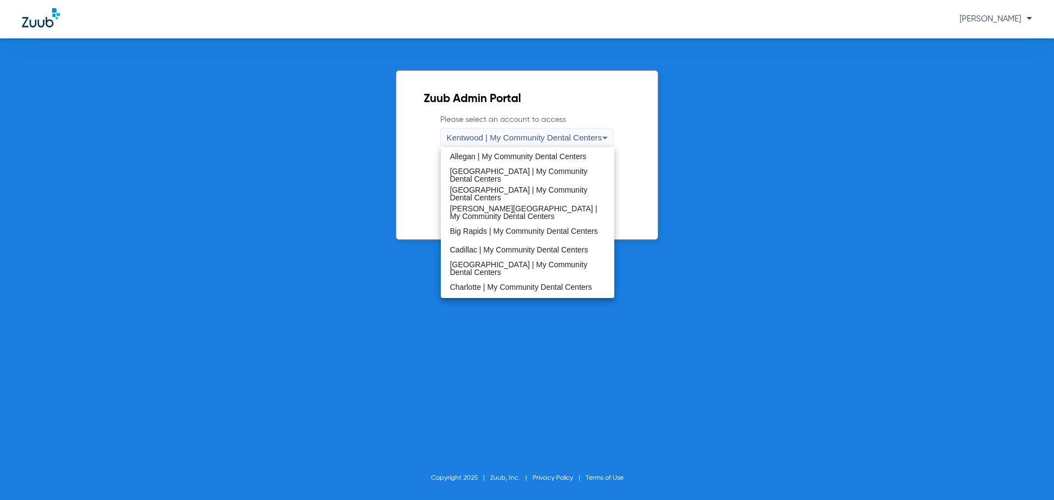
scroll to position [148, 0]
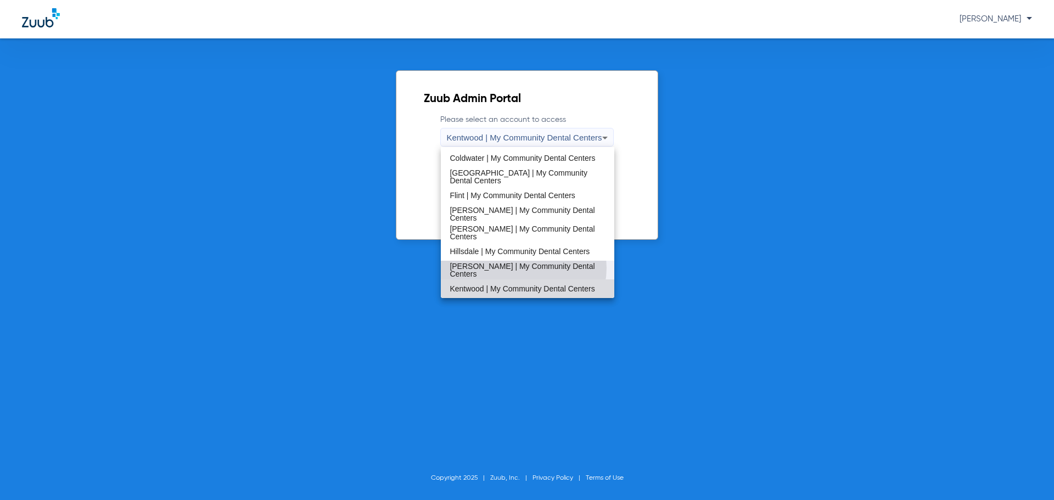
click at [521, 268] on span "[PERSON_NAME] | My Community Dental Centers" at bounding box center [527, 270] width 155 height 15
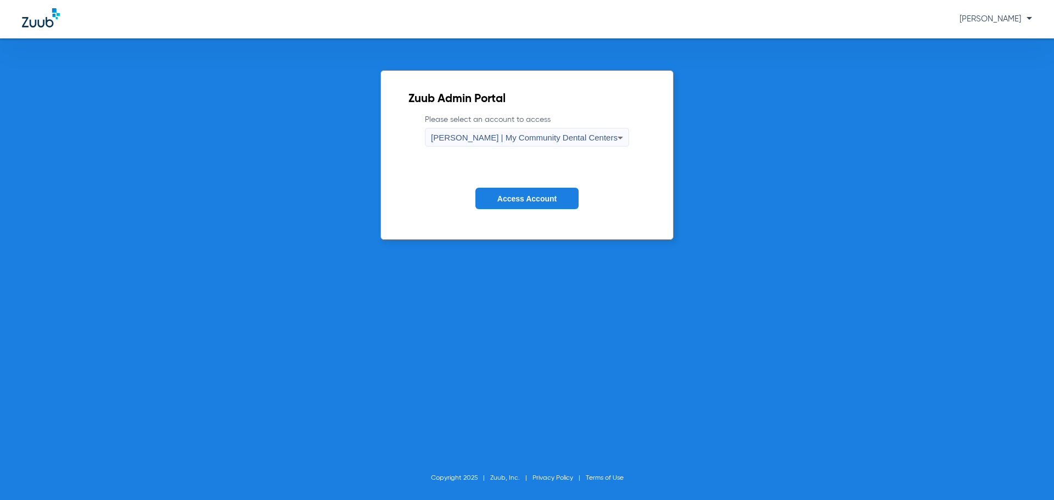
click at [528, 201] on span "Access Account" at bounding box center [527, 198] width 59 height 9
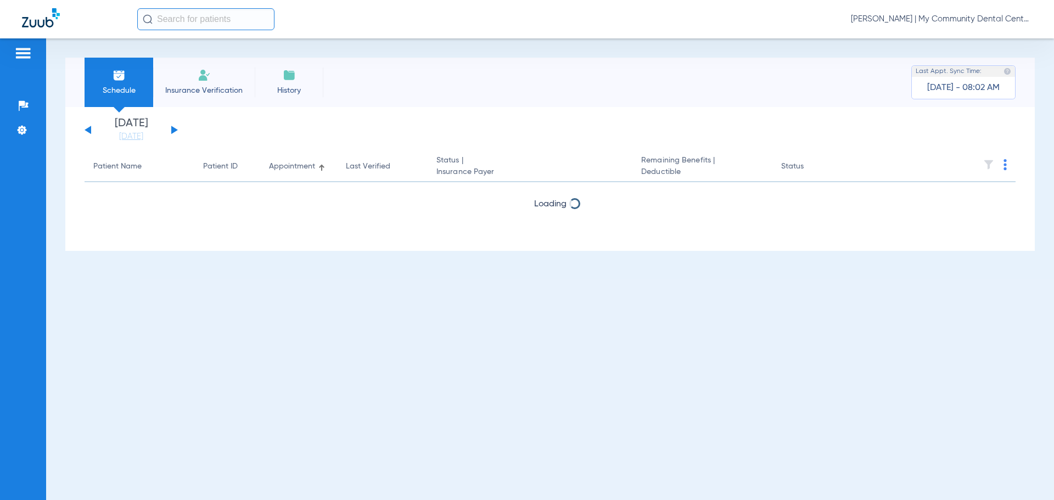
click at [958, 22] on span "[PERSON_NAME] | My Community Dental Centers" at bounding box center [941, 19] width 181 height 11
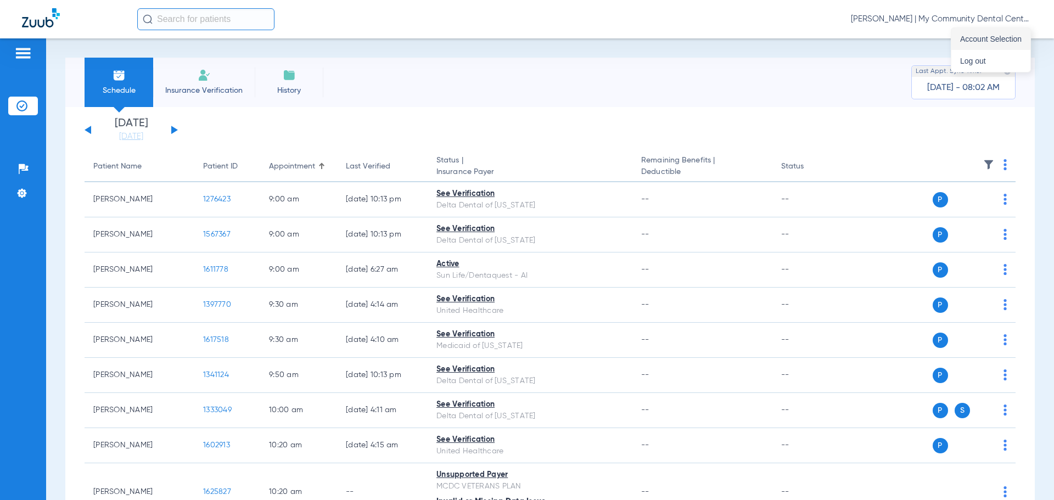
click at [981, 38] on span "Account Selection" at bounding box center [992, 39] width 62 height 8
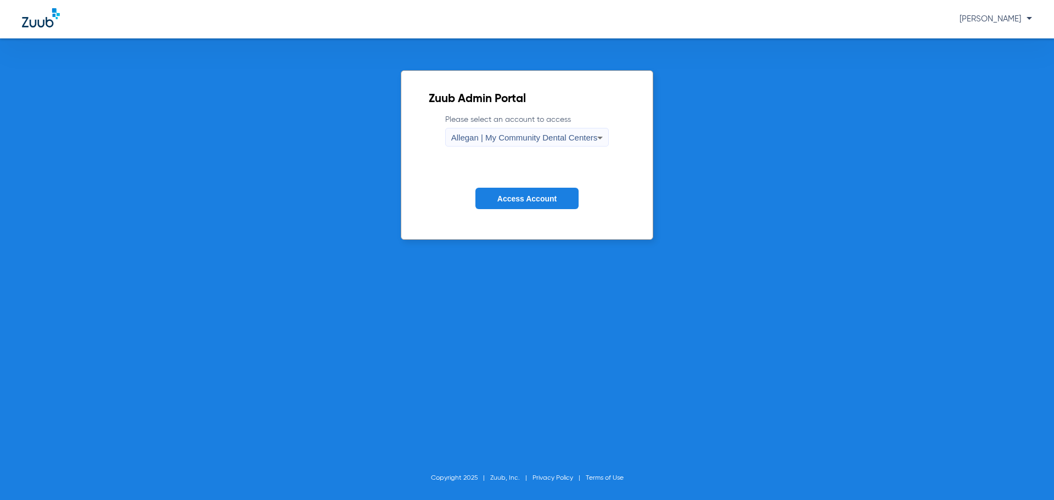
click at [516, 148] on form "Please select an account to access Allegan | My Community Dental Centers Access…" at bounding box center [527, 169] width 197 height 111
click at [513, 144] on div "Allegan | My Community Dental Centers" at bounding box center [524, 138] width 147 height 19
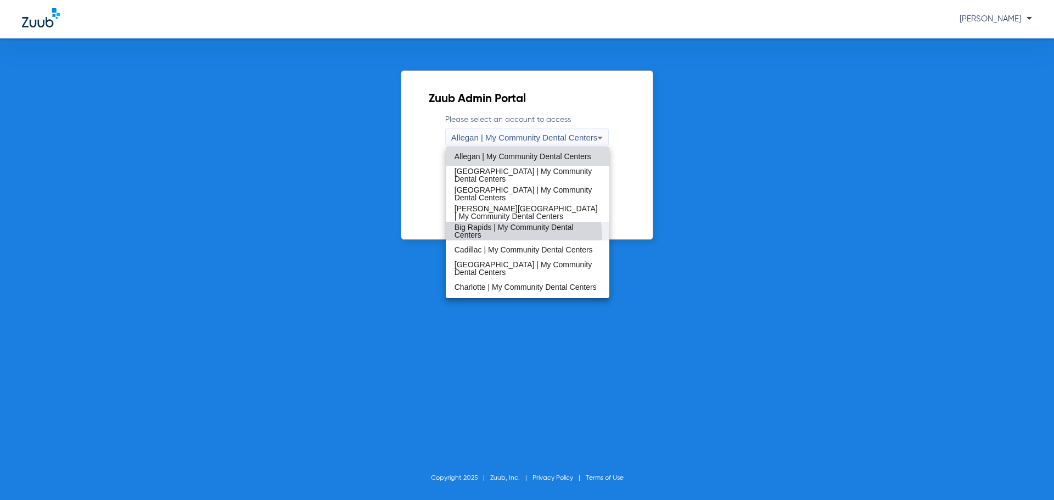
click at [516, 236] on span "Big Rapids | My Community Dental Centers" at bounding box center [528, 231] width 147 height 15
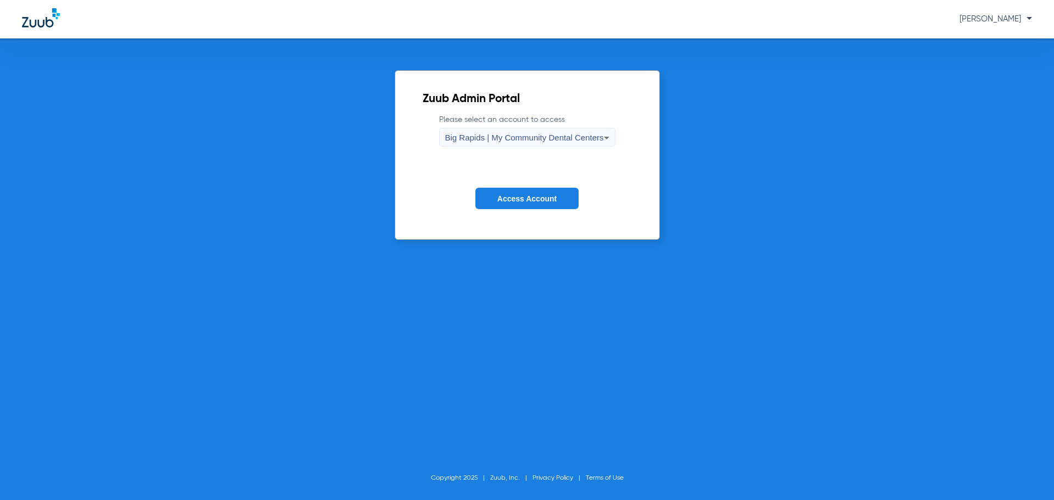
click at [524, 205] on button "Access Account" at bounding box center [527, 198] width 103 height 21
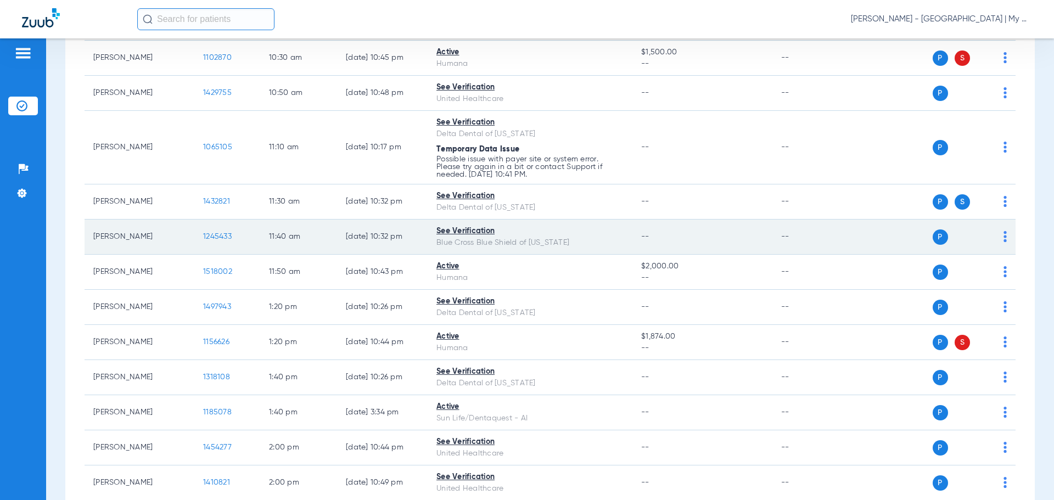
scroll to position [714, 0]
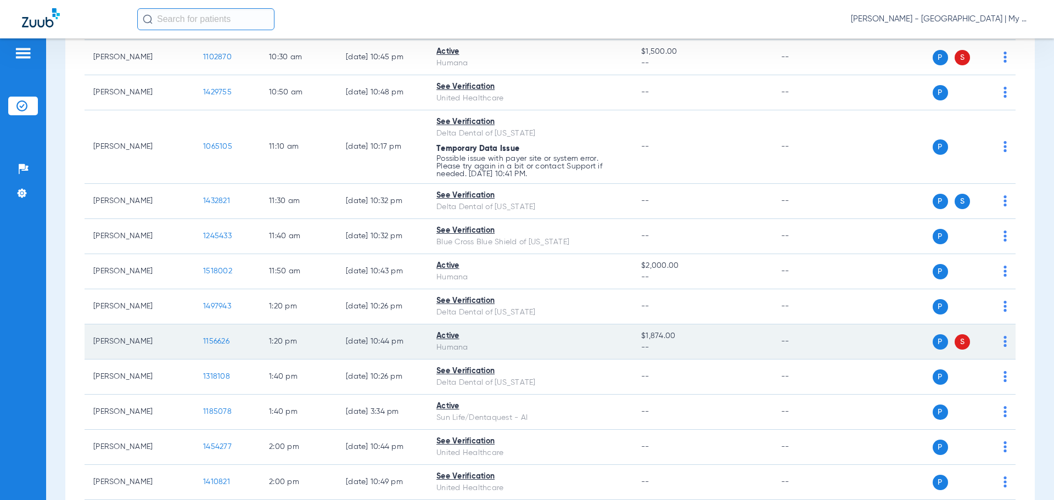
click at [216, 341] on span "1156626" at bounding box center [216, 342] width 26 height 8
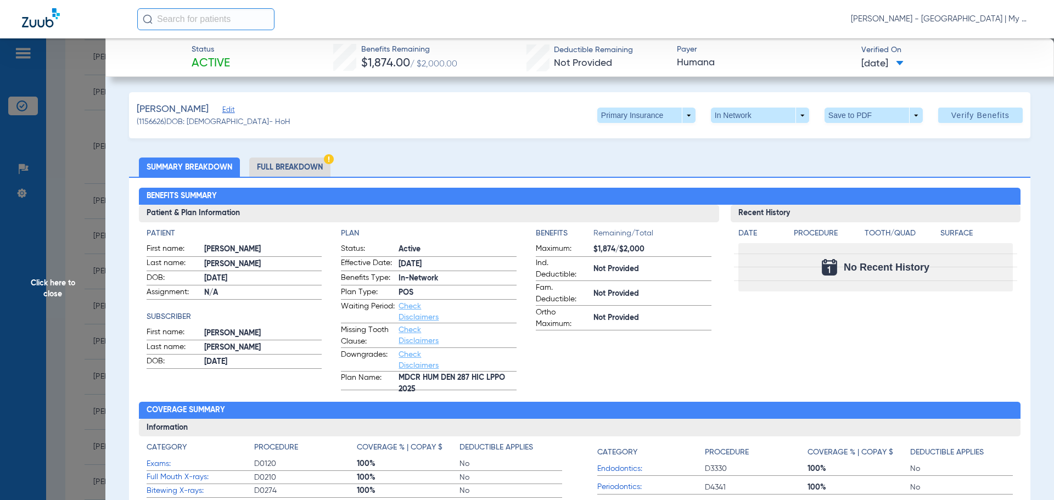
click at [308, 171] on li "Full Breakdown" at bounding box center [289, 167] width 81 height 19
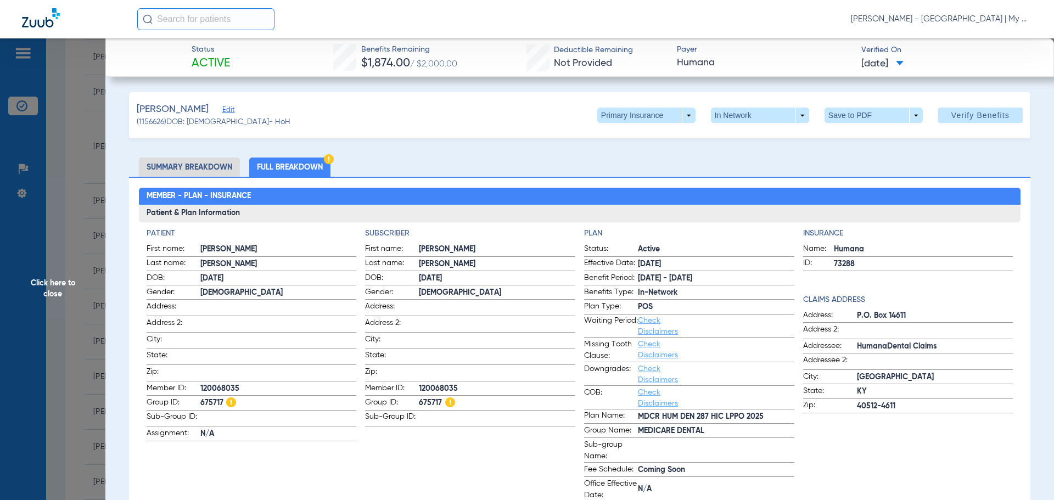
click at [80, 249] on span "Click here to close" at bounding box center [52, 288] width 105 height 500
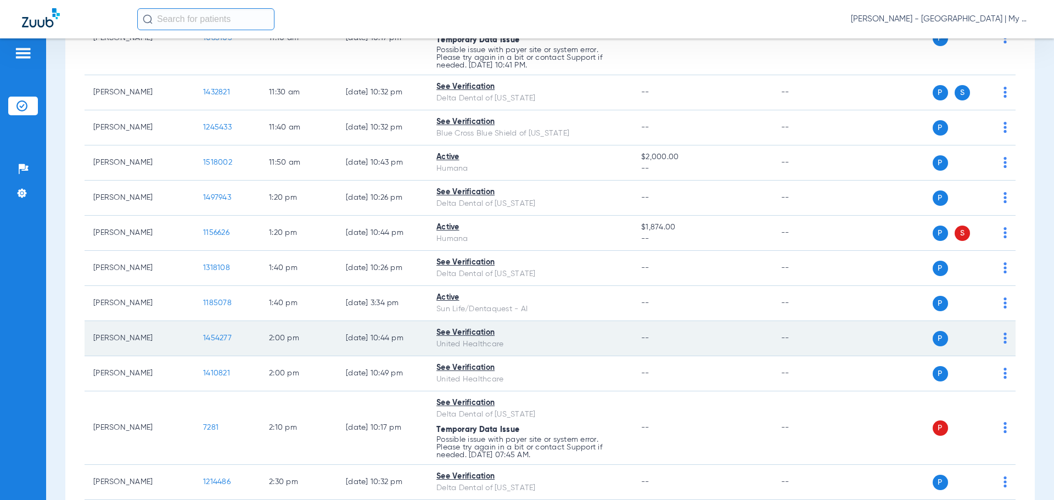
scroll to position [824, 0]
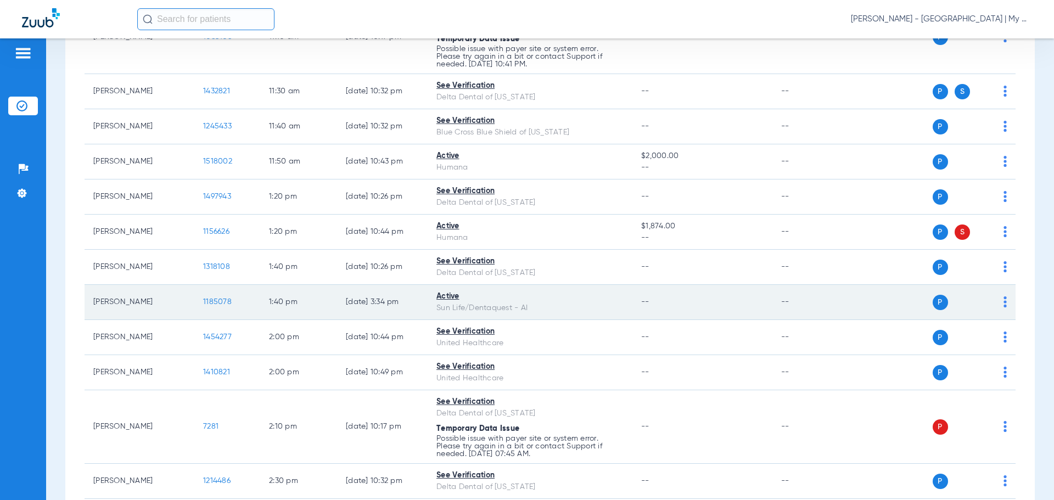
click at [1004, 300] on img at bounding box center [1005, 302] width 3 height 11
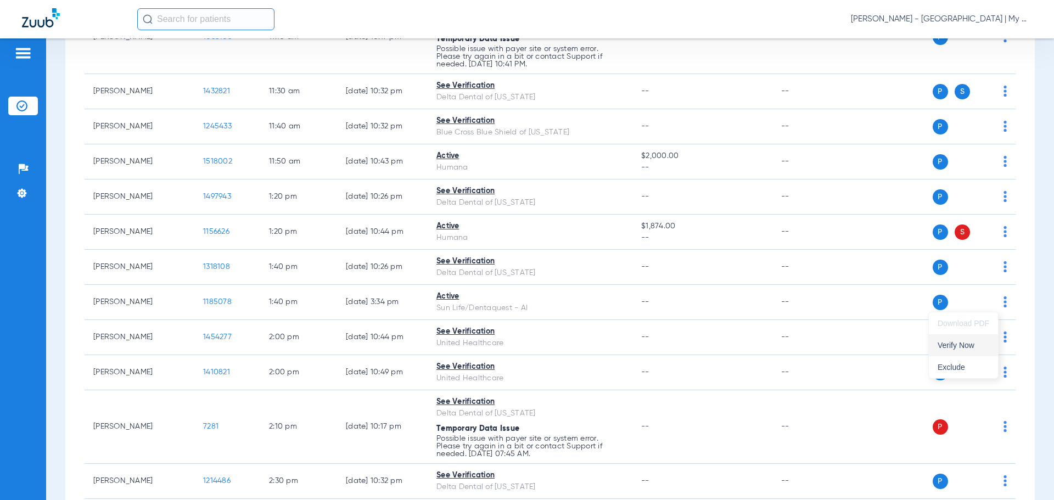
click at [972, 345] on span "Verify Now" at bounding box center [964, 346] width 52 height 8
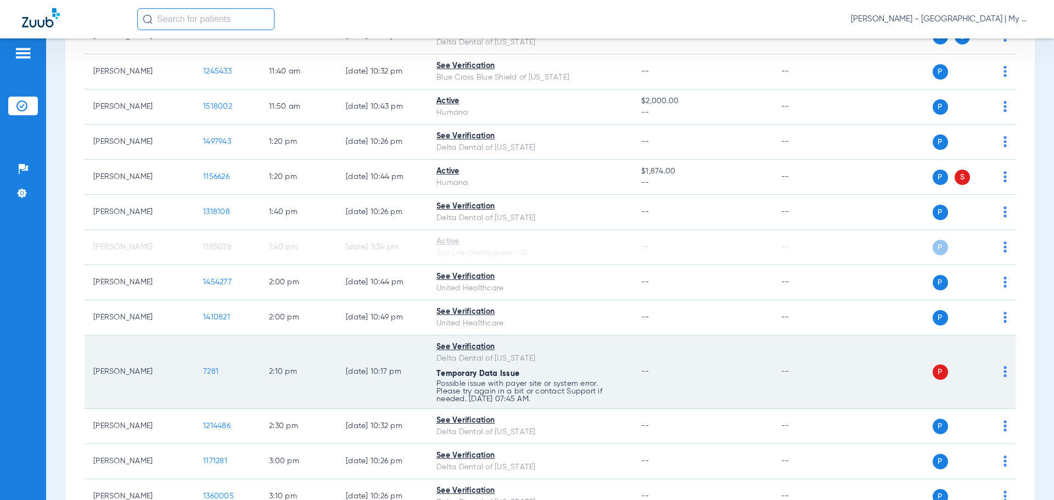
scroll to position [934, 0]
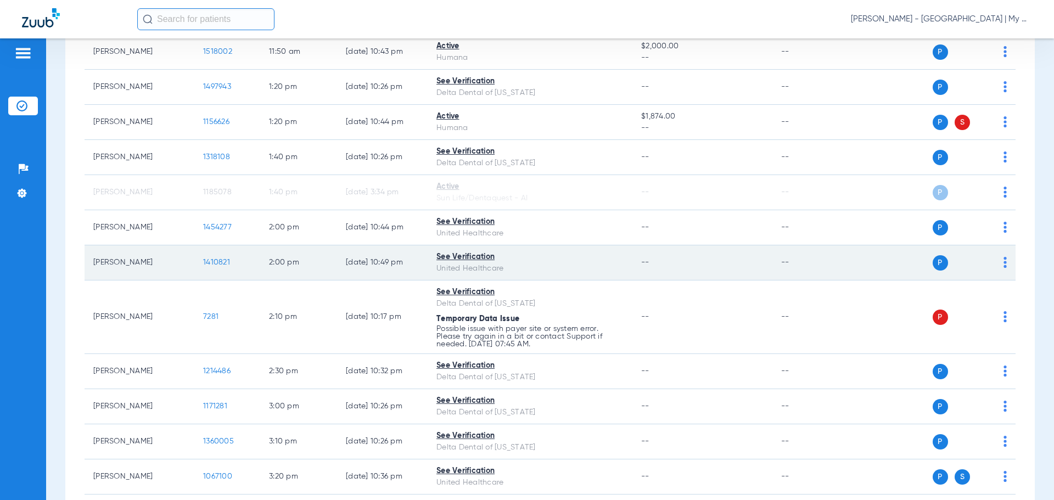
click at [211, 259] on span "1410821" at bounding box center [216, 263] width 27 height 8
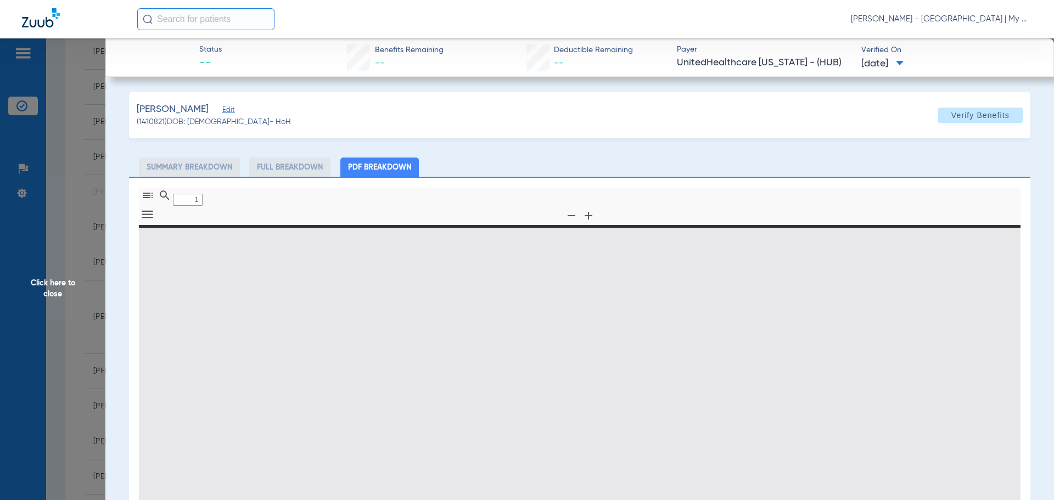
type input "0"
select select "page-width"
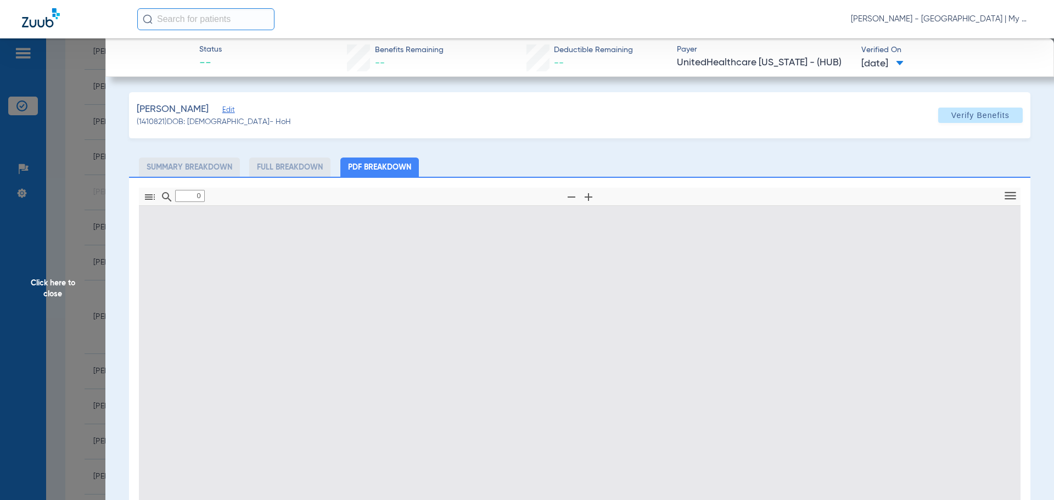
type input "1"
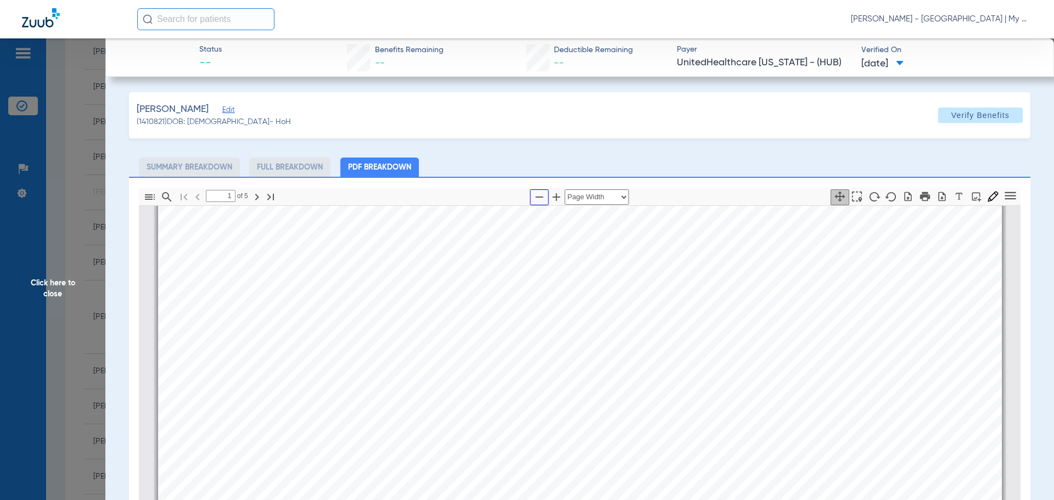
click at [532, 189] on button "button" at bounding box center [540, 197] width 19 height 16
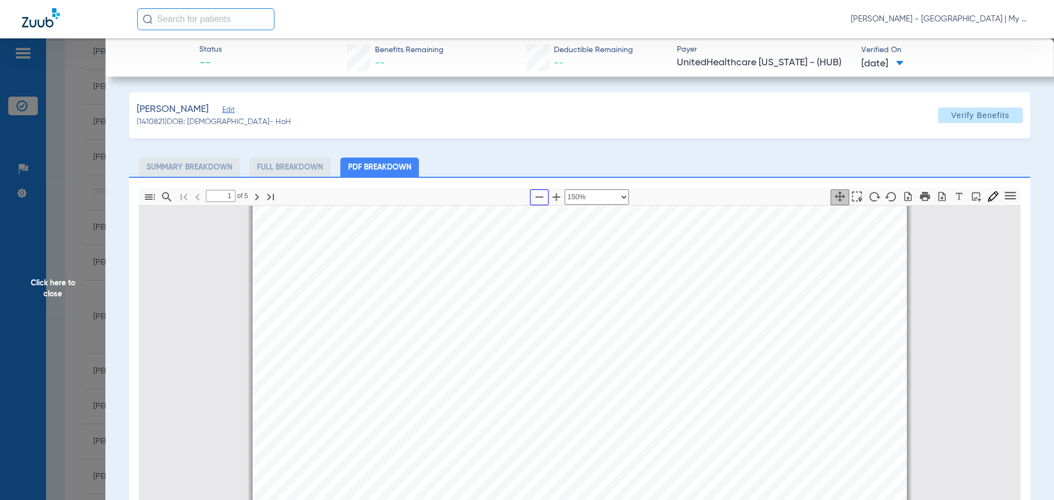
click at [532, 189] on button "button" at bounding box center [540, 197] width 19 height 16
select select "custom"
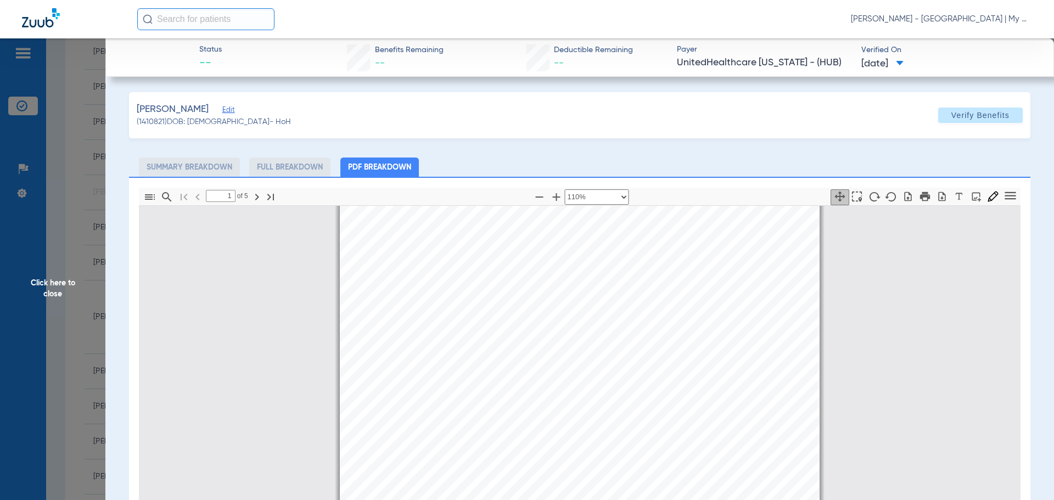
click at [17, 289] on span "Click here to close" at bounding box center [52, 288] width 105 height 500
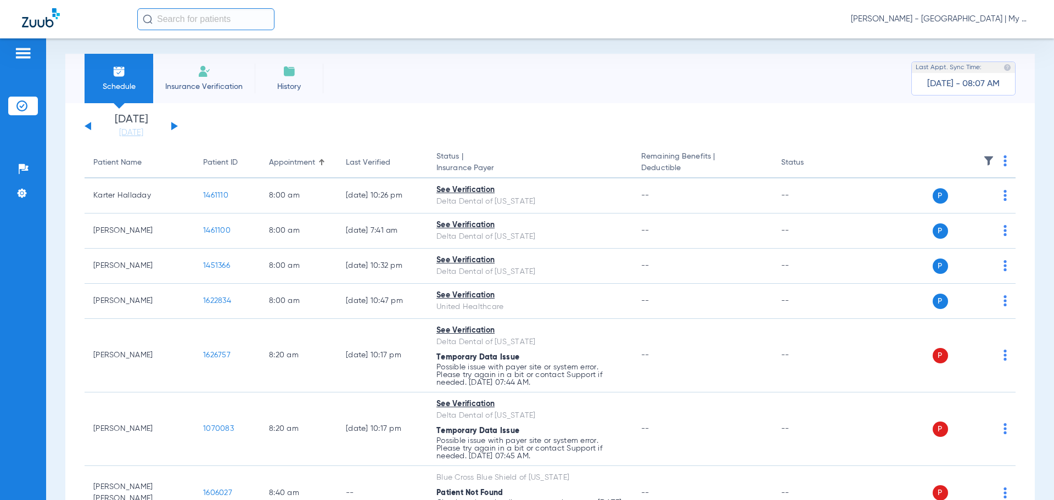
scroll to position [0, 0]
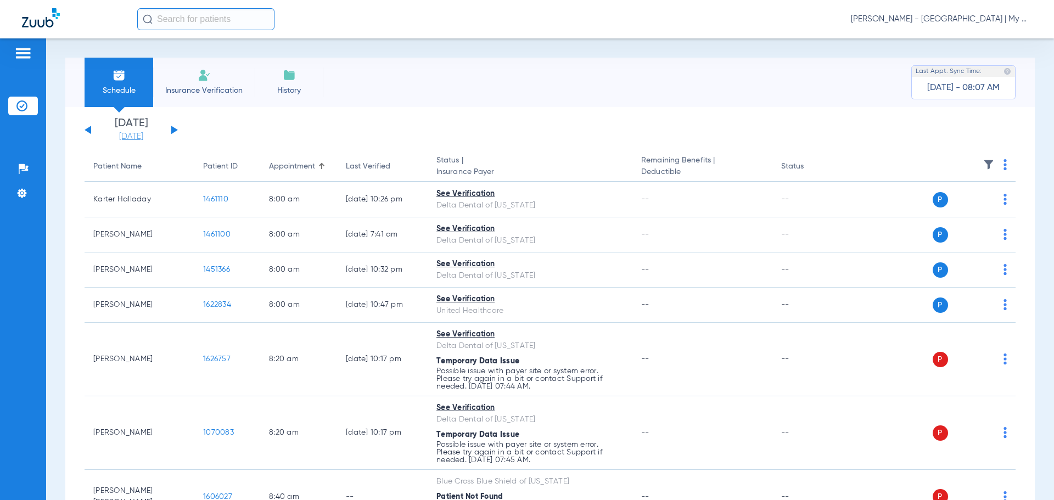
click at [127, 138] on link "[DATE]" at bounding box center [131, 136] width 66 height 11
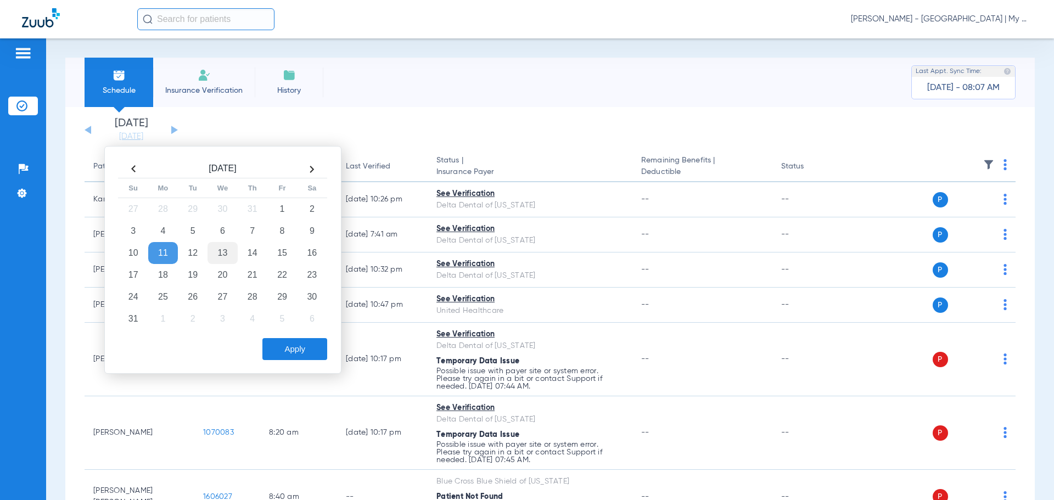
click at [219, 252] on td "13" at bounding box center [223, 253] width 30 height 22
click at [247, 255] on td "14" at bounding box center [253, 253] width 30 height 22
click at [304, 357] on button "Apply" at bounding box center [295, 349] width 65 height 22
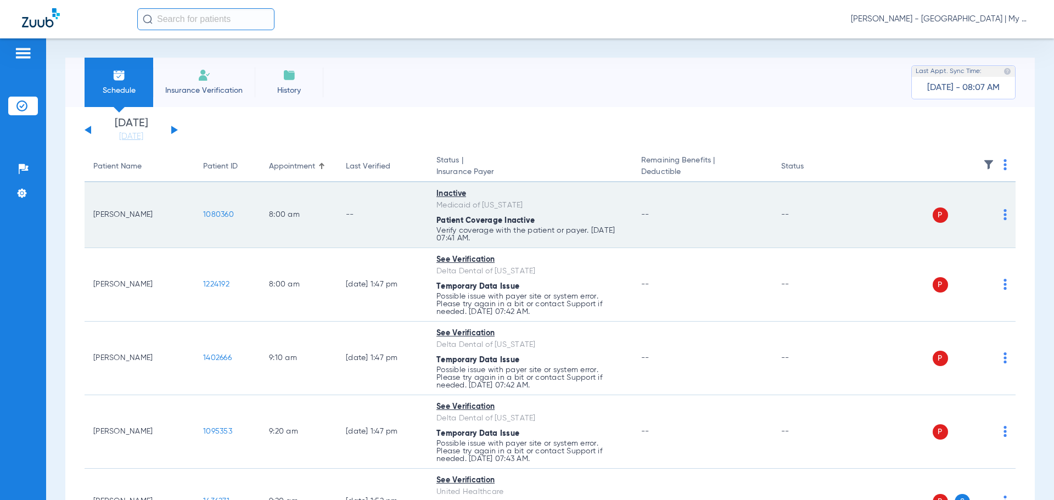
click at [1004, 215] on img at bounding box center [1005, 214] width 3 height 11
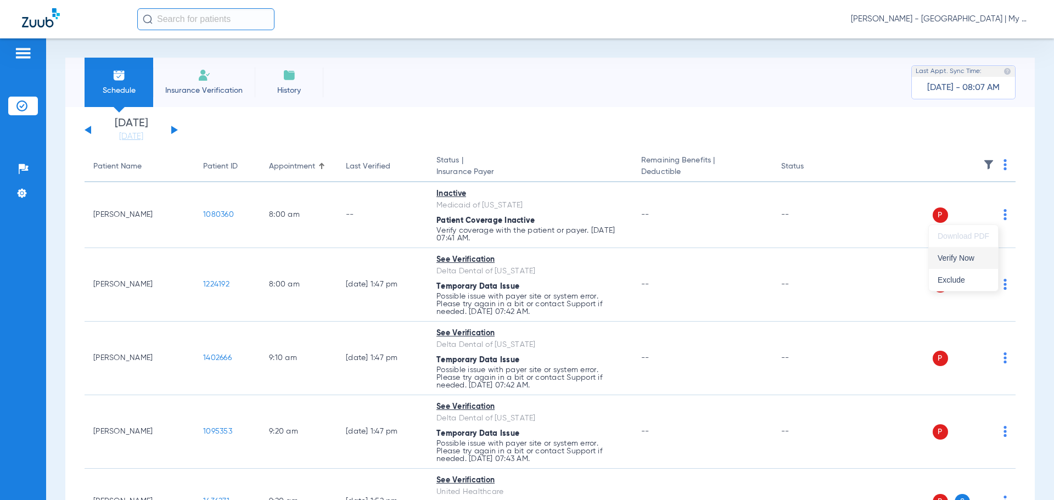
click at [986, 255] on span "Verify Now" at bounding box center [964, 258] width 52 height 8
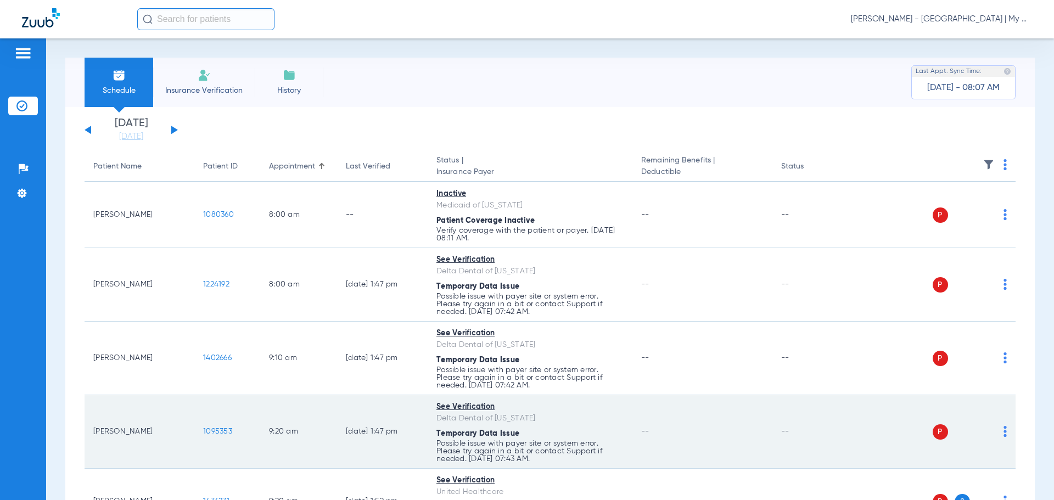
click at [689, 467] on td "--" at bounding box center [702, 432] width 139 height 74
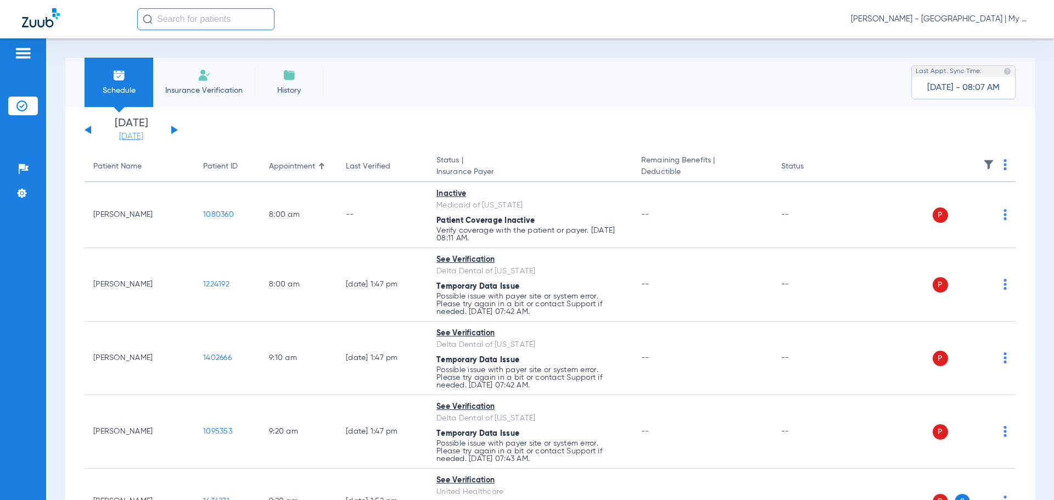
click at [125, 139] on link "[DATE]" at bounding box center [131, 136] width 66 height 11
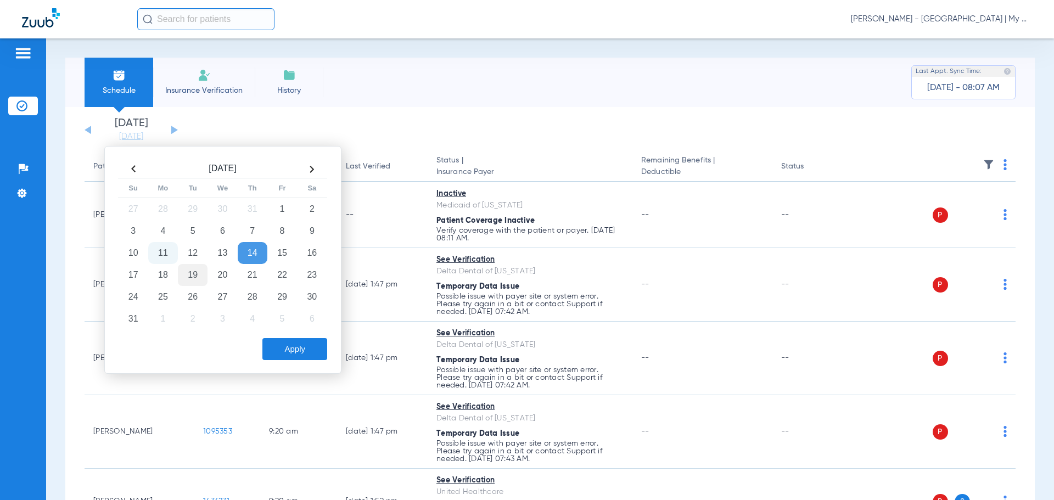
click at [191, 275] on td "19" at bounding box center [193, 275] width 30 height 22
click at [293, 354] on button "Apply" at bounding box center [295, 349] width 65 height 22
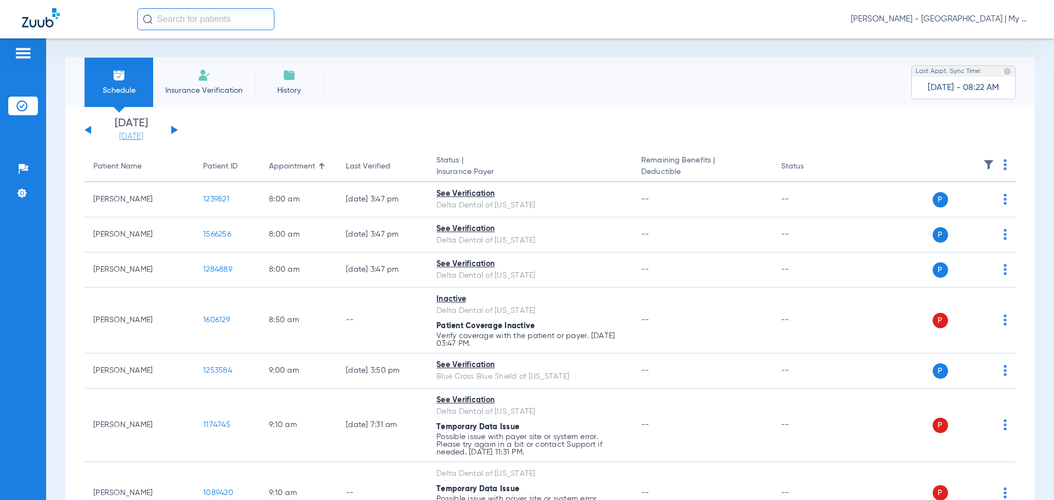
click at [132, 140] on link "[DATE]" at bounding box center [131, 136] width 66 height 11
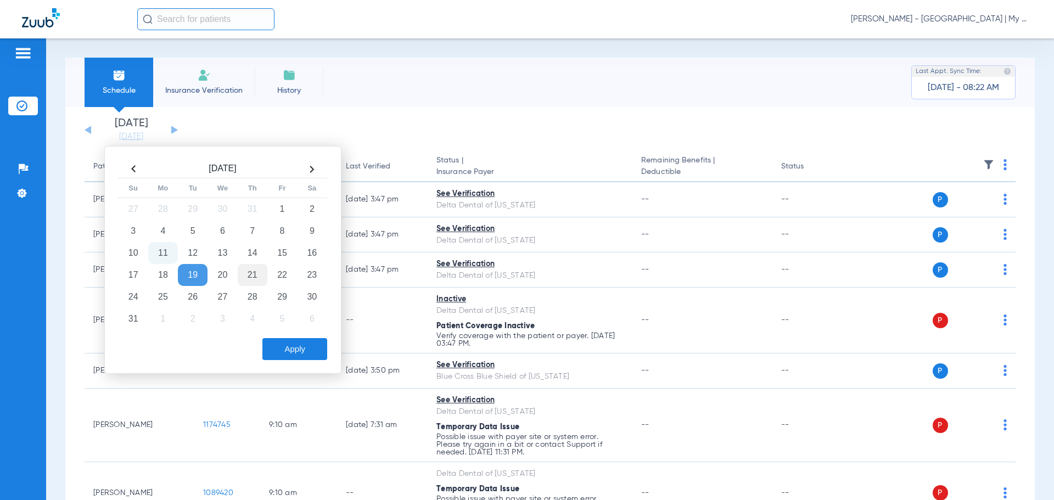
drag, startPoint x: 250, startPoint y: 253, endPoint x: 260, endPoint y: 275, distance: 24.8
click at [250, 254] on td "14" at bounding box center [253, 253] width 30 height 22
drag, startPoint x: 304, startPoint y: 347, endPoint x: 364, endPoint y: 327, distance: 62.5
click at [304, 347] on button "Apply" at bounding box center [295, 349] width 65 height 22
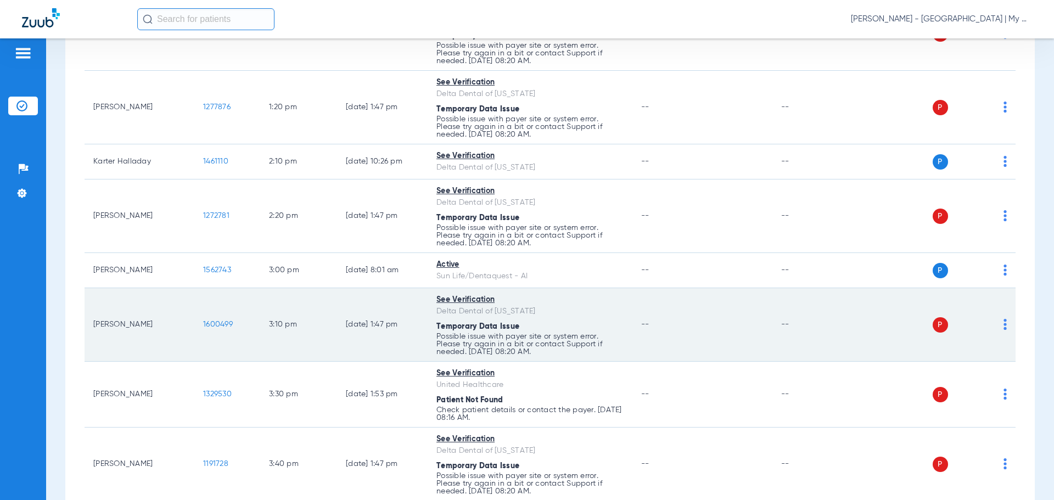
scroll to position [1509, 0]
